Goal: Use online tool/utility: Use online tool/utility

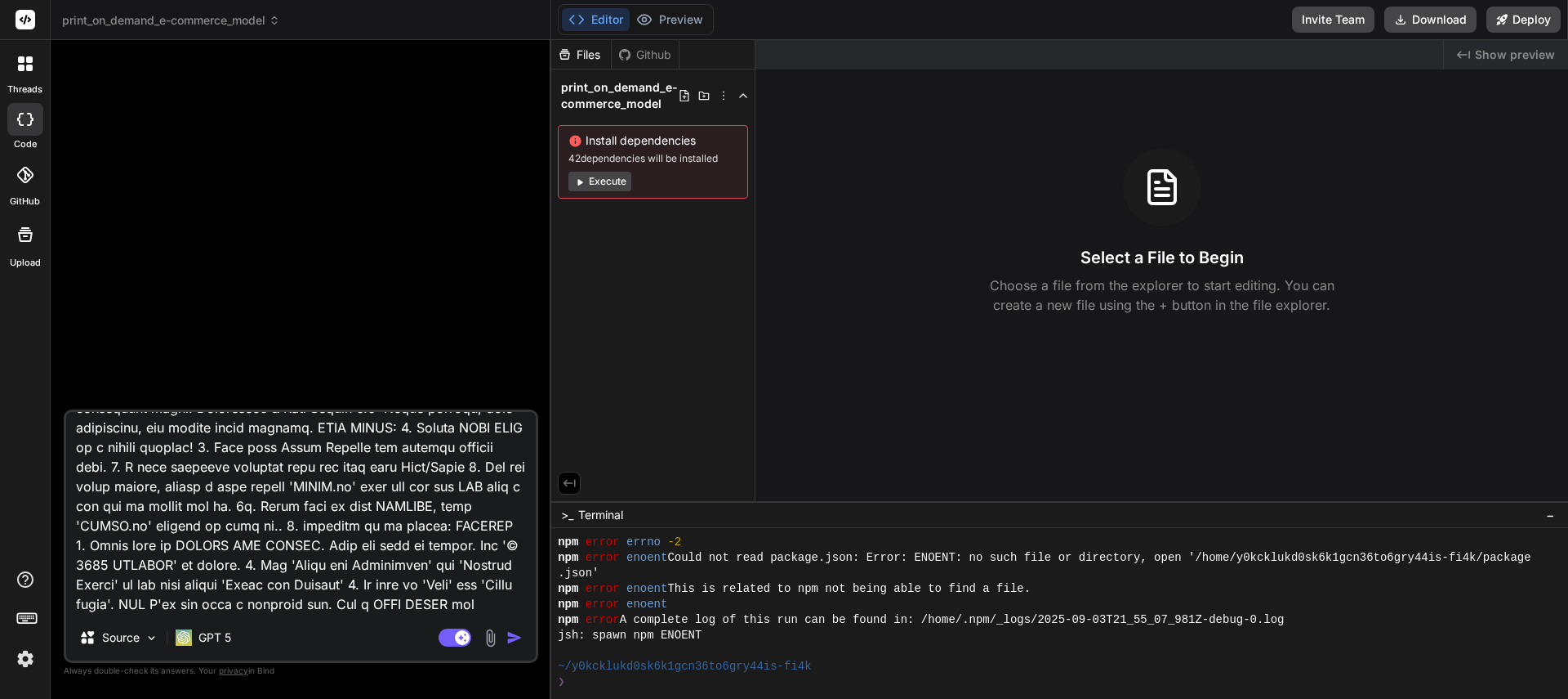
scroll to position [336, 0]
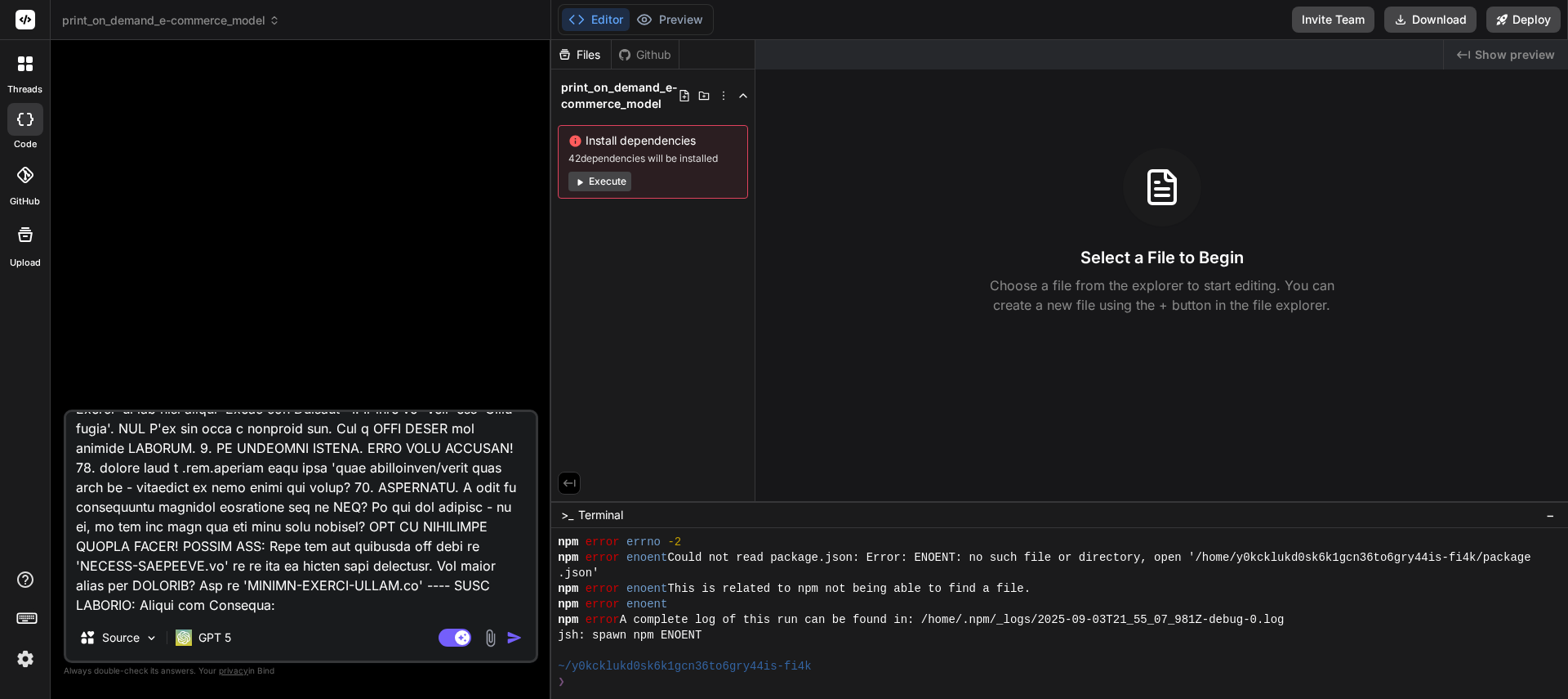
drag, startPoint x: 73, startPoint y: 429, endPoint x: 365, endPoint y: 673, distance: 380.5
click at [362, 678] on div "Source GPT 5 Agent Mode. When this toggle is activated, AI automatically makes …" at bounding box center [301, 544] width 475 height 269
type textarea "x"
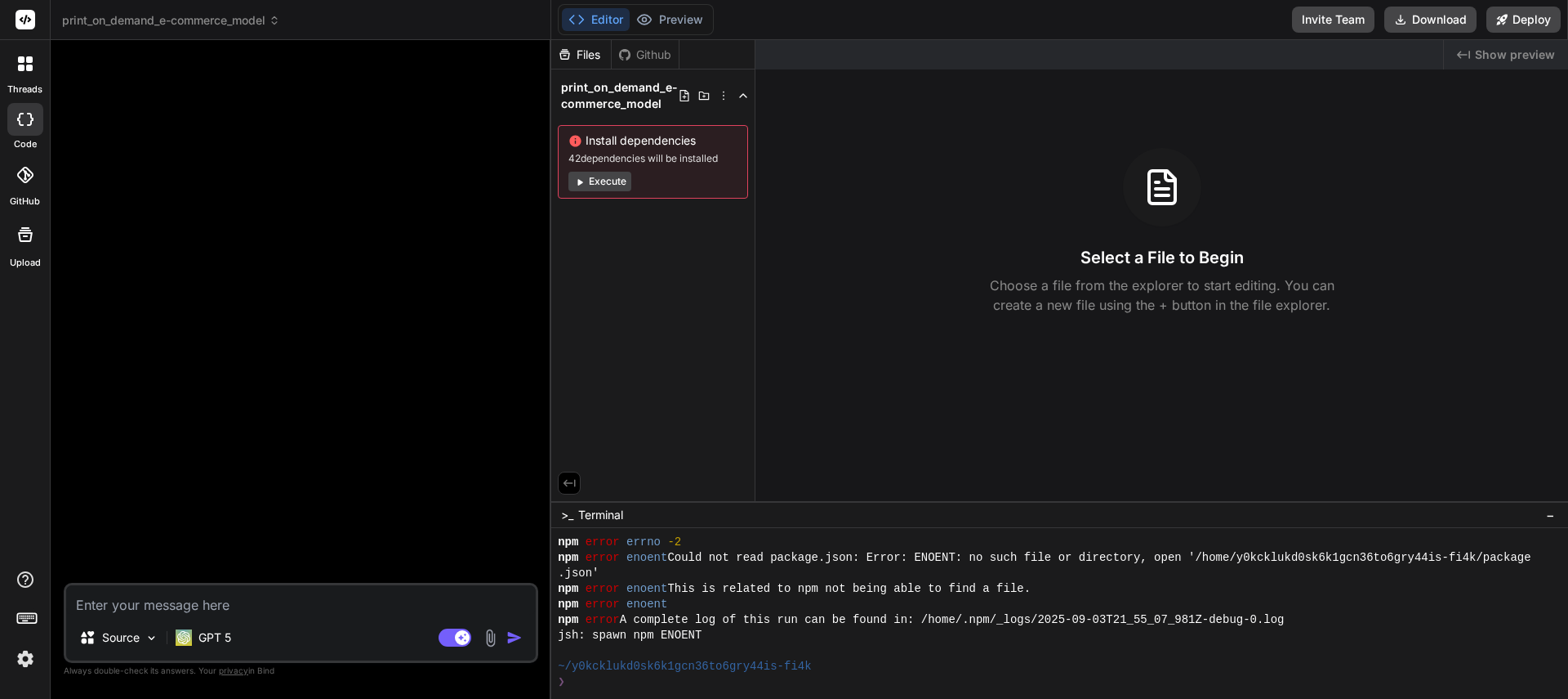
scroll to position [0, 0]
type textarea "[PERSON_NAME]/Bind Master Prompt IMPORTANT! MAKE SURE ALL ADD AND EDIT/SAVE FIE…"
type textarea "x"
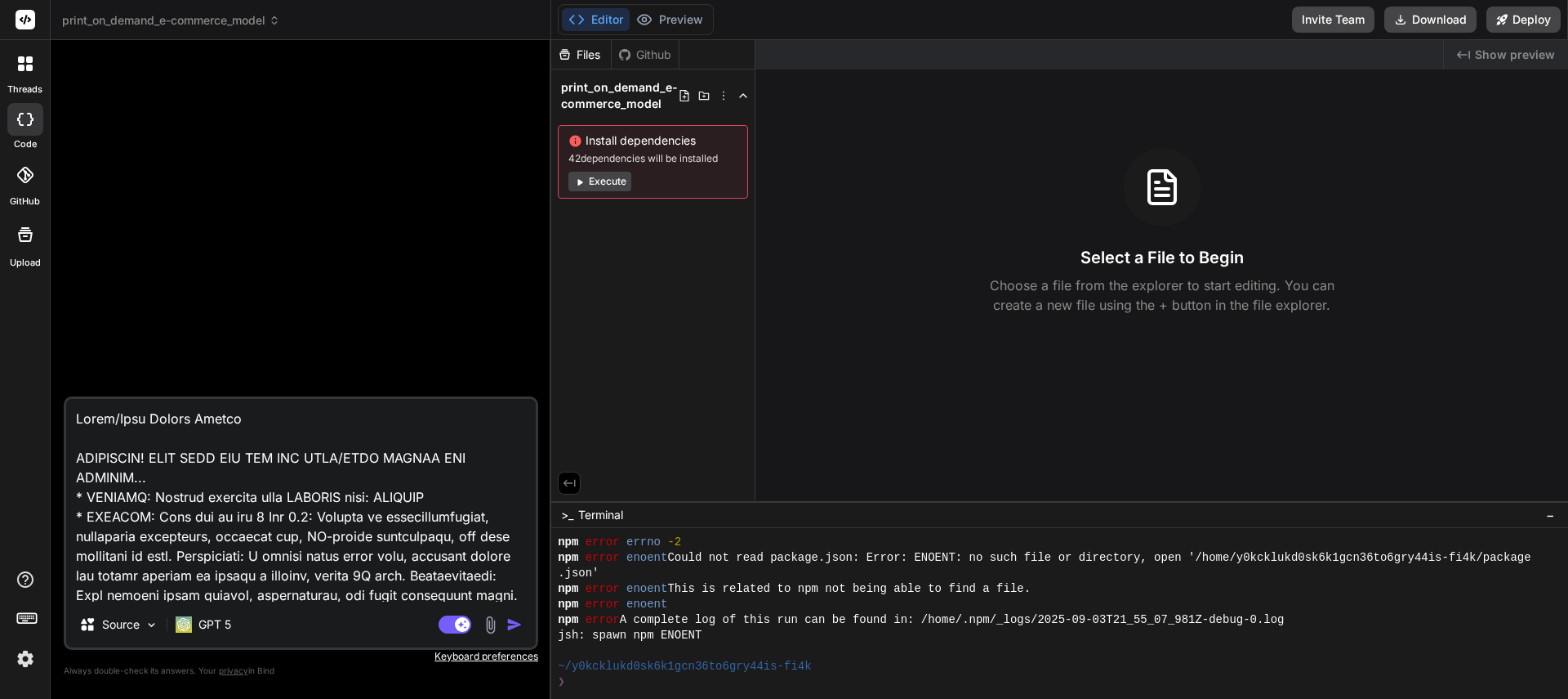
scroll to position [1472, 0]
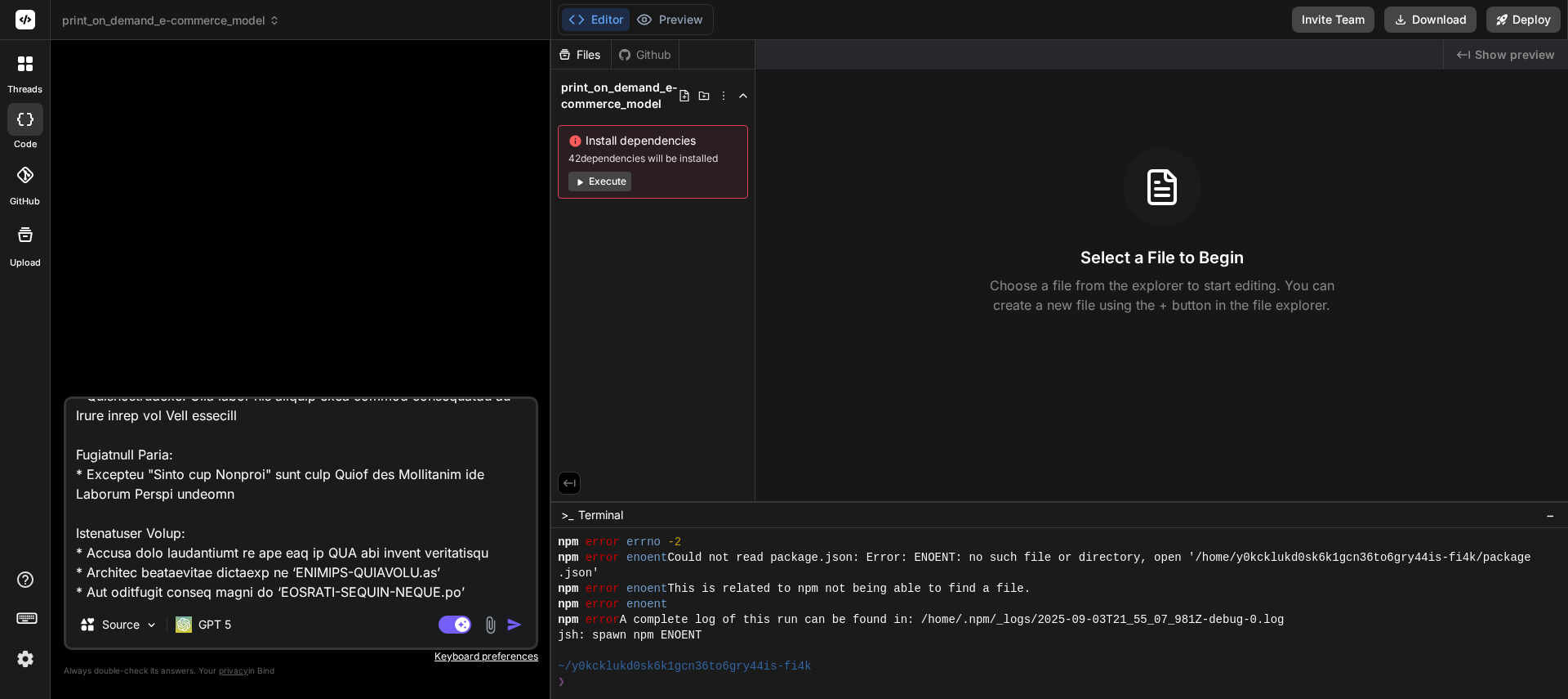
type textarea "[PERSON_NAME]/Bind Master Prompt IMPORTANT! MAKE SURE ALL ADD AND EDIT/SAVE FIE…"
click at [514, 624] on img "button" at bounding box center [514, 625] width 17 height 17
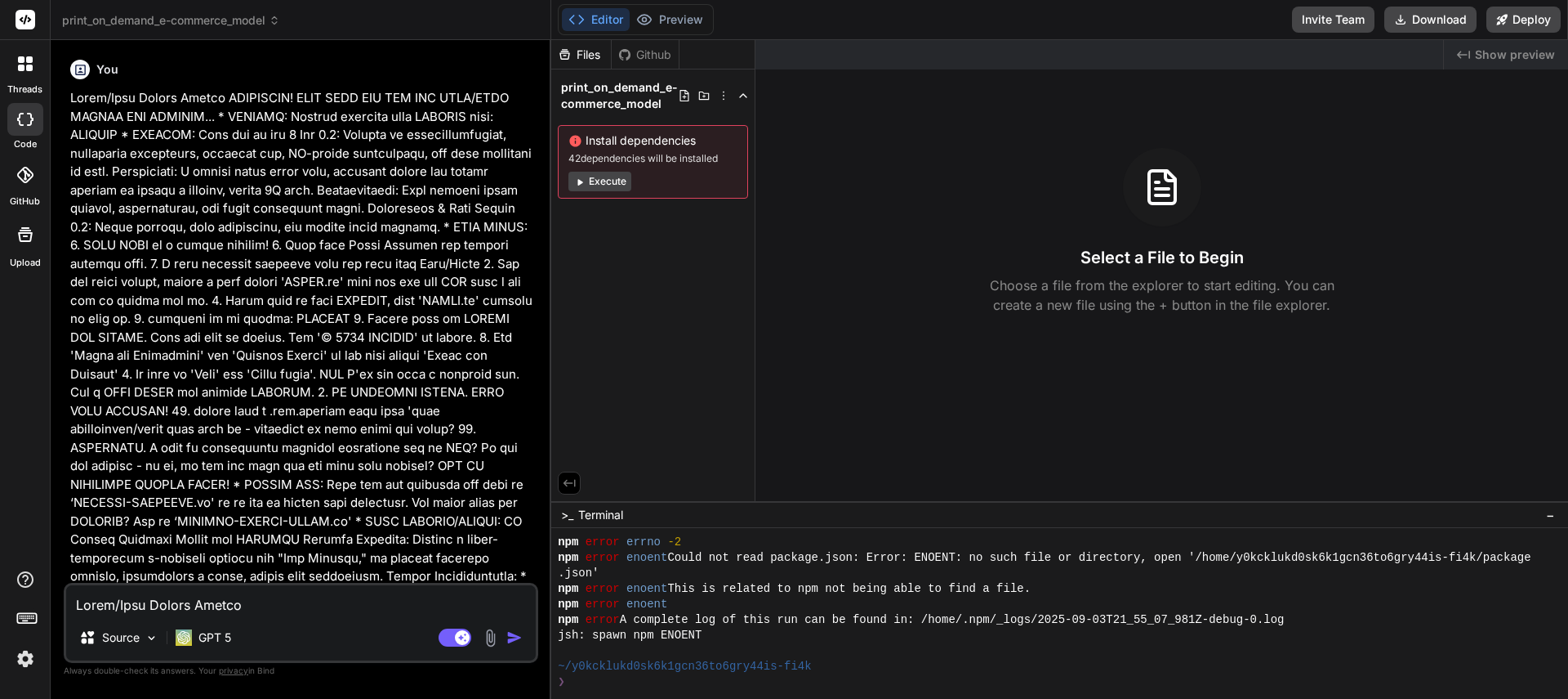
scroll to position [486, 0]
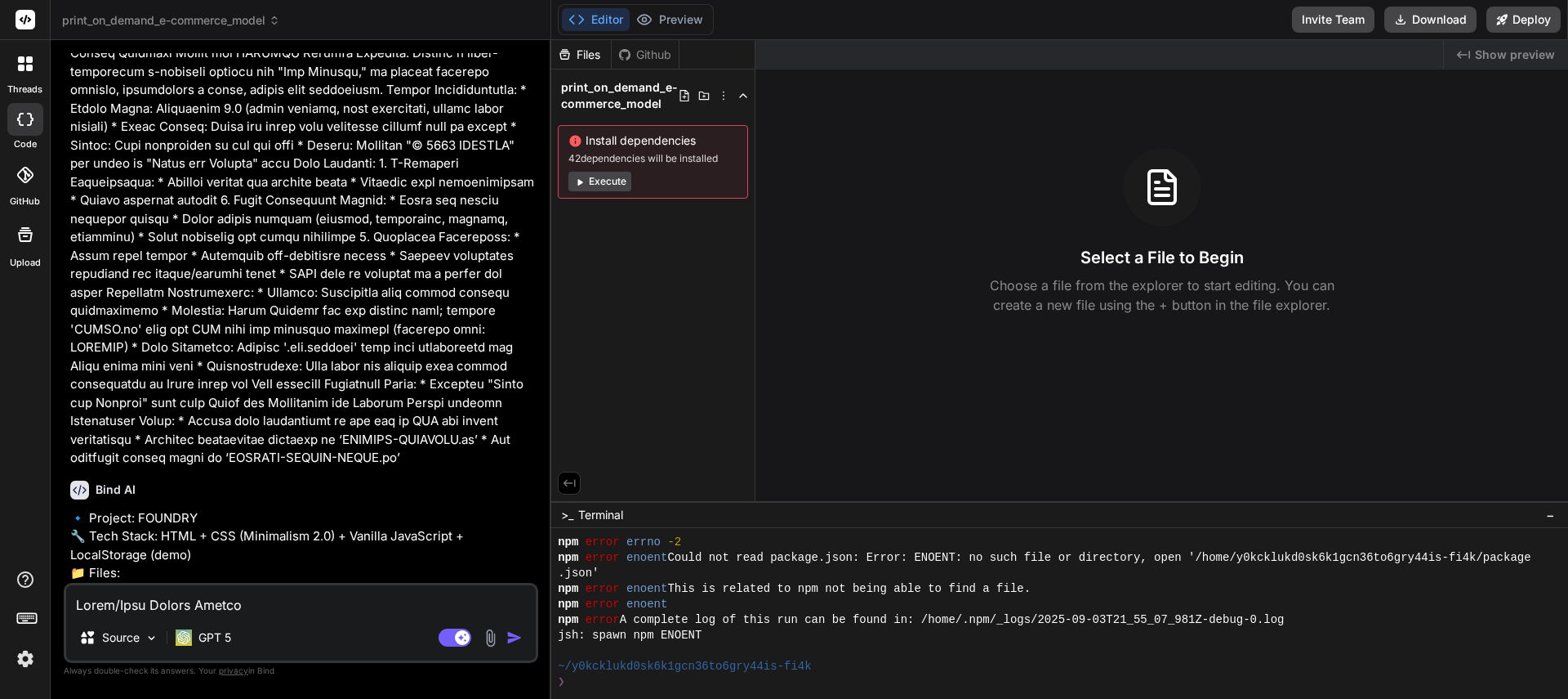
type textarea "x"
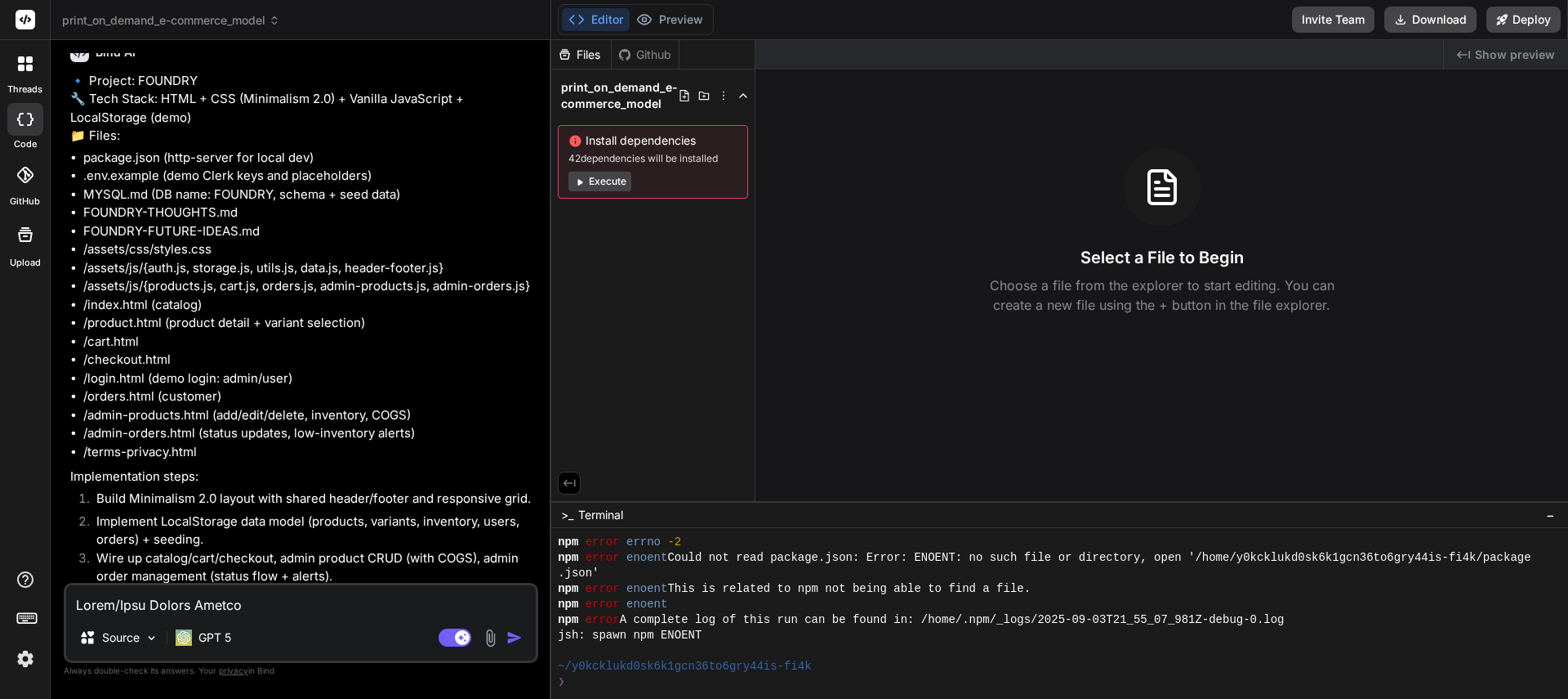
scroll to position [1567, 0]
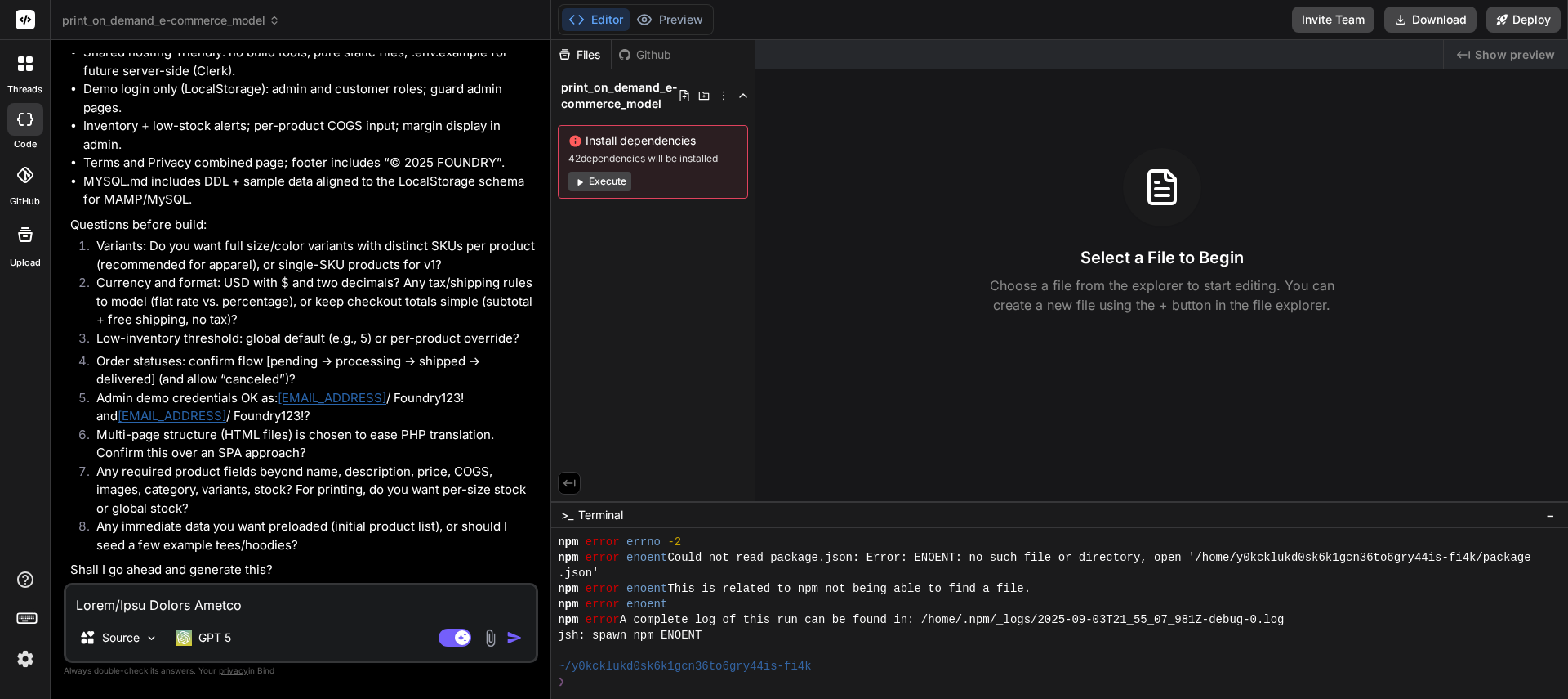
click at [227, 606] on textarea at bounding box center [301, 600] width 470 height 30
type textarea "Y"
type textarea "x"
type textarea "Ye"
type textarea "x"
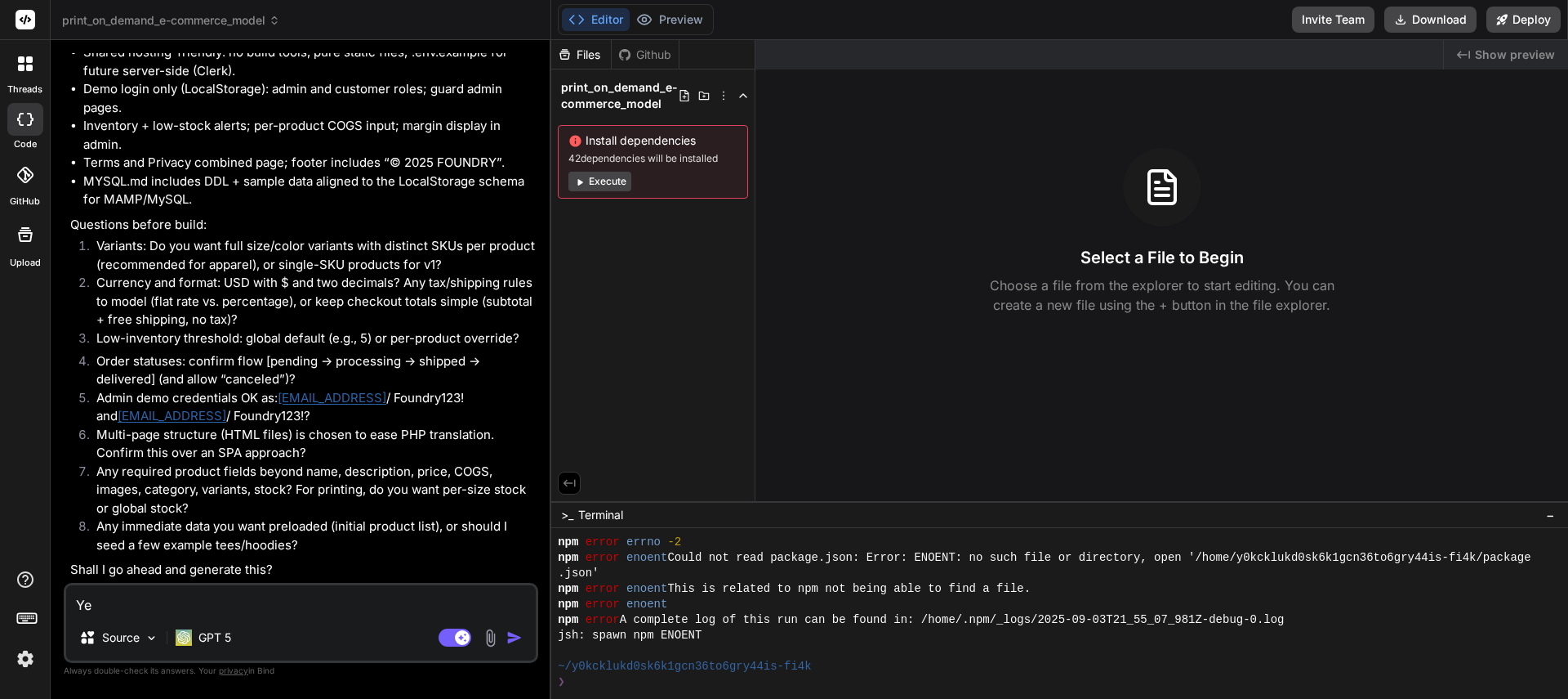
type textarea "Yes"
type textarea "x"
type textarea "Yes."
type textarea "x"
type textarea "Yes."
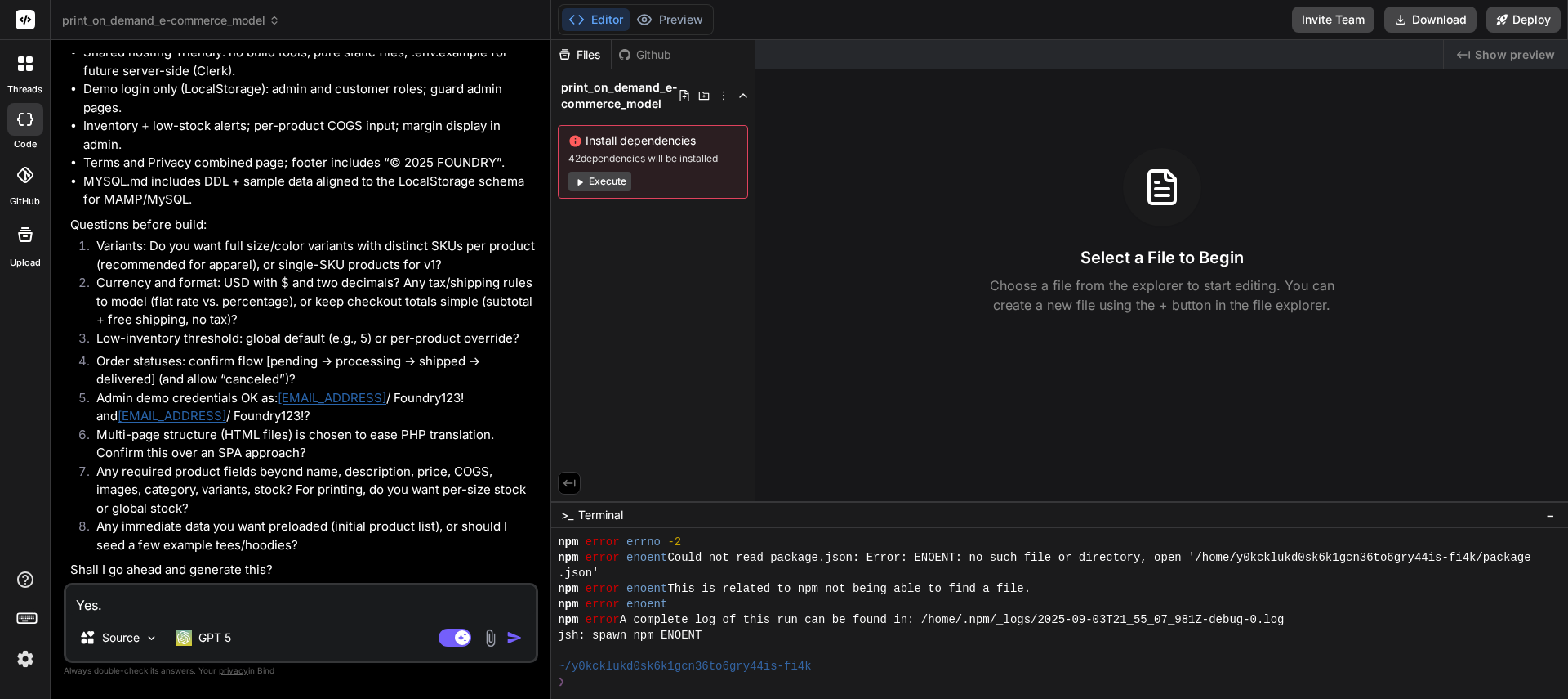
type textarea "x"
type textarea "Yes. A"
type textarea "x"
type textarea "Yes. Al"
type textarea "x"
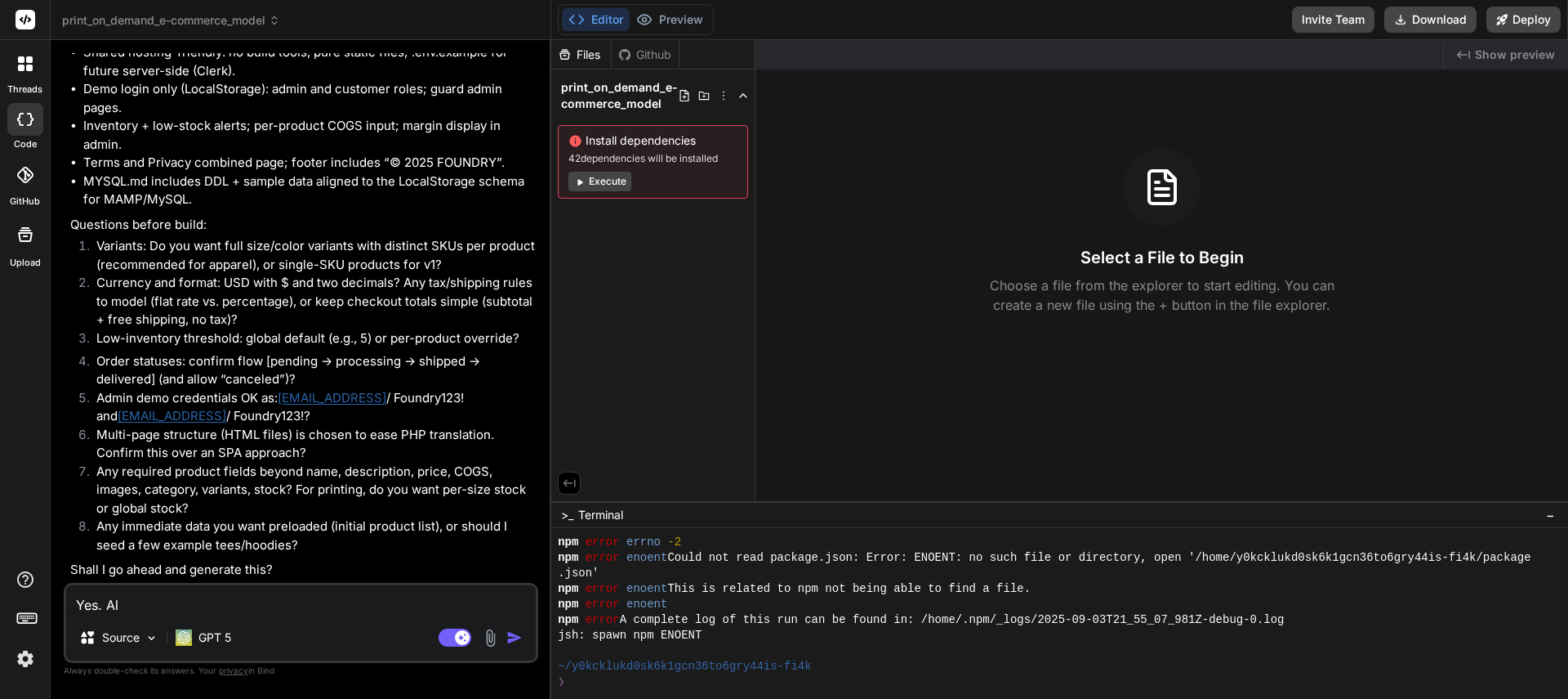
type textarea "Yes. All"
type textarea "x"
type textarea "Yes. All"
type textarea "x"
type textarea "Yes. All v"
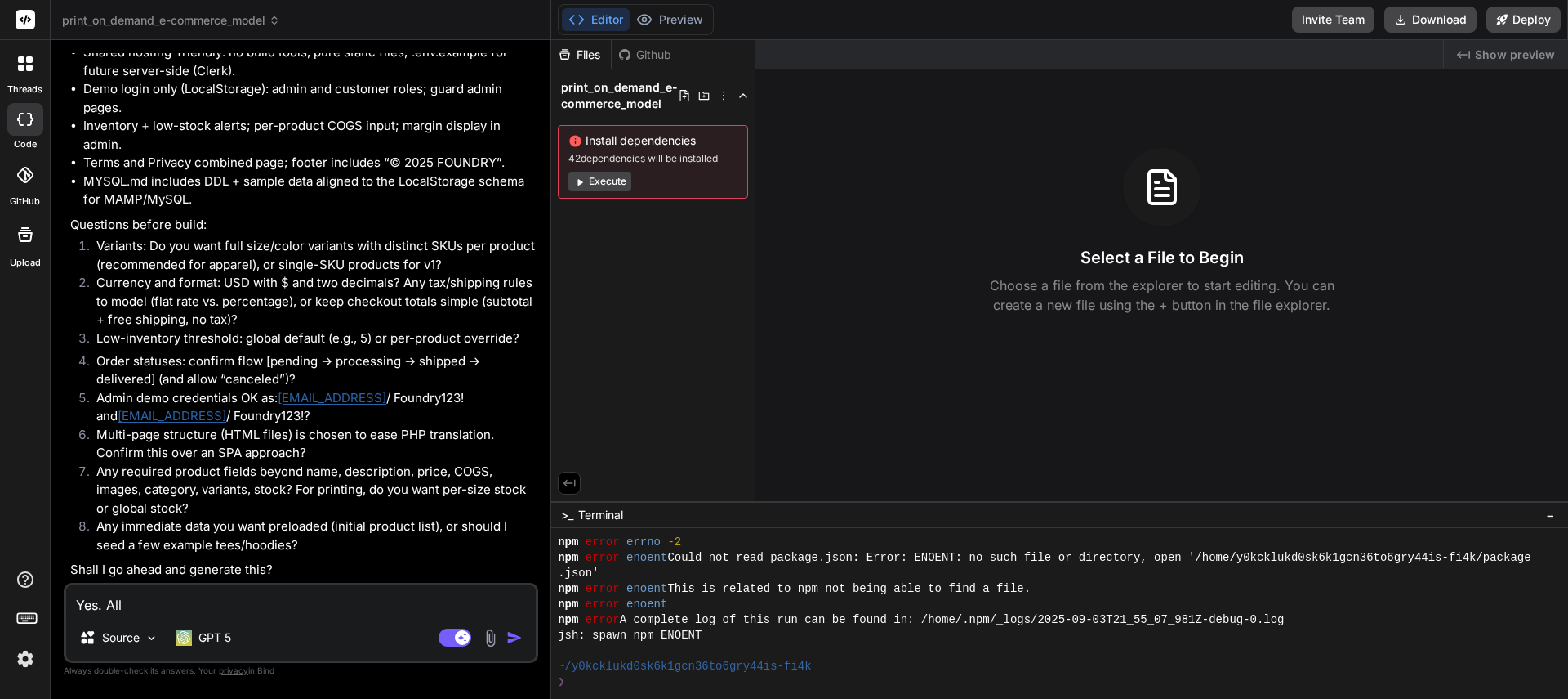
type textarea "x"
type textarea "Yes. All va"
type textarea "x"
type textarea "Yes. All var"
type textarea "x"
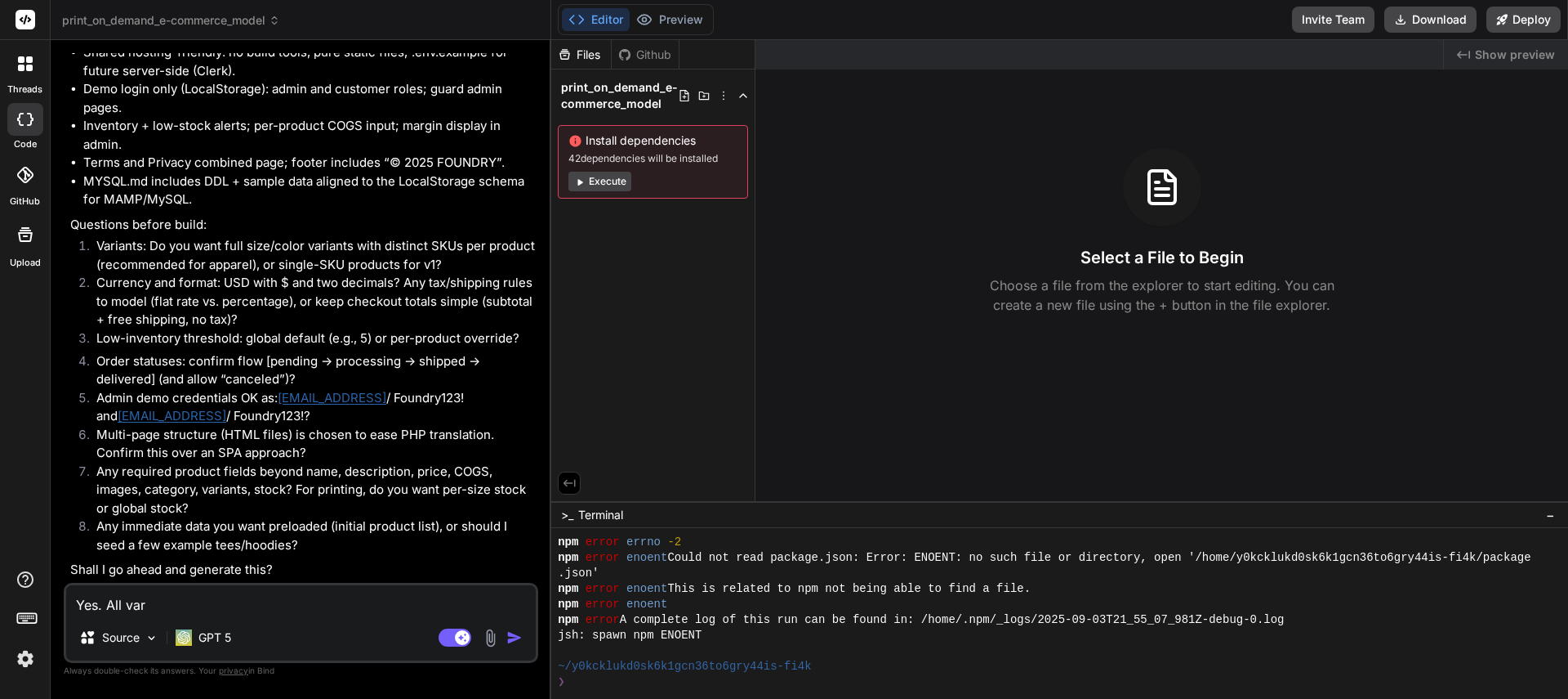
type textarea "Yes. All vari"
type textarea "x"
type textarea "Yes. All varia"
type textarea "x"
type textarea "Yes. All varian"
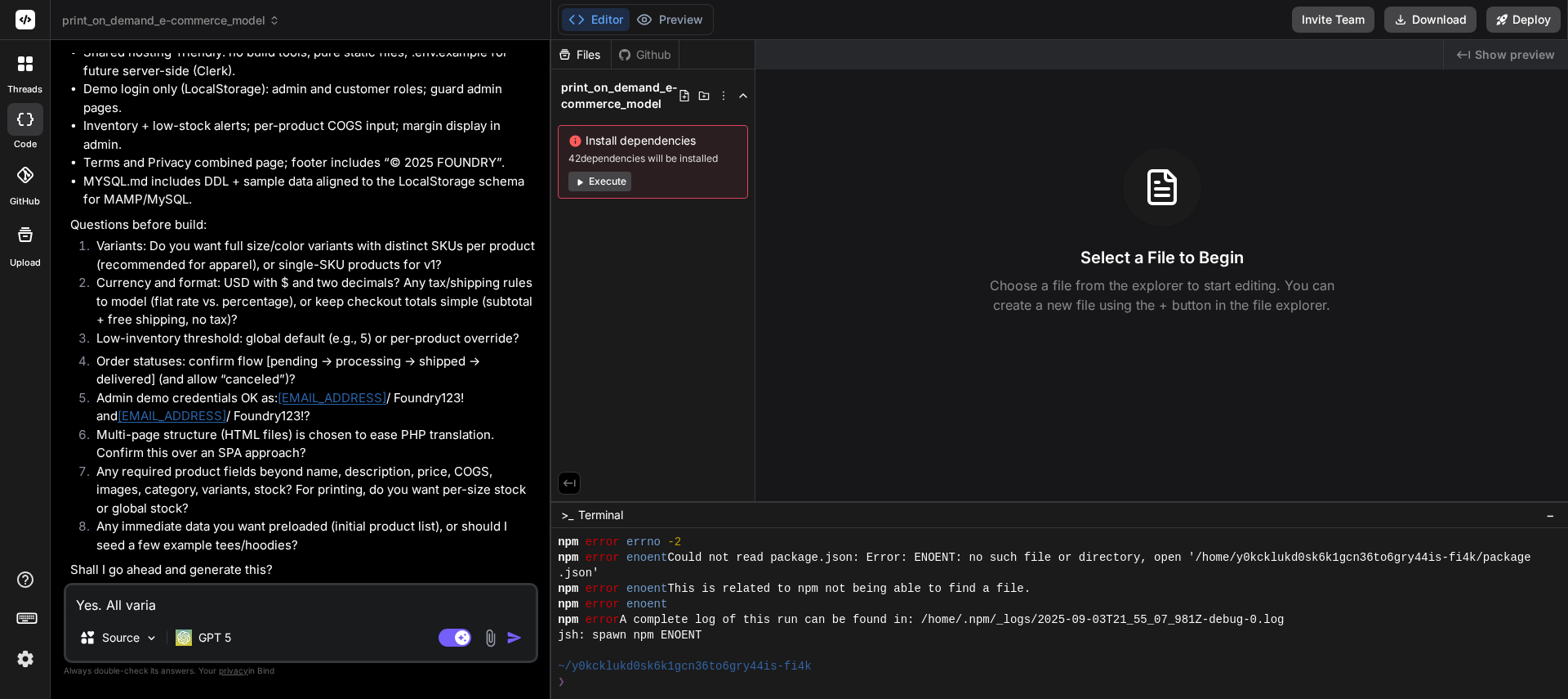
type textarea "x"
type textarea "Yes. All variant"
type textarea "x"
type textarea "Yes. All variant"
type textarea "x"
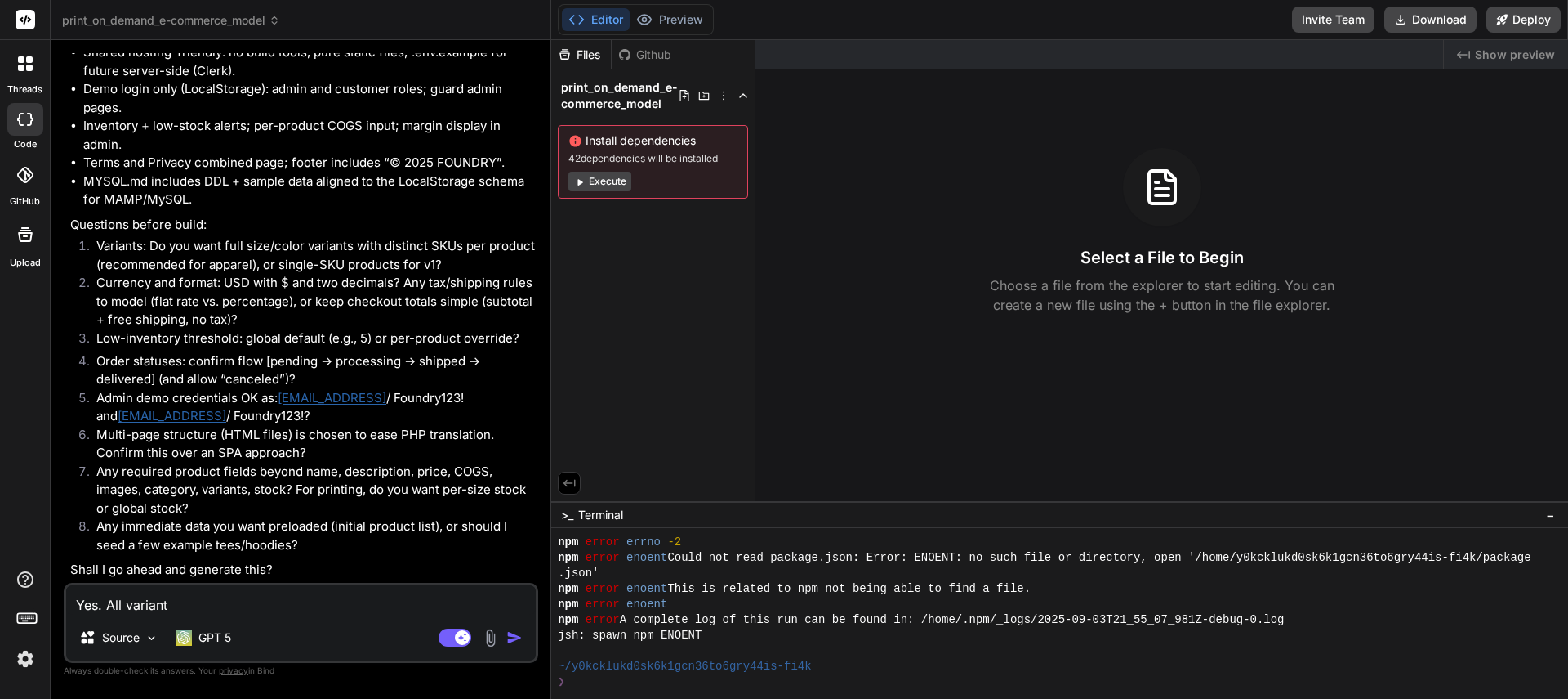
type textarea "Yes. All variant o"
type textarea "x"
type textarea "Yes. All variant op"
type textarea "x"
type textarea "Yes. All variant opt"
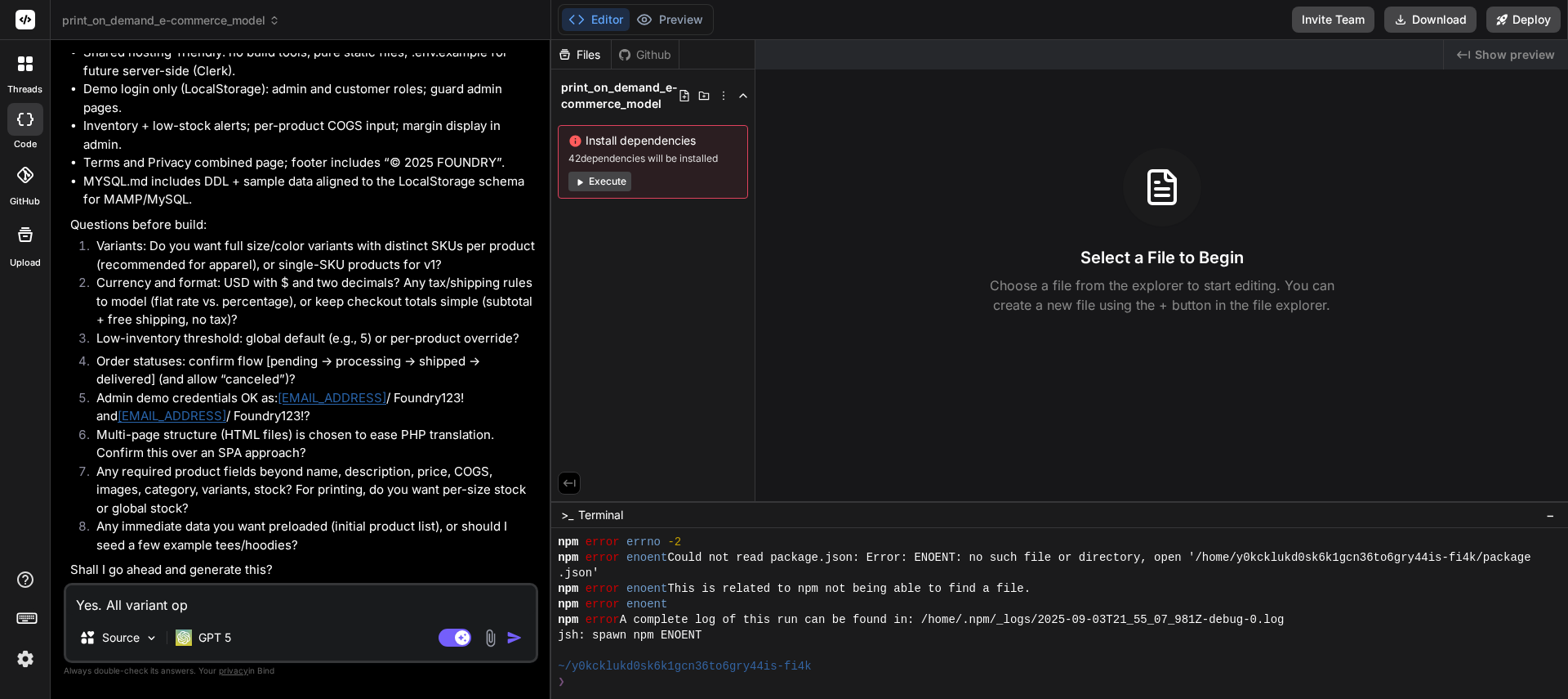
type textarea "x"
type textarea "Yes. All variant opti"
type textarea "x"
type textarea "Yes. All variant optio"
type textarea "x"
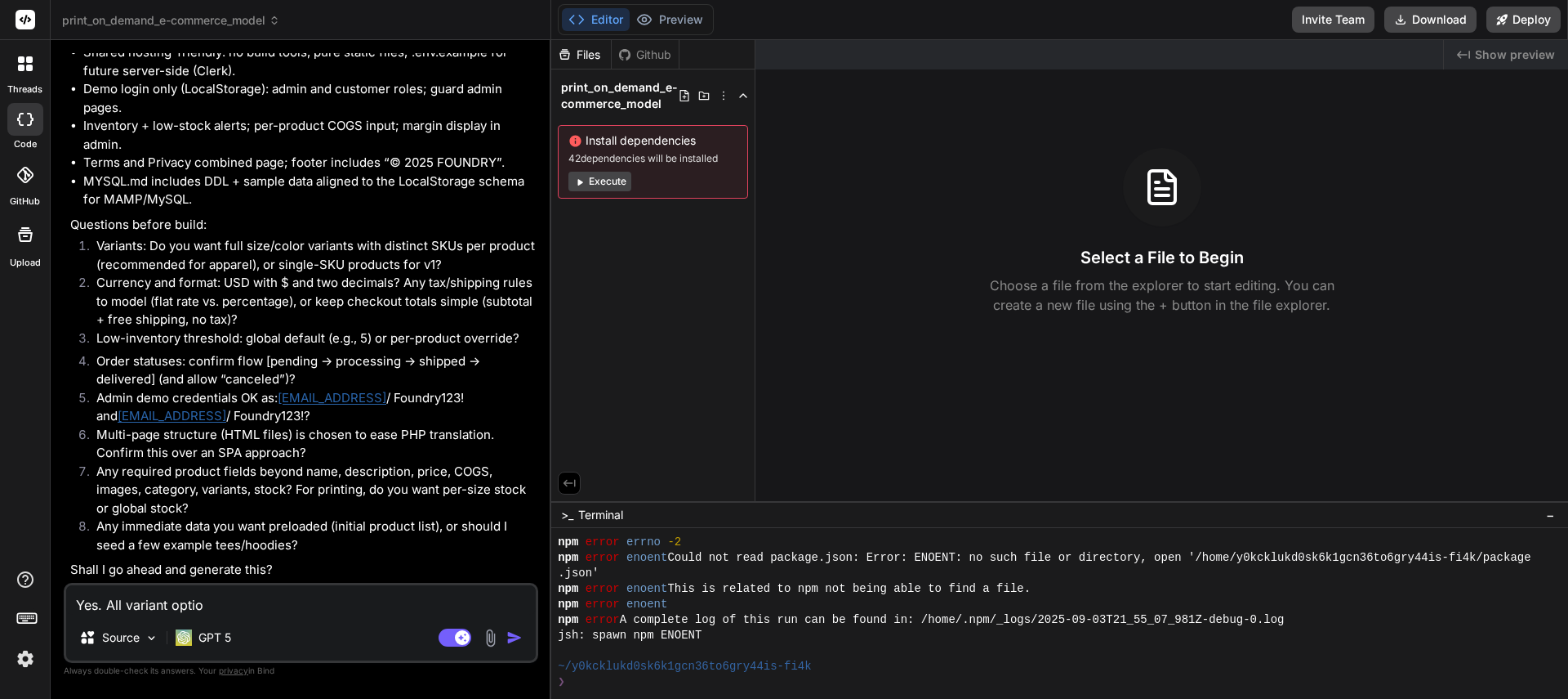
type textarea "Yes. All variant option"
type textarea "x"
type textarea "Yes. All variant option"
type textarea "x"
type textarea "Yes. All variant option i"
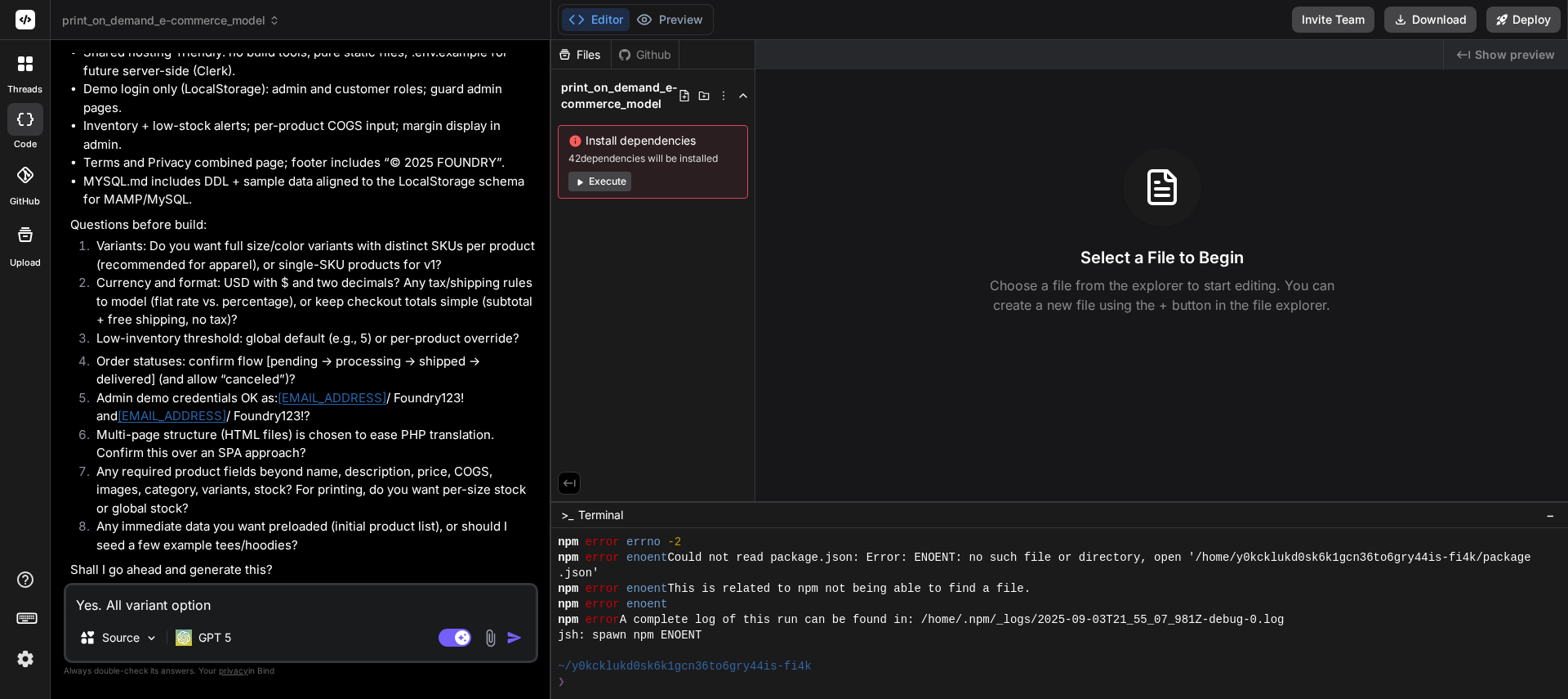
type textarea "x"
type textarea "Yes. All variant option in"
type textarea "x"
type textarea "Yes. All variant option inc"
type textarea "x"
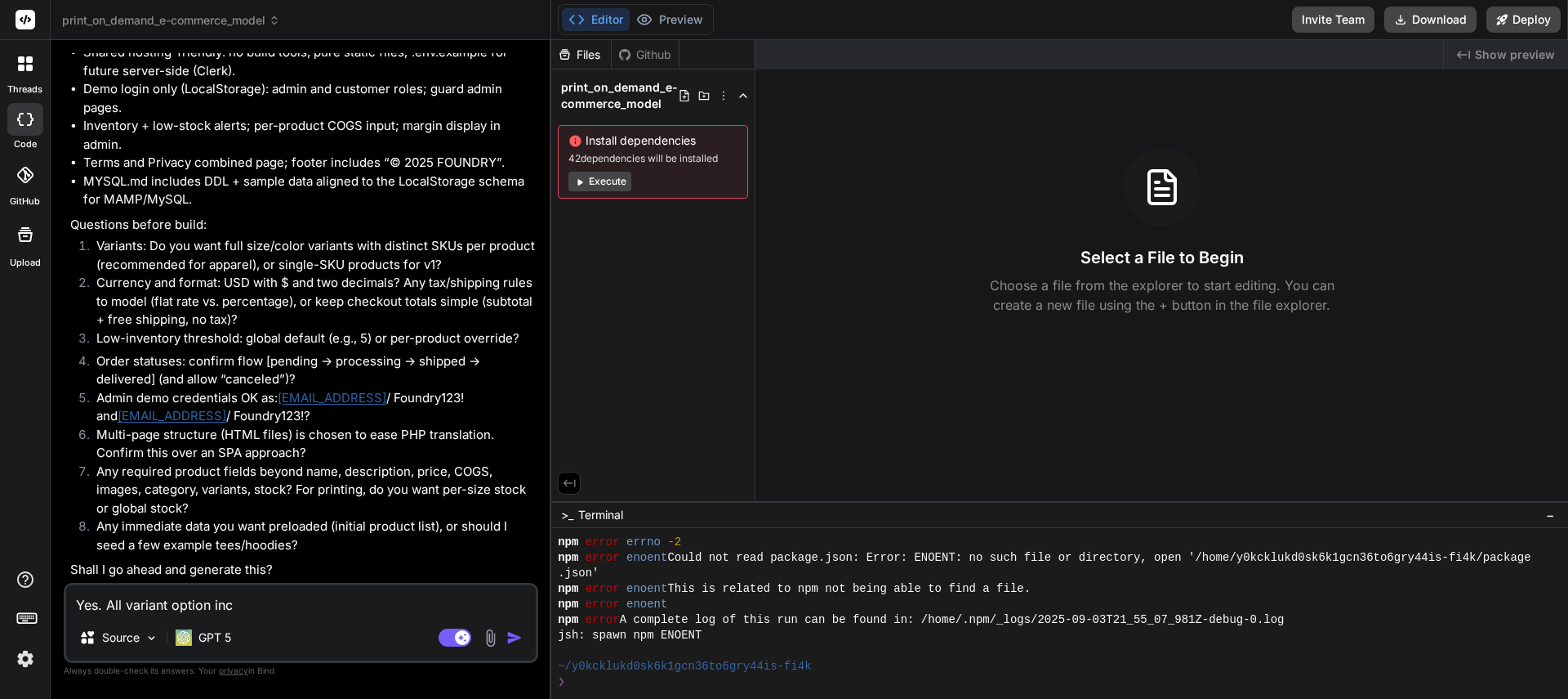
type textarea "Yes. All variant option incl"
type textarea "x"
type textarea "Yes. All variant option inclu"
type textarea "x"
type textarea "Yes. All variant option includ"
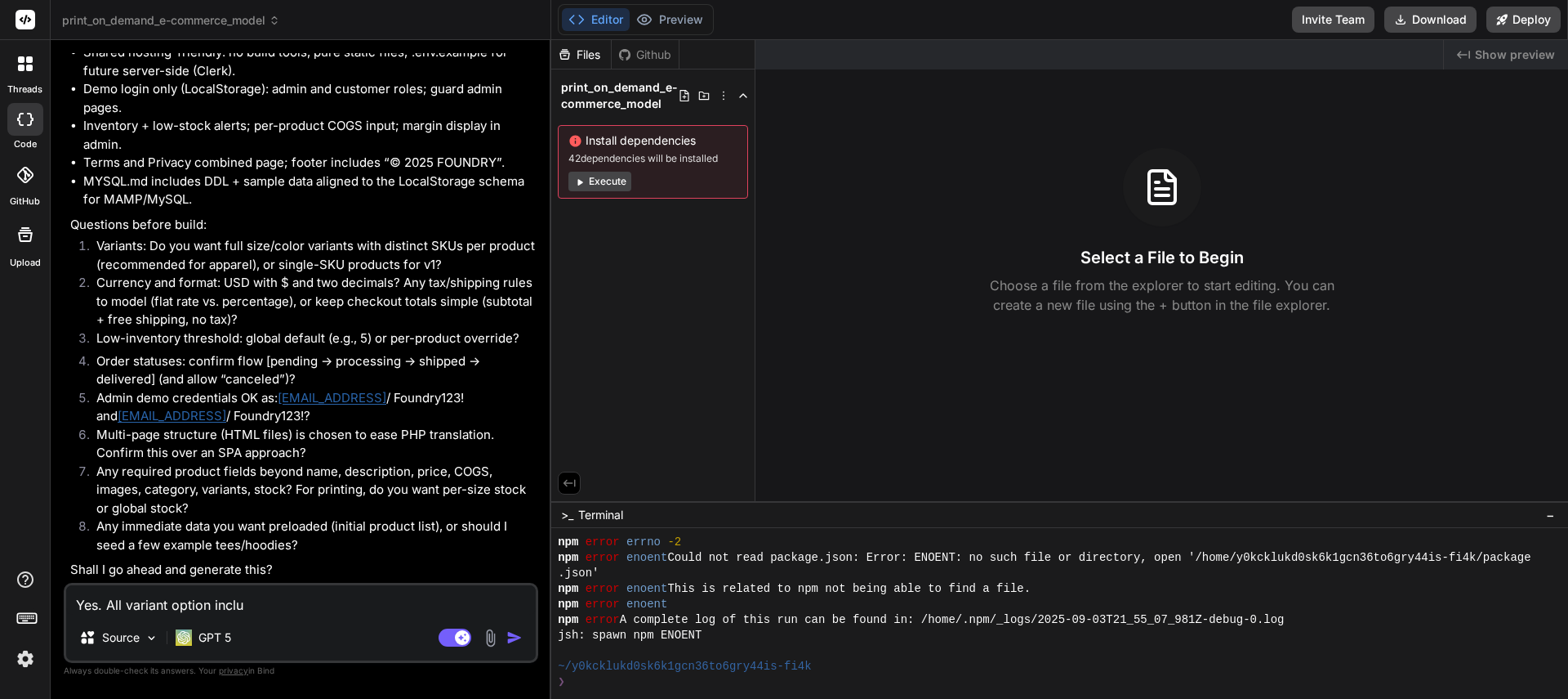
type textarea "x"
type textarea "Yes. All variant option include"
type textarea "x"
type textarea "Yes. All variant option included"
type textarea "x"
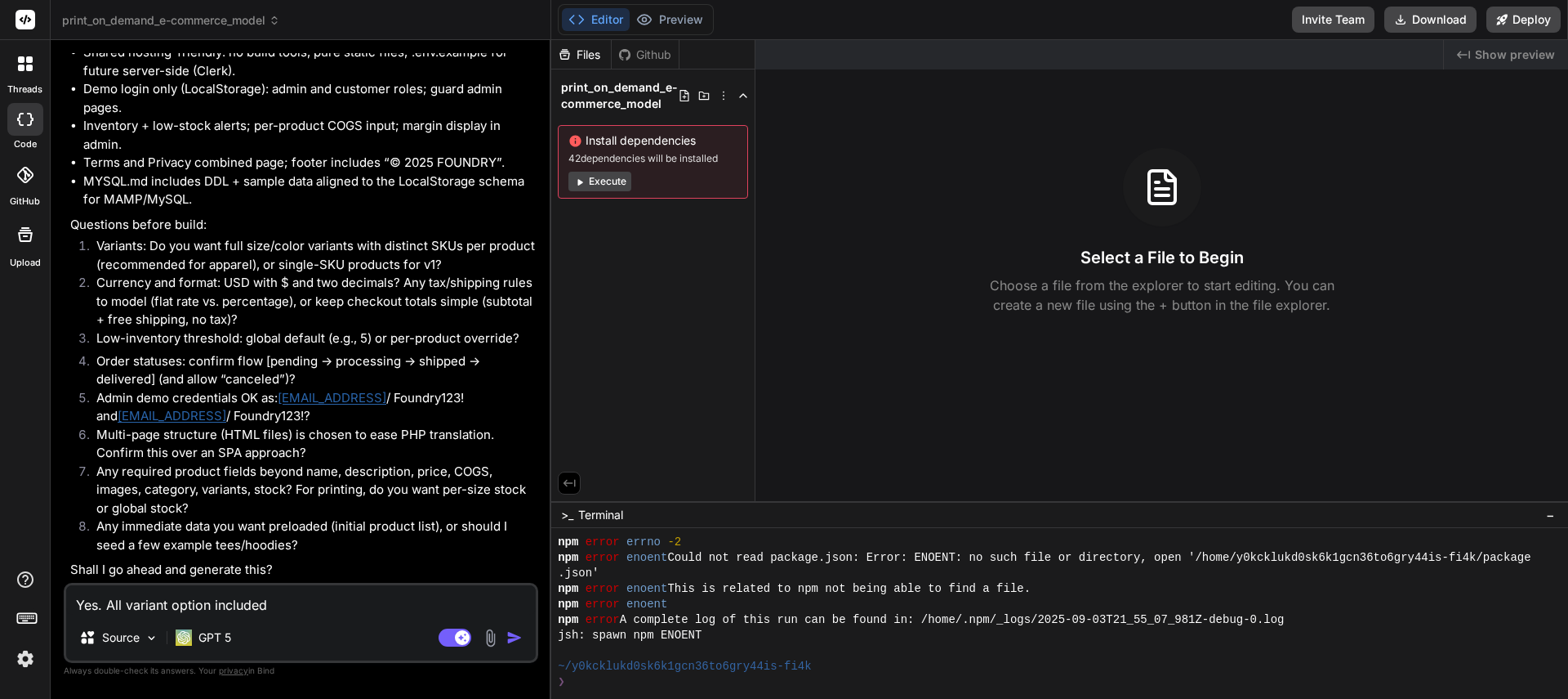
type textarea "Yes. All variant option included."
type textarea "x"
type textarea "Yes. All variant option included."
type textarea "x"
type textarea "Yes. All variant option included. C"
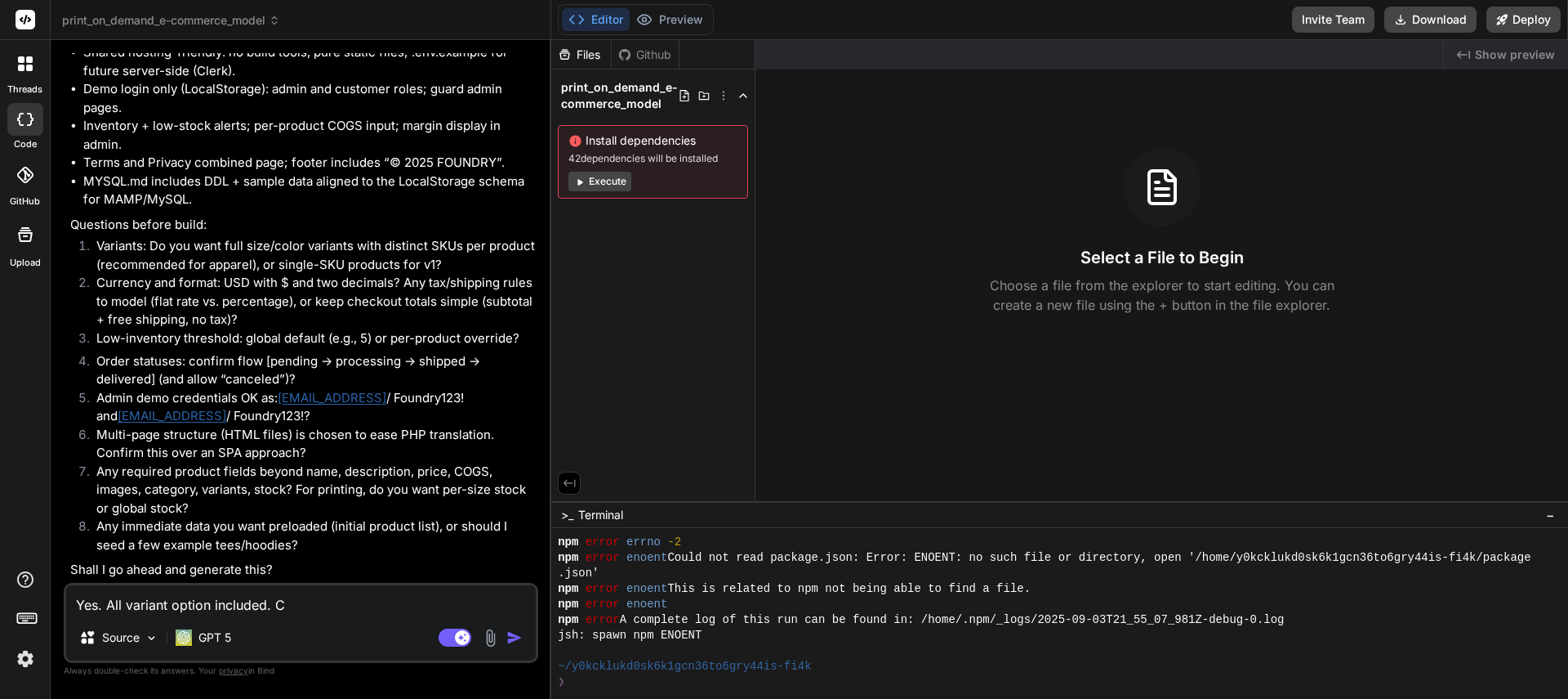
type textarea "x"
type textarea "Yes. All variant option included. Cu"
type textarea "x"
type textarea "Yes. All variant option included. Cur"
type textarea "x"
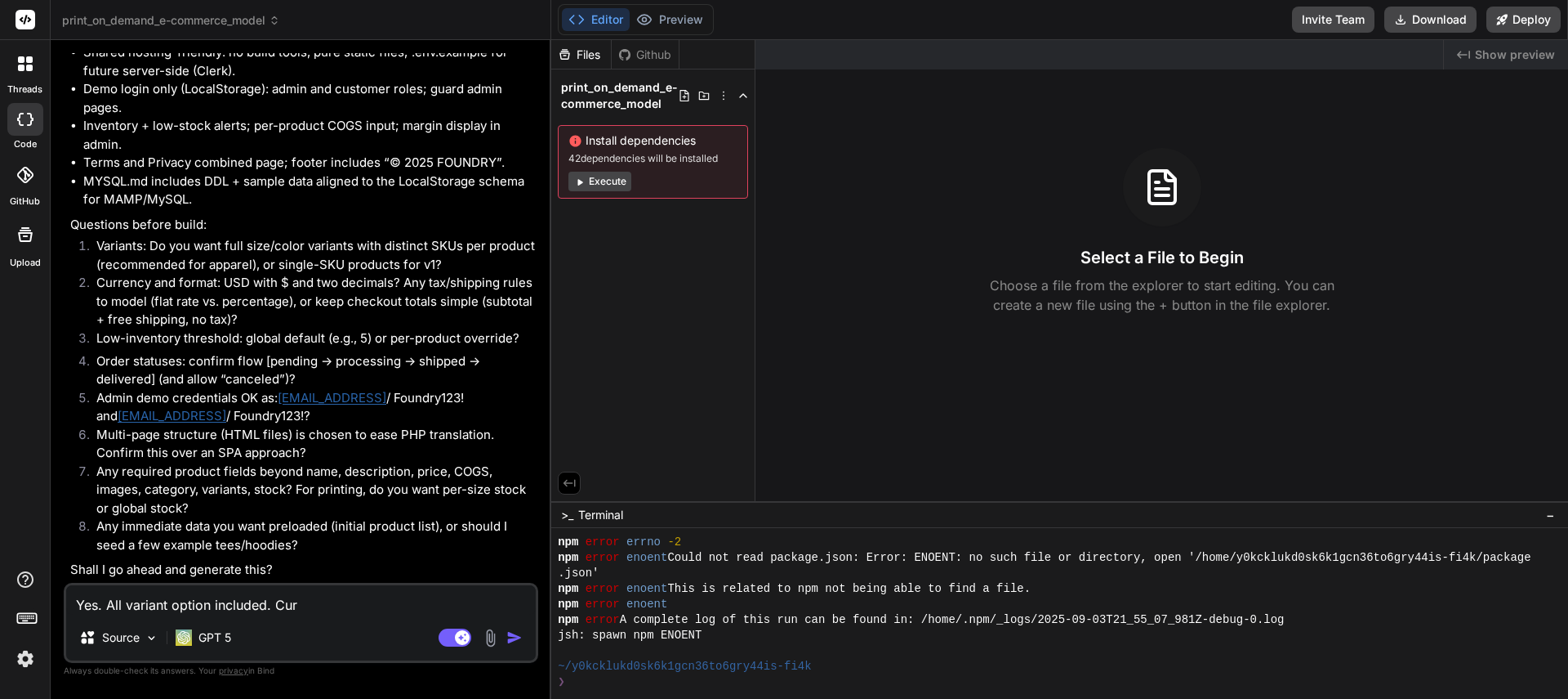
type textarea "Yes. All variant option included. Curr"
type textarea "x"
type textarea "Yes. All variant option included. [GEOGRAPHIC_DATA]"
type textarea "x"
type textarea "Yes. All variant option included. Curren"
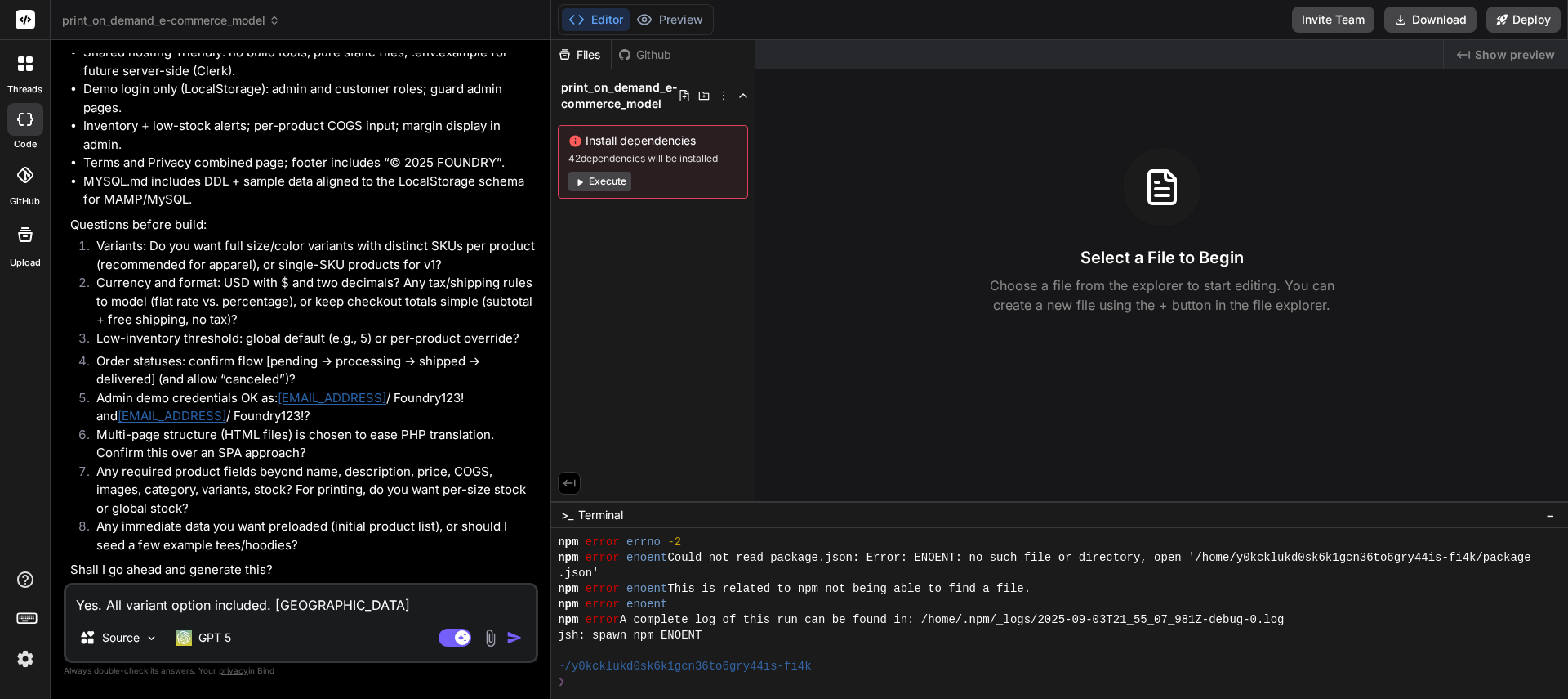
type textarea "x"
type textarea "Yes. All variant option included. [GEOGRAPHIC_DATA]"
type textarea "x"
type textarea "Yes. All variant option included. Currency"
type textarea "x"
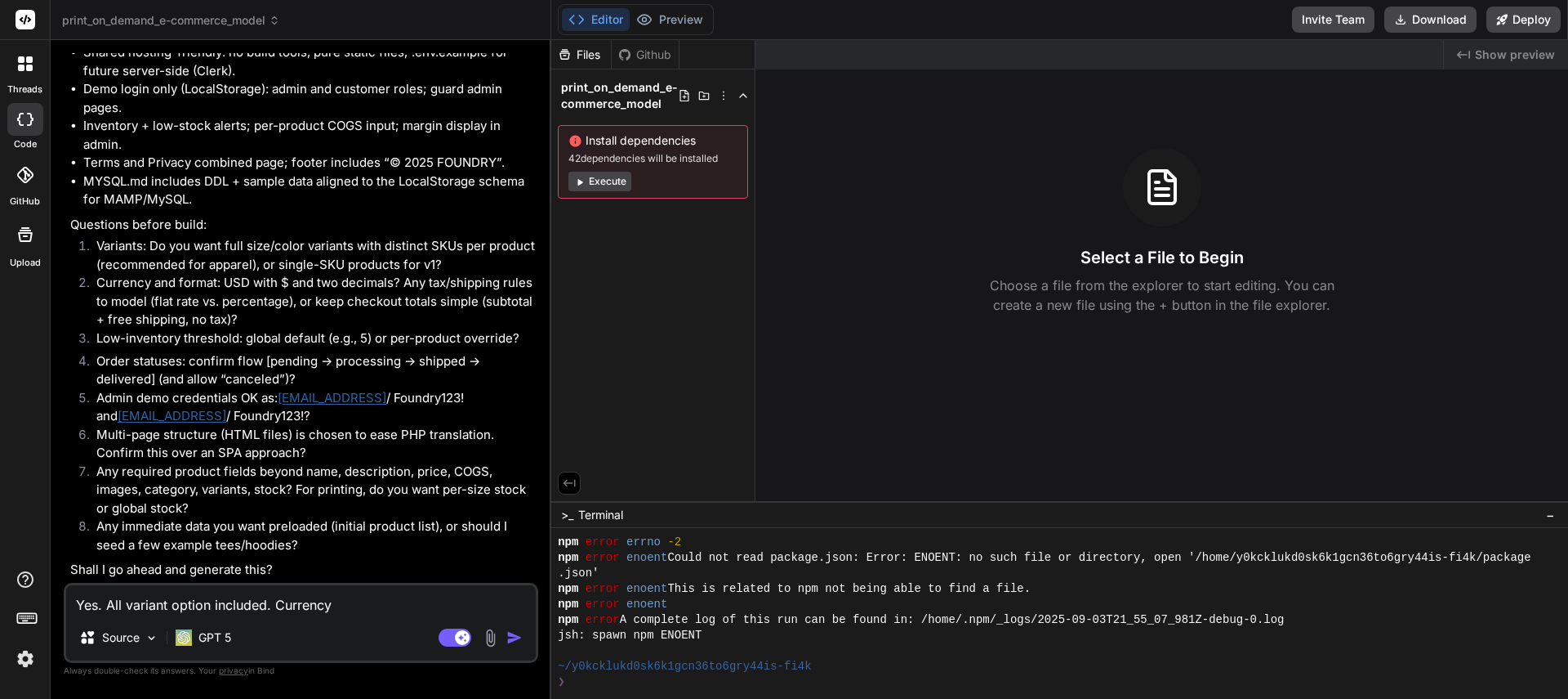
type textarea "Yes. All variant option included. Currency"
type textarea "x"
type textarea "Yes. All variant option included. Currency f"
type textarea "x"
type textarea "Yes. All variant option included. Currency fo"
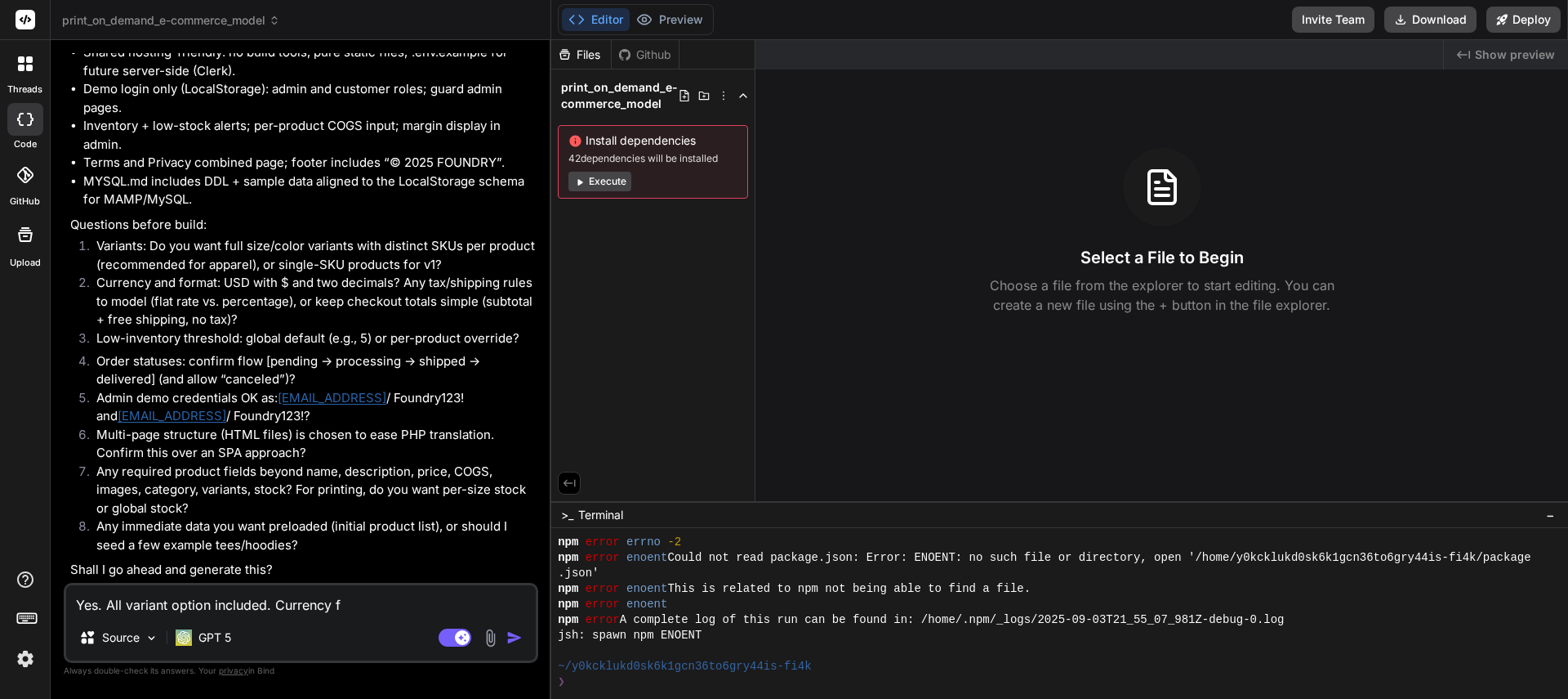
type textarea "x"
type textarea "Yes. All variant option included. Currency for"
type textarea "x"
type textarea "Yes. All variant option included. Currency form"
type textarea "x"
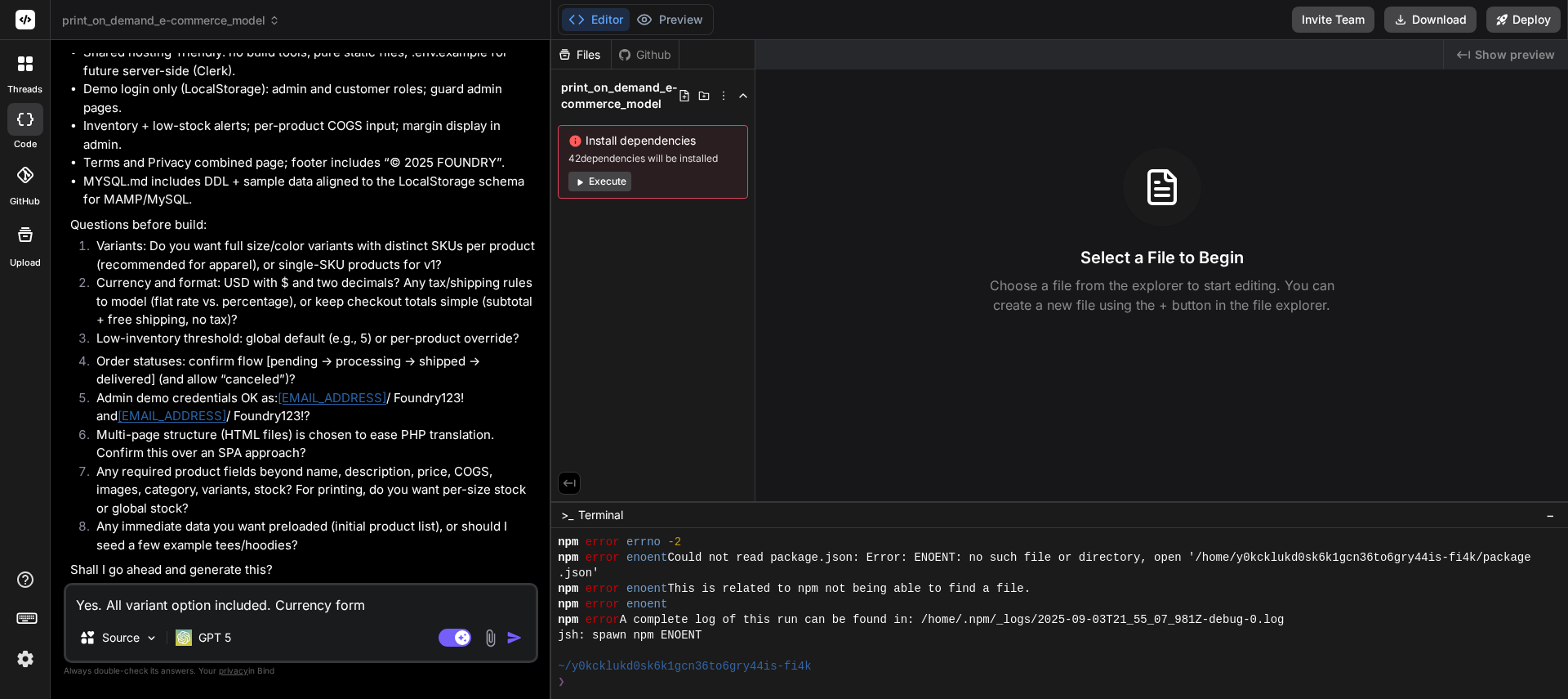
type textarea "Yes. All variant option included. Currency forma"
type textarea "x"
type textarea "Yes. All variant option included. Currency format"
type textarea "x"
type textarea "Yes. All variant option included. Currency format"
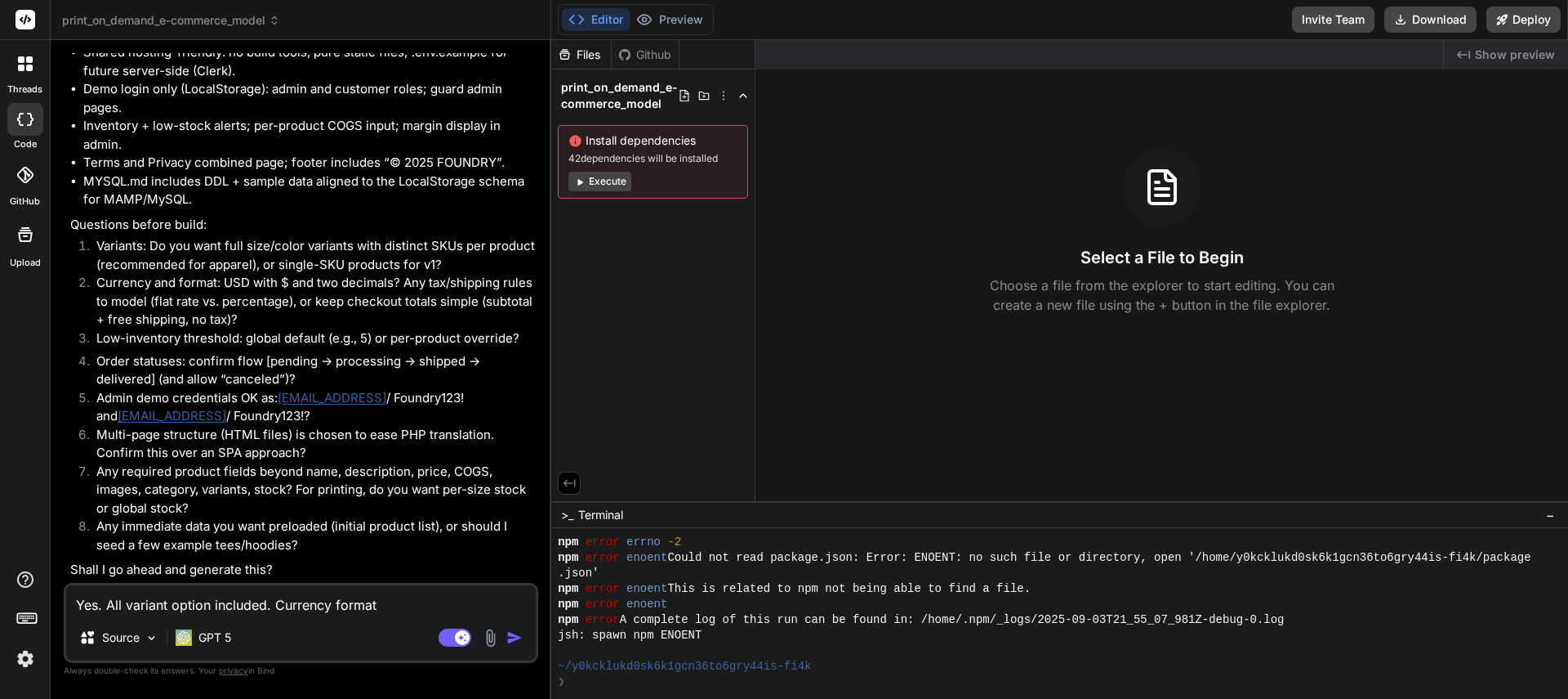
type textarea "x"
type textarea "Yes. All variant option included. Currency format w"
type textarea "x"
type textarea "Yes. All variant option included. Currency format wi"
type textarea "x"
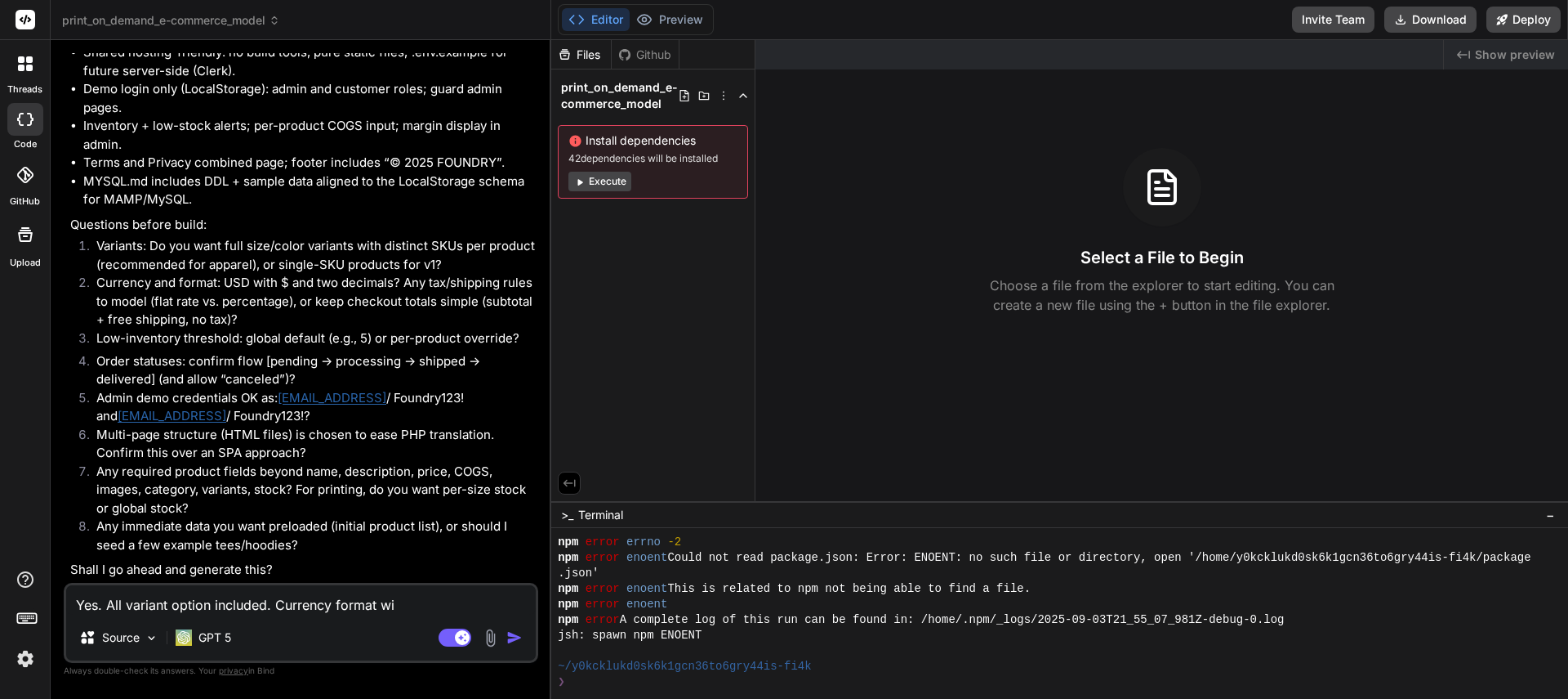
type textarea "Yes. All variant option included. Currency format wil"
type textarea "x"
type textarea "Yes. All variant option included. Currency format will"
type textarea "x"
type textarea "Yes. All variant option included. Currency format will"
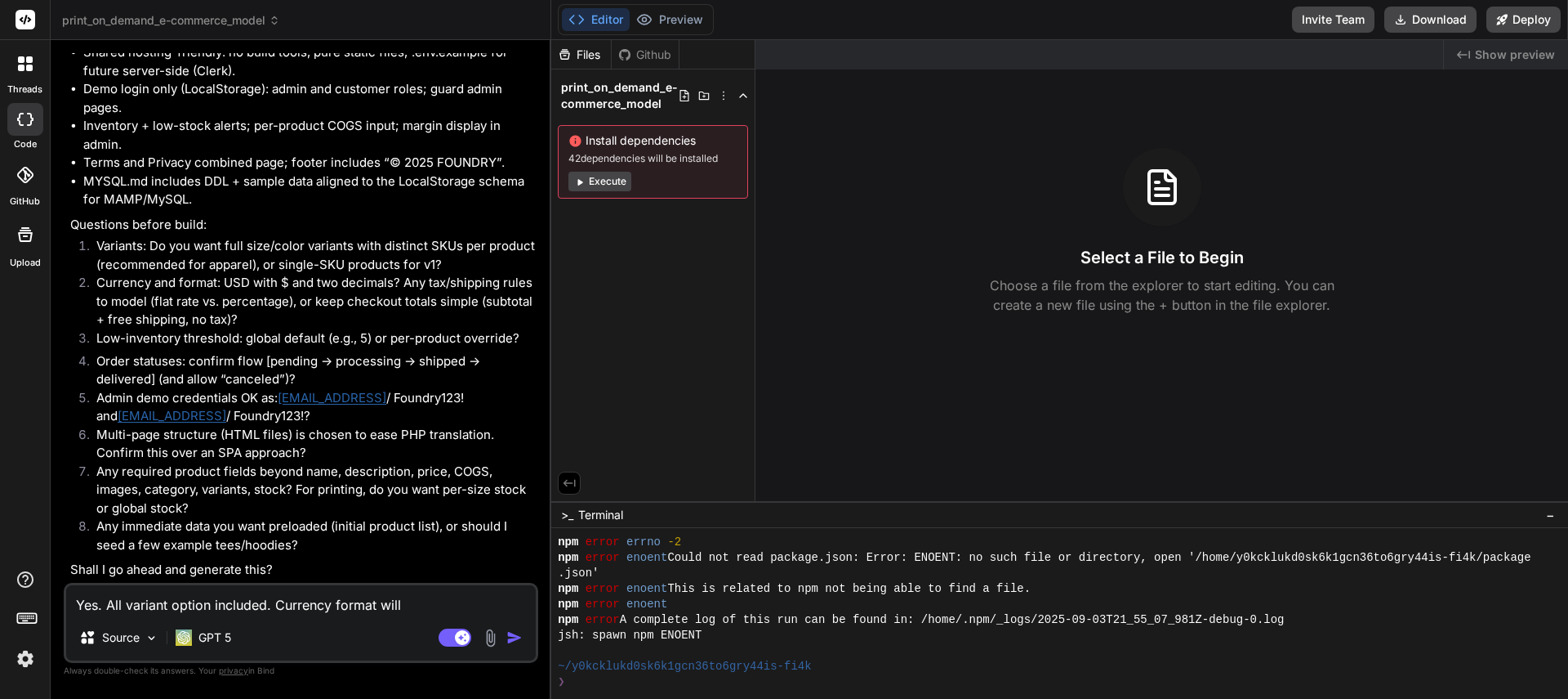
type textarea "x"
type textarea "Yes. All variant option included. Currency format will b"
type textarea "x"
type textarea "Yes. All variant option included. Currency format will be"
type textarea "x"
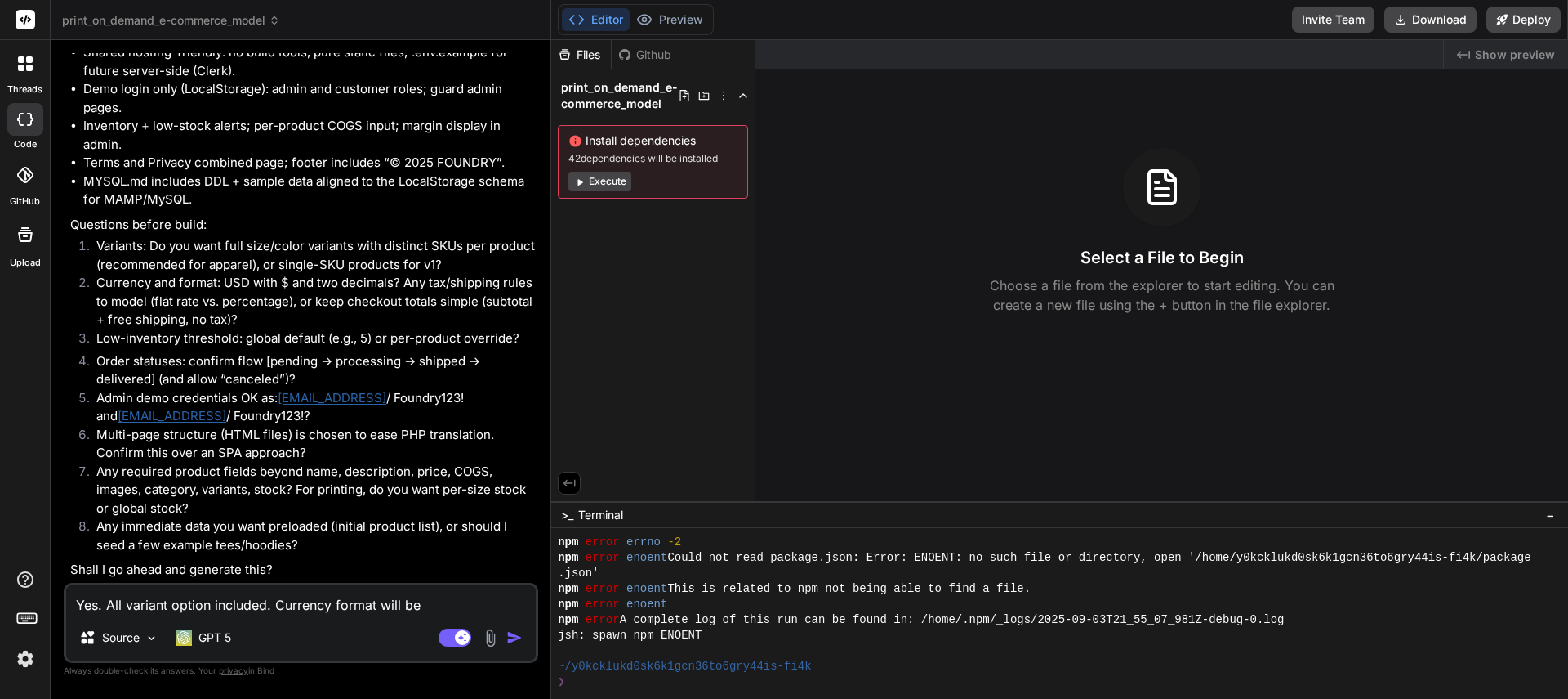
type textarea "Yes. All variant option included. Currency format will be"
type textarea "x"
type textarea "Yes. All variant option included. Currency format will be U"
type textarea "x"
type textarea "Yes. All variant option included. Currency format will be US"
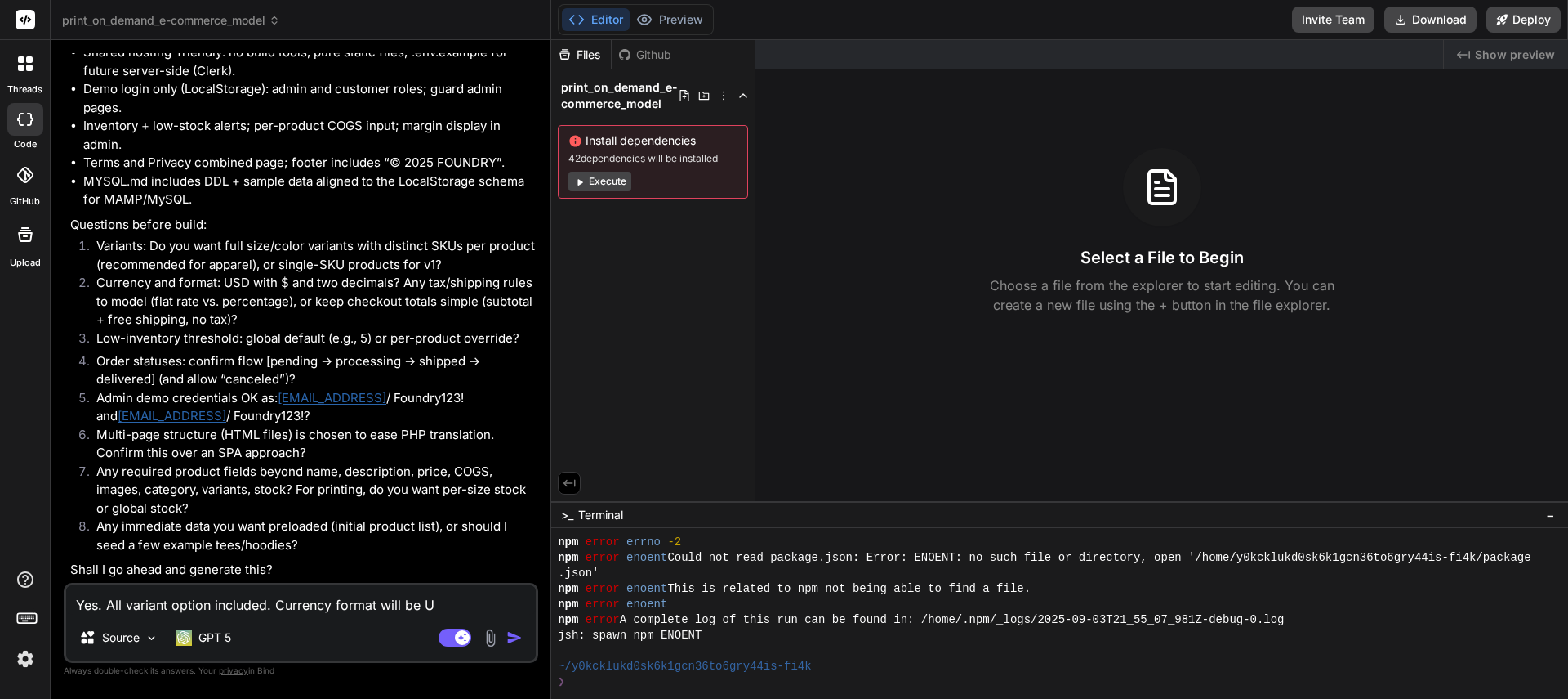
type textarea "x"
type textarea "Yes. All variant option included. Currency format will be USD"
type textarea "x"
type textarea "Yes. All variant option included. Currency format will be USD."
type textarea "x"
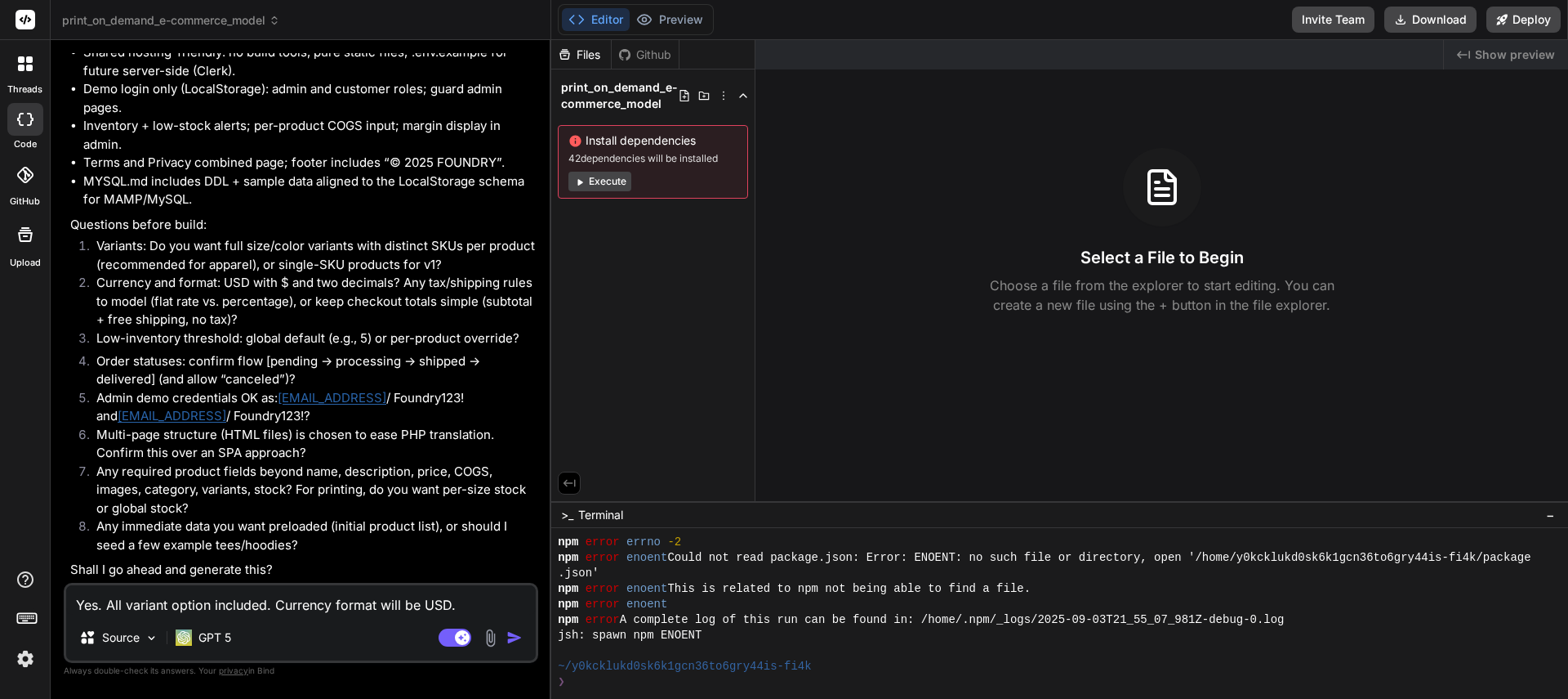
type textarea "Yes. All variant option included. Currency format will be USD."
type textarea "x"
type textarea "Yes. All variant option included. Currency format will be USD. G"
type textarea "x"
type textarea "Yes. All variant option included. Currency format will be USD. Gl"
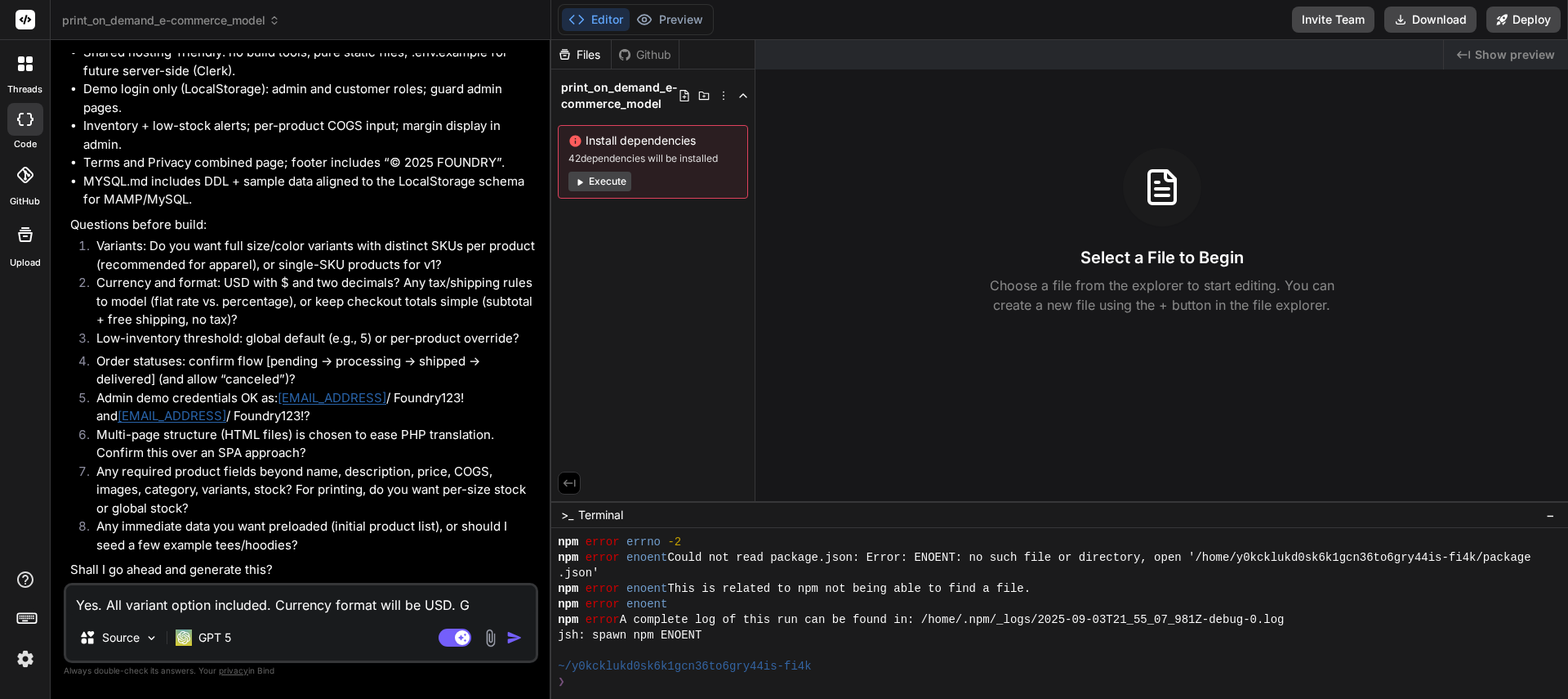
type textarea "x"
type textarea "Yes. All variant option included. Currency format will be USD. Glo"
type textarea "x"
type textarea "Yes. All variant option included. Currency format will be USD. Glob"
type textarea "x"
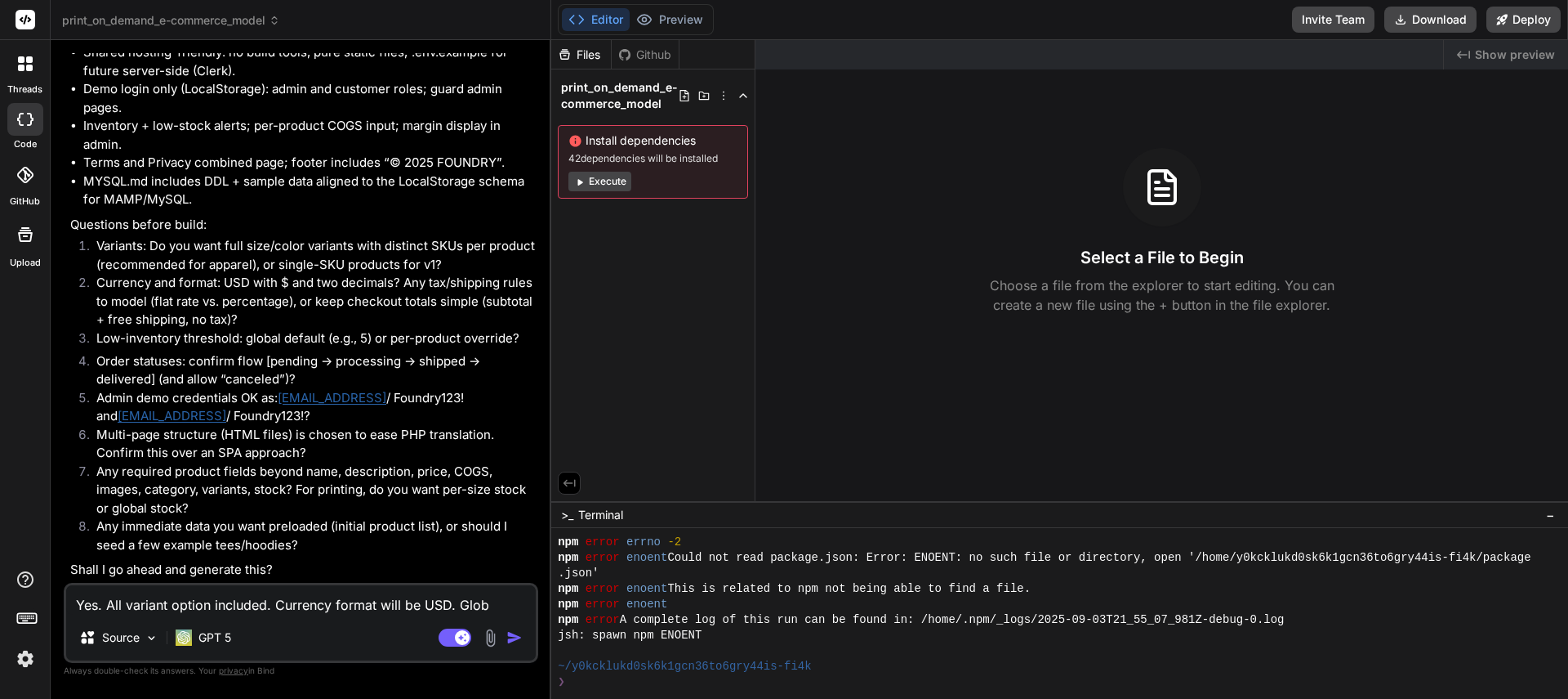
type textarea "Yes. All variant option included. Currency format will be USD. Globa"
type textarea "x"
type textarea "Yes. All variant option included. Currency format will be USD. Global"
type textarea "x"
type textarea "Yes. All variant option included. Currency format will be USD. Global"
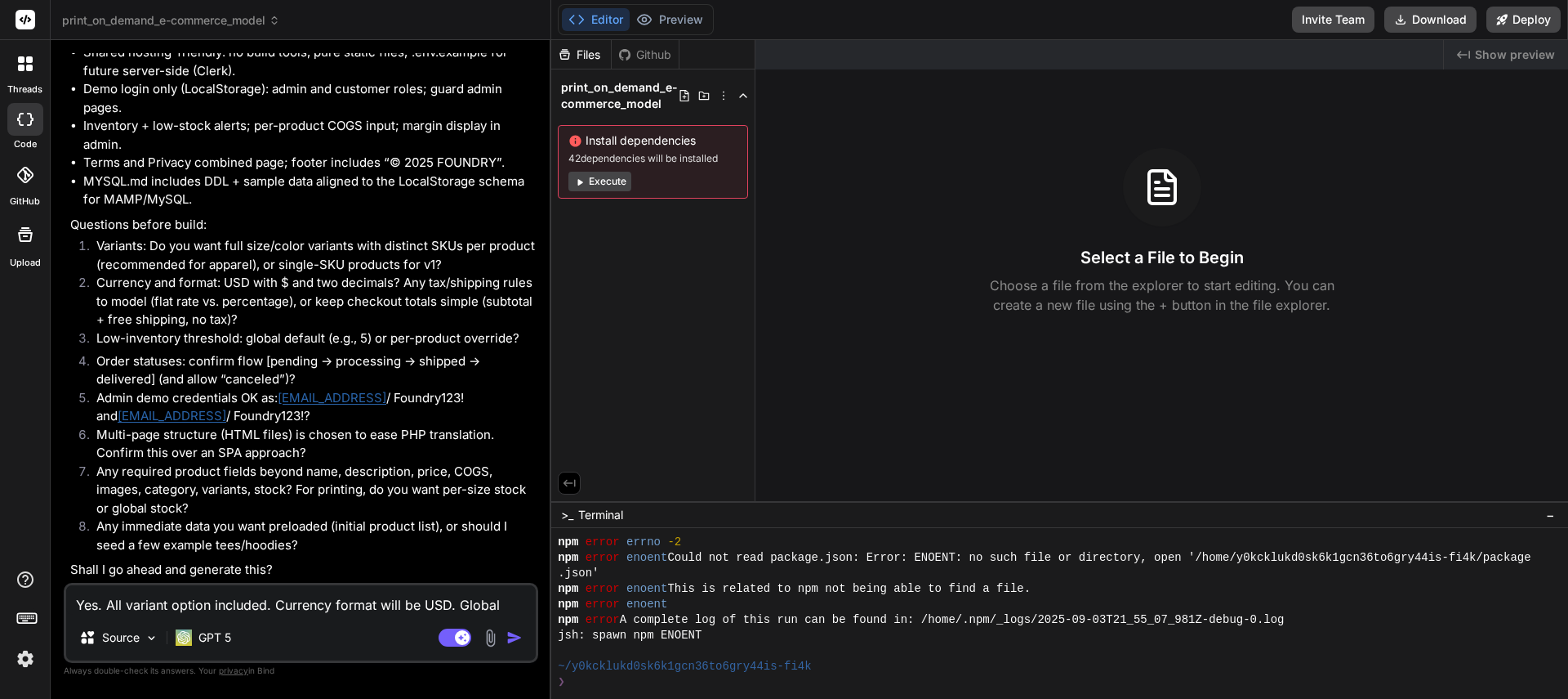
type textarea "x"
type textarea "Yes. All variant option included. Currency format will be USD. Global d"
type textarea "x"
type textarea "Yes. All variant option included. Currency format will be USD. Global"
type textarea "x"
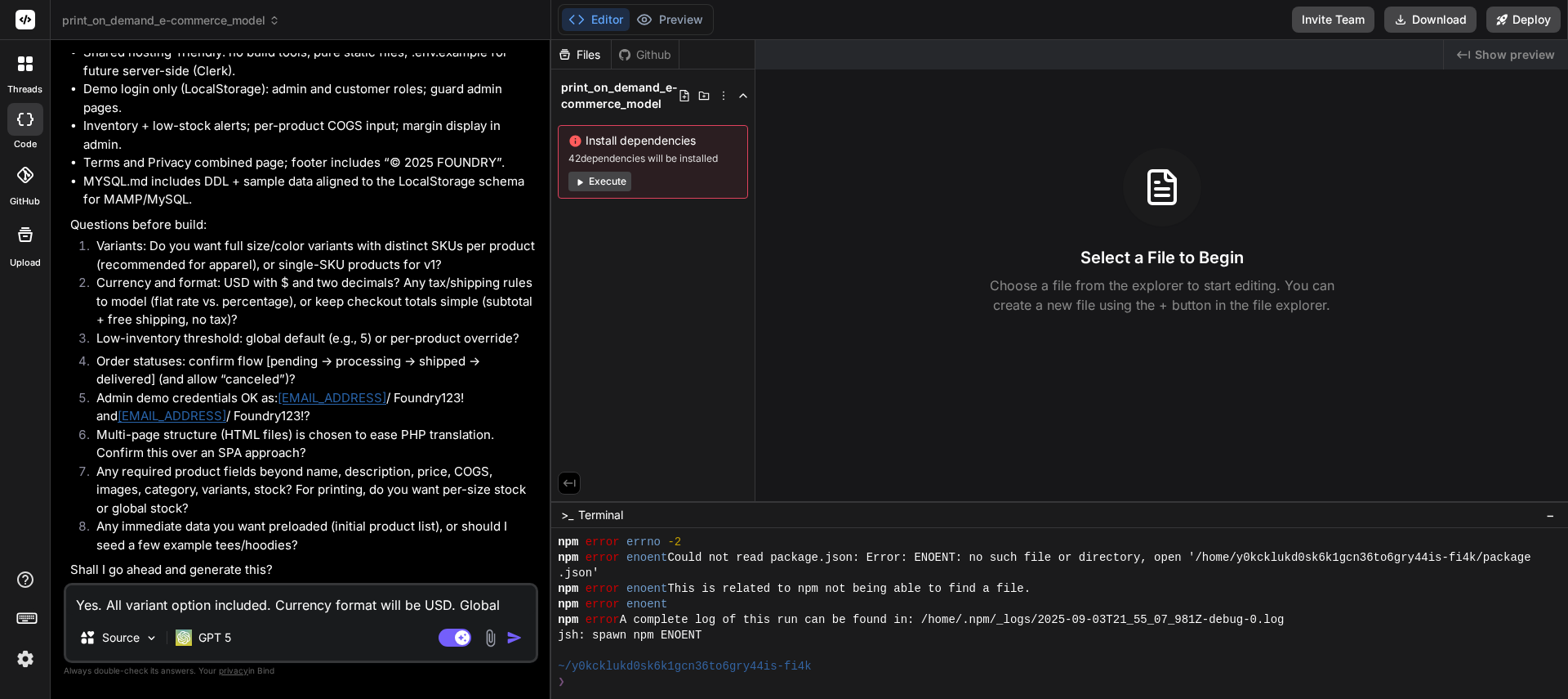
type textarea "Yes. All variant option included. Currency format will be USD. Global d"
type textarea "x"
type textarea "Yes. All variant option included. Currency format will be USD. Global de"
type textarea "x"
type textarea "Yes. All variant option included. Currency format will be USD. Global deg"
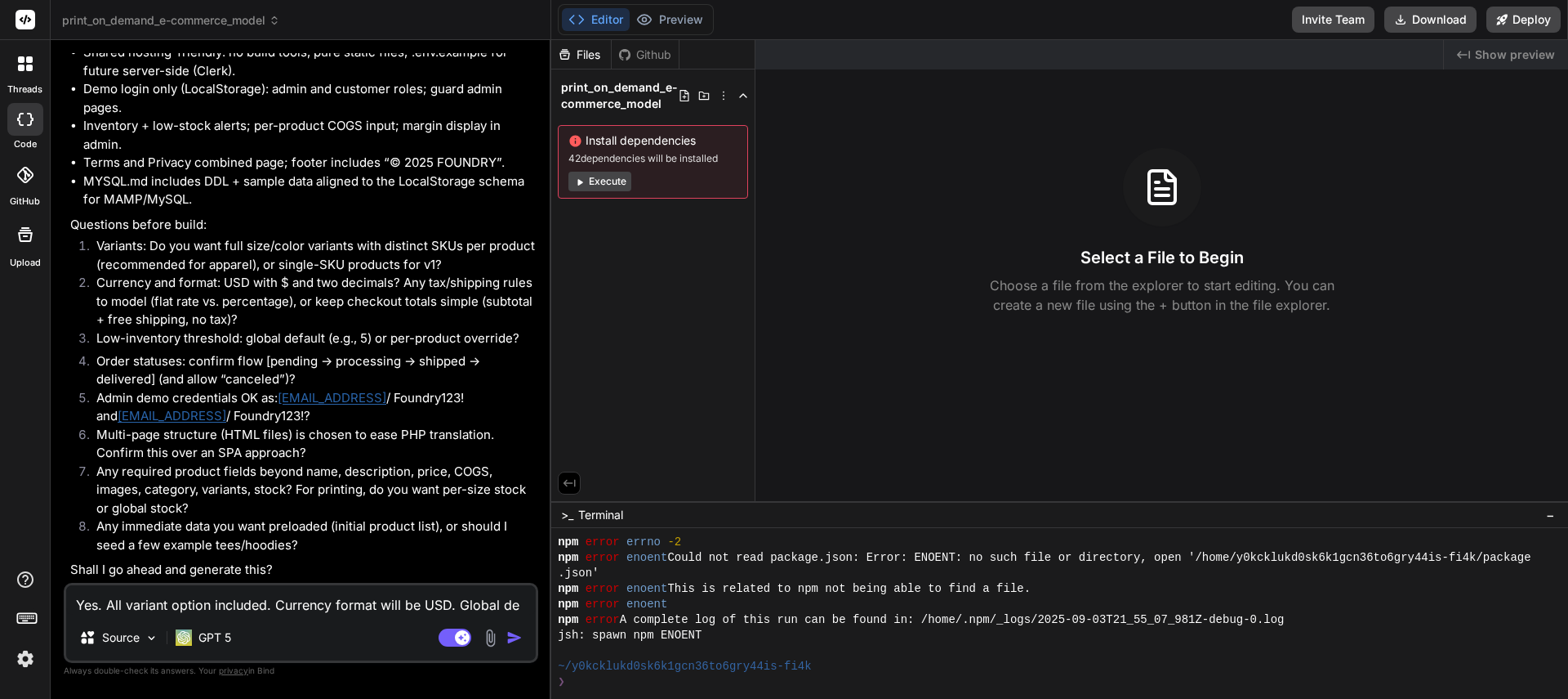
type textarea "x"
type textarea "Yes. All variant option included. Currency format will be USD. Global dega"
type textarea "x"
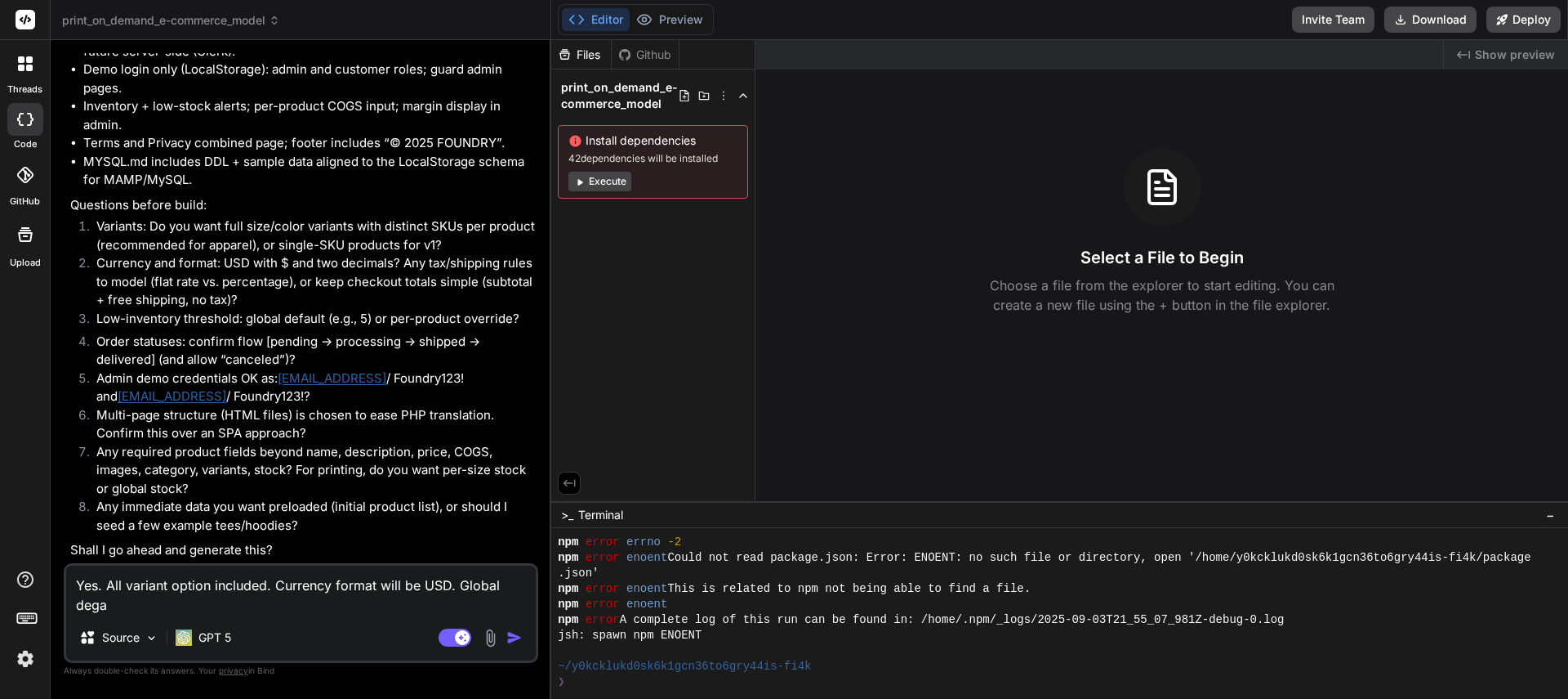
type textarea "Yes. All variant option included. Currency format will be USD. Global deg"
type textarea "x"
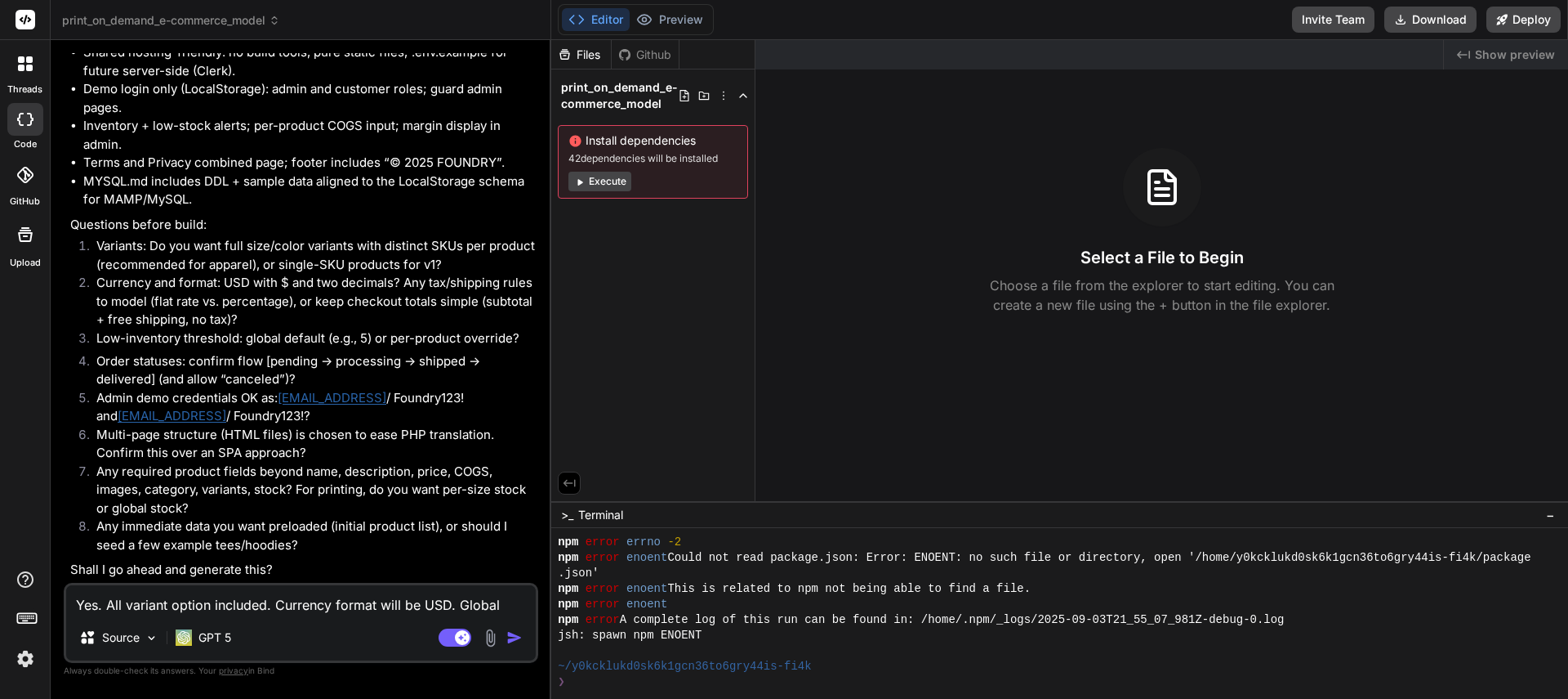
type textarea "Yes. All variant option included. Currency format will be USD. Global de"
type textarea "x"
type textarea "Yes. All variant option included. Currency format will be USD. Global def"
type textarea "x"
type textarea "Yes. All variant option included. Currency format will be USD. Global defa"
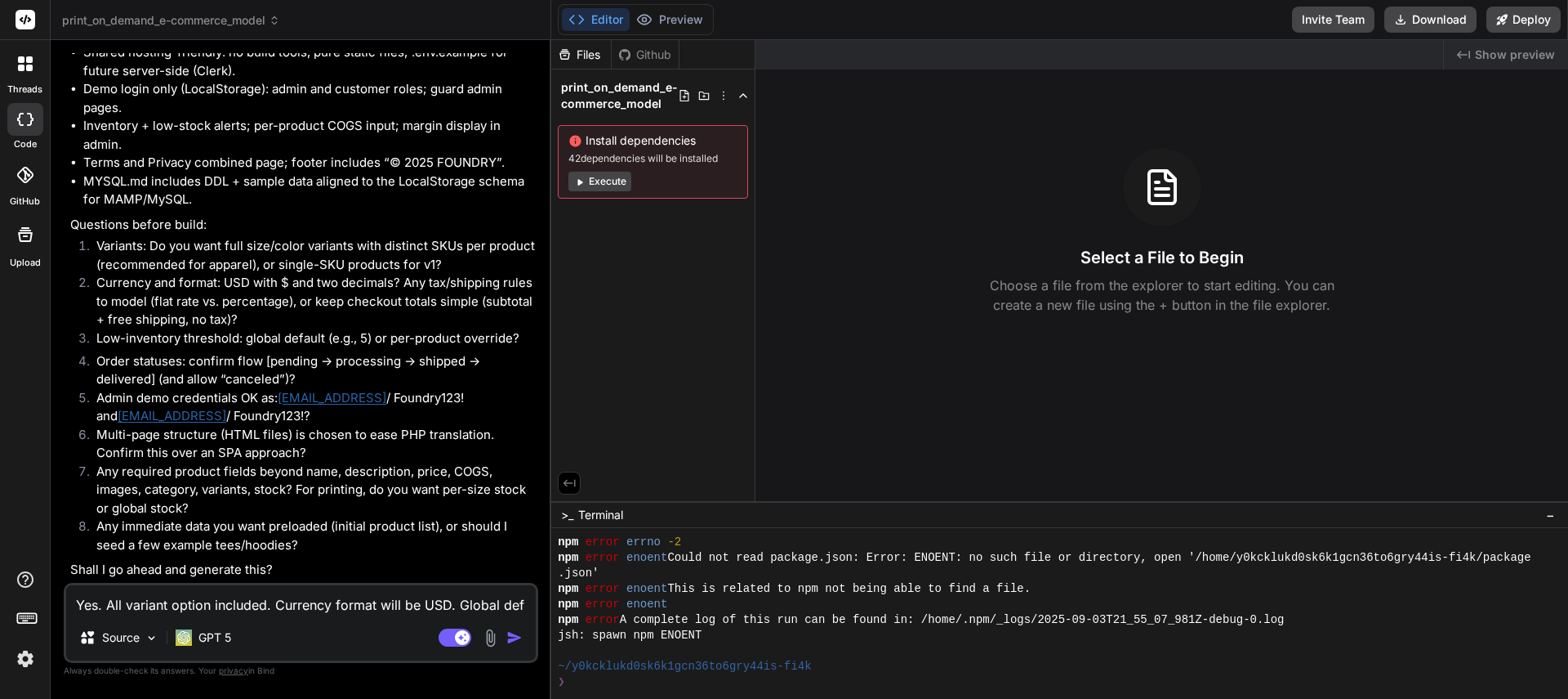
type textarea "x"
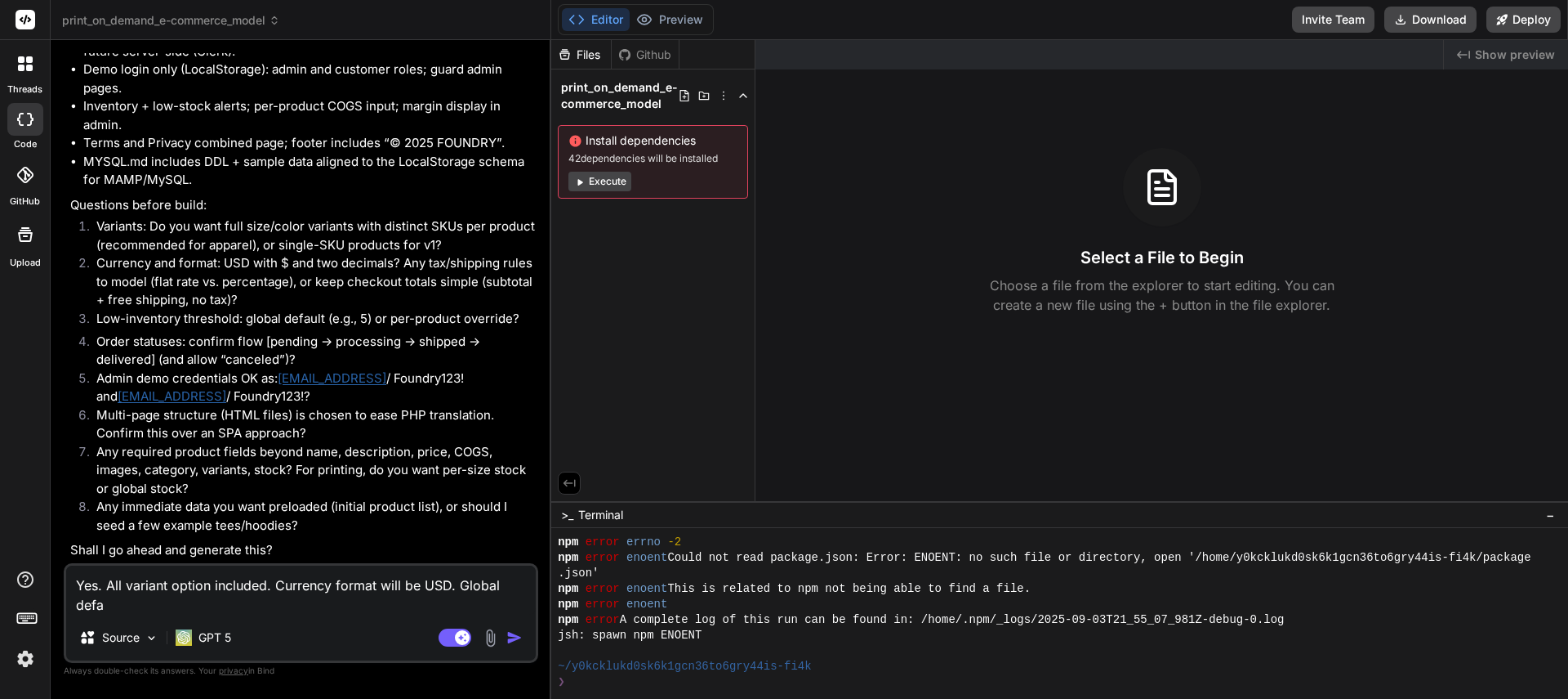
type textarea "Yes. All variant option included. Currency format will be USD. Global defau"
type textarea "x"
type textarea "Yes. All variant option included. Currency format will be USD. Global defaul"
type textarea "x"
type textarea "Yes. All variant option included. Currency format will be USD. Global default"
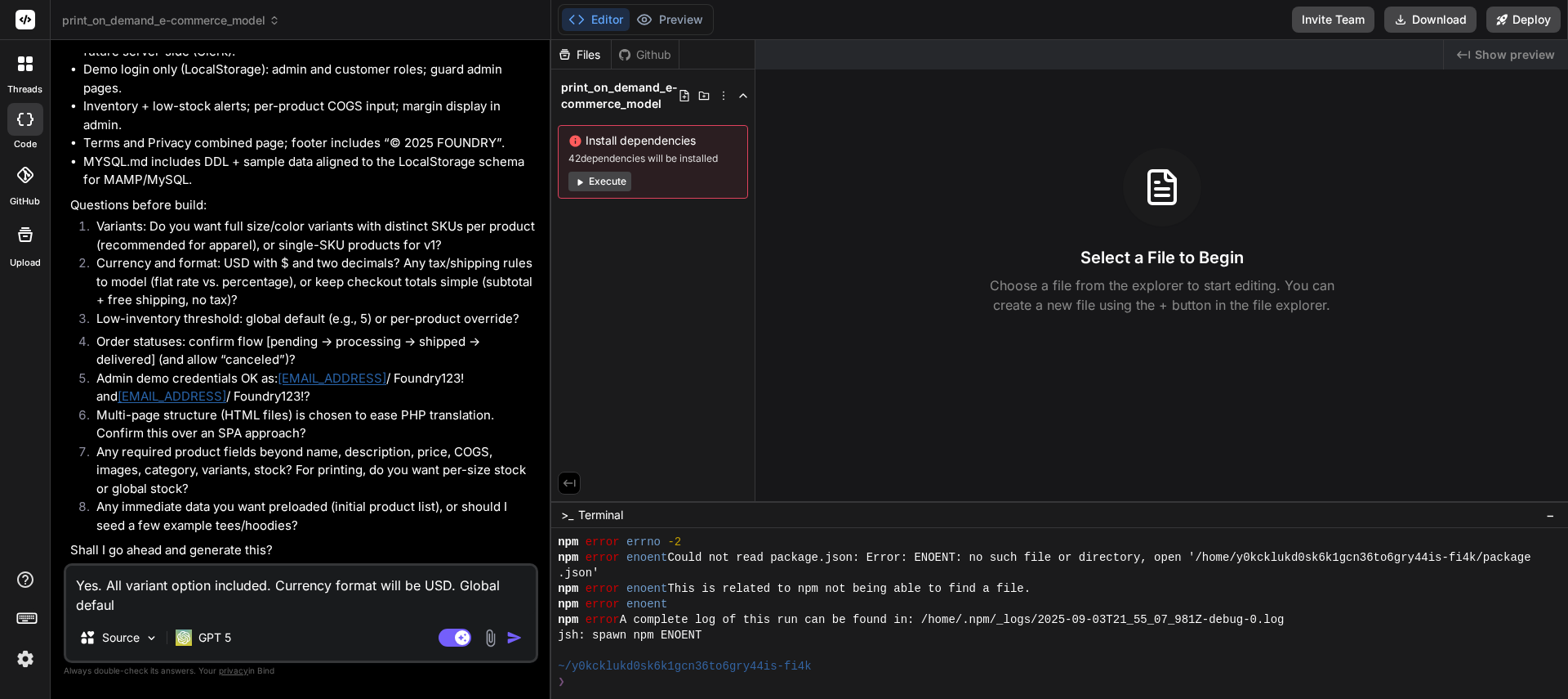
type textarea "x"
type textarea "Yes. All variant option included. Currency format will be USD. Global default"
type textarea "x"
type textarea "Yes. All variant option included. Currency format will be USD. Global default w"
type textarea "x"
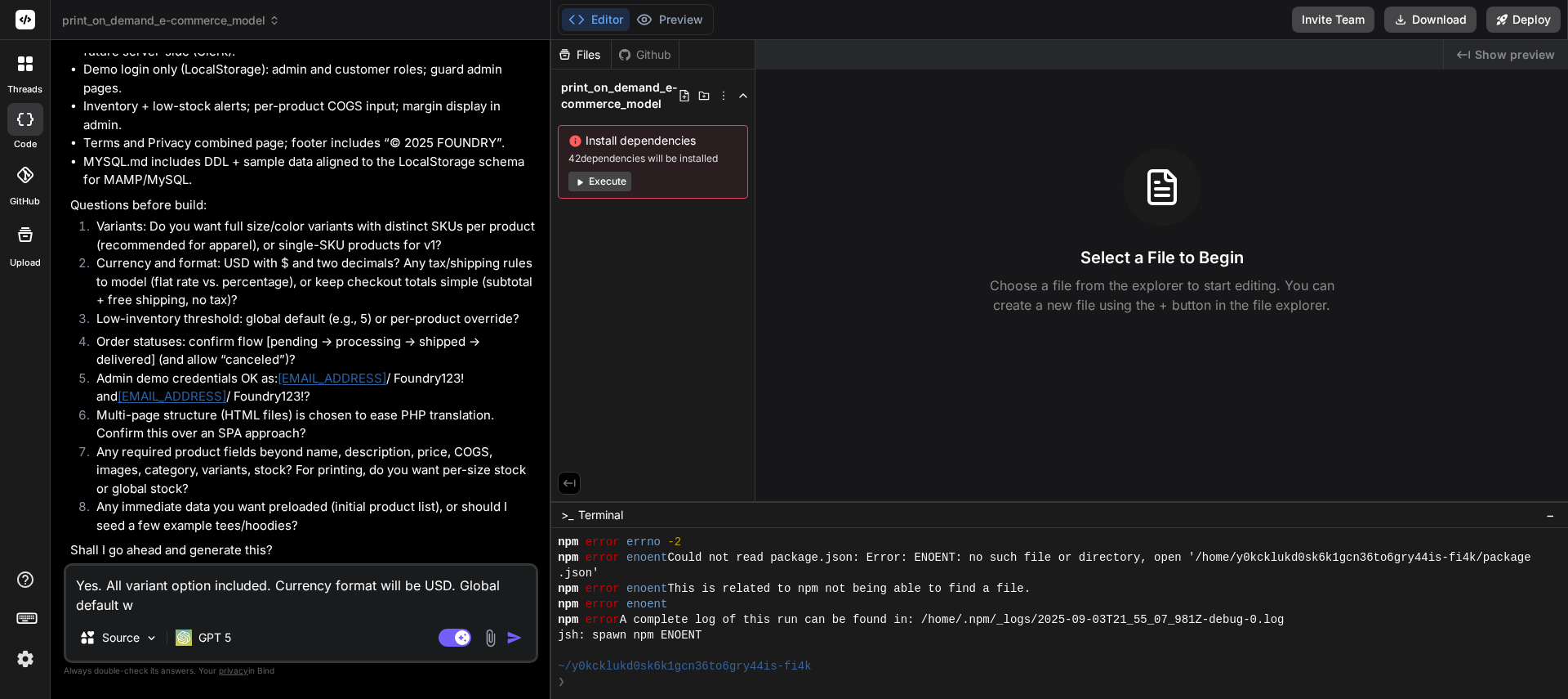
type textarea "Yes. All variant option included. Currency format will be USD. Global default wi"
type textarea "x"
type textarea "Yes. All variant option included. Currency format will be USD. Global default w…"
type textarea "x"
type textarea "Yes. All variant option included. Currency format will be USD. Global default w…"
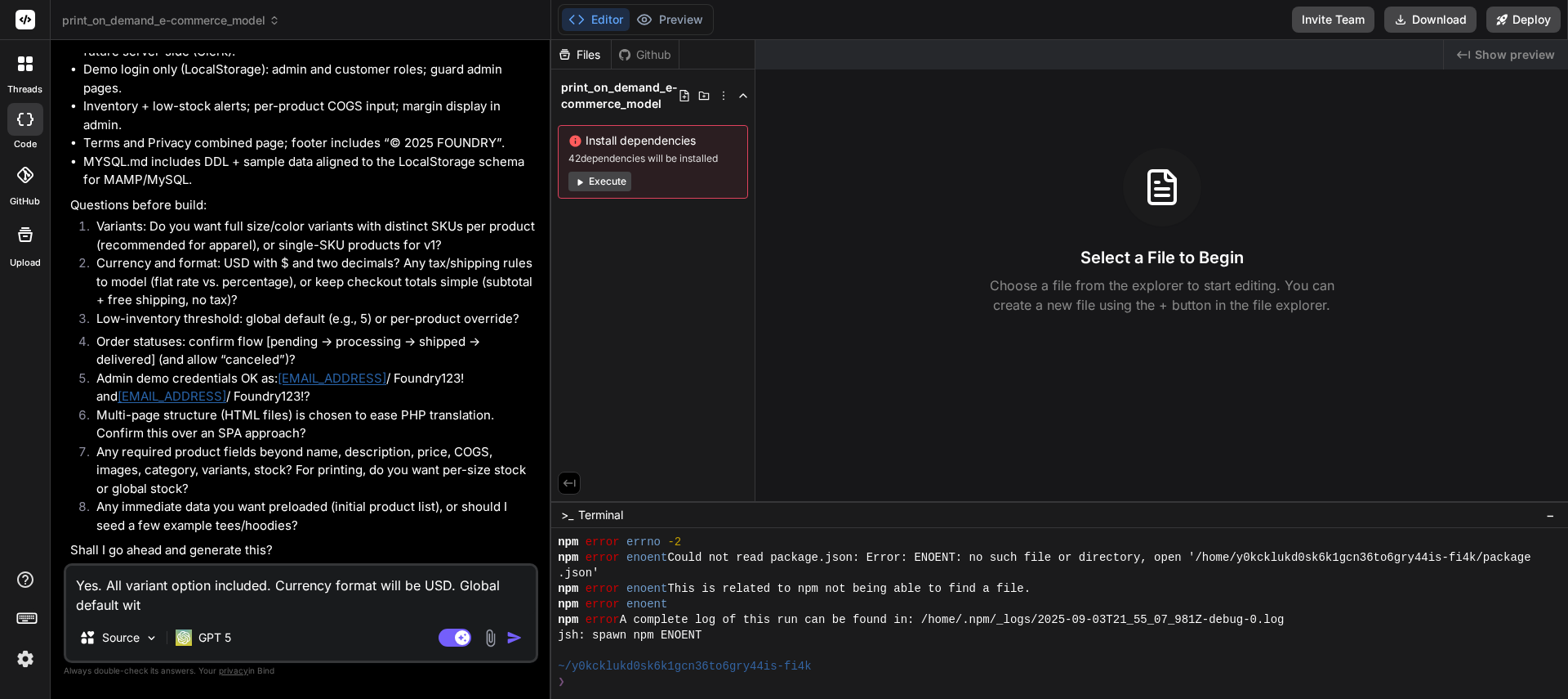
type textarea "x"
type textarea "Yes. All variant option included. Currency format will be USD. Global default w…"
type textarea "x"
type textarea "Yes. All variant option included. Currency format will be USD. Global default w…"
type textarea "x"
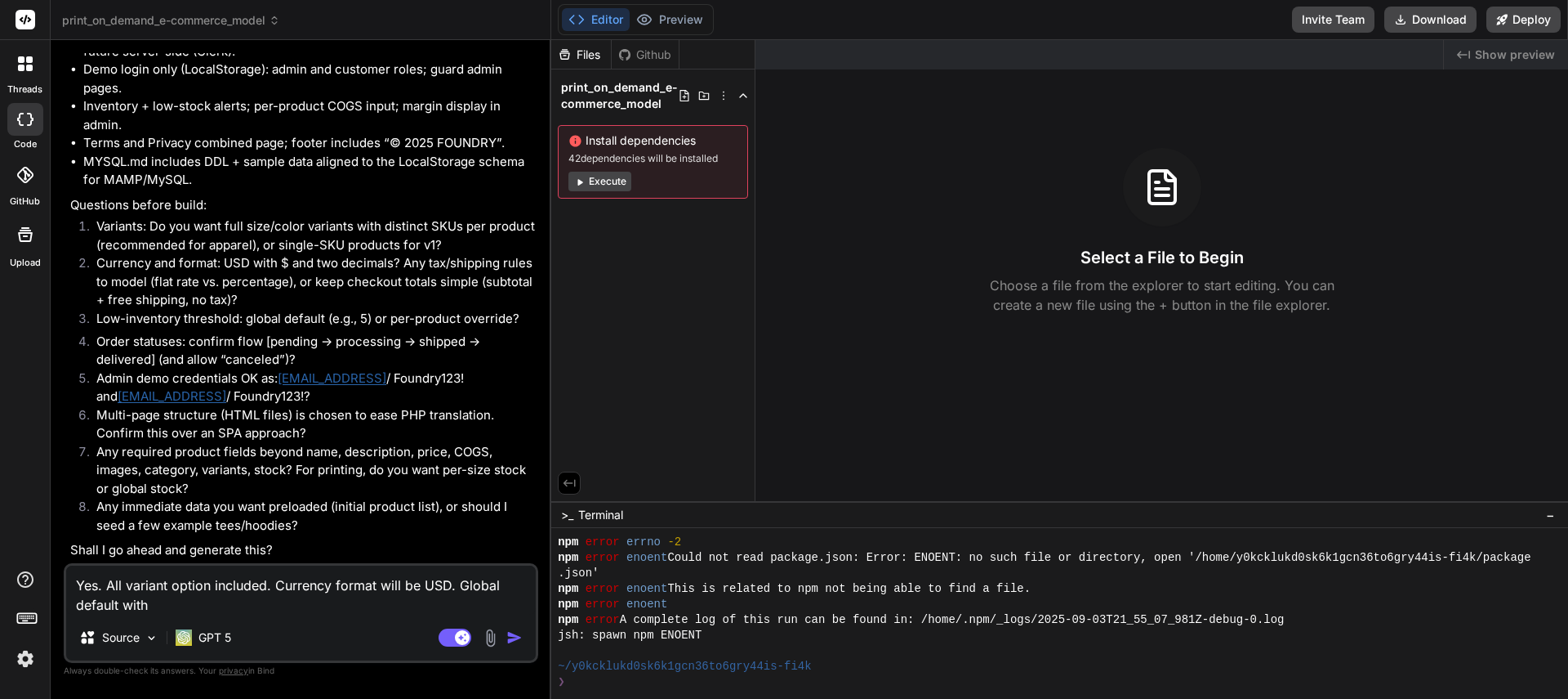
type textarea "Yes. All variant option included. Currency format will be USD. Global default w…"
type textarea "x"
type textarea "Yes. All variant option included. Currency format will be USD. Global default w…"
type textarea "x"
type textarea "Yes. All variant option included. Currency format will be USD. Global default w…"
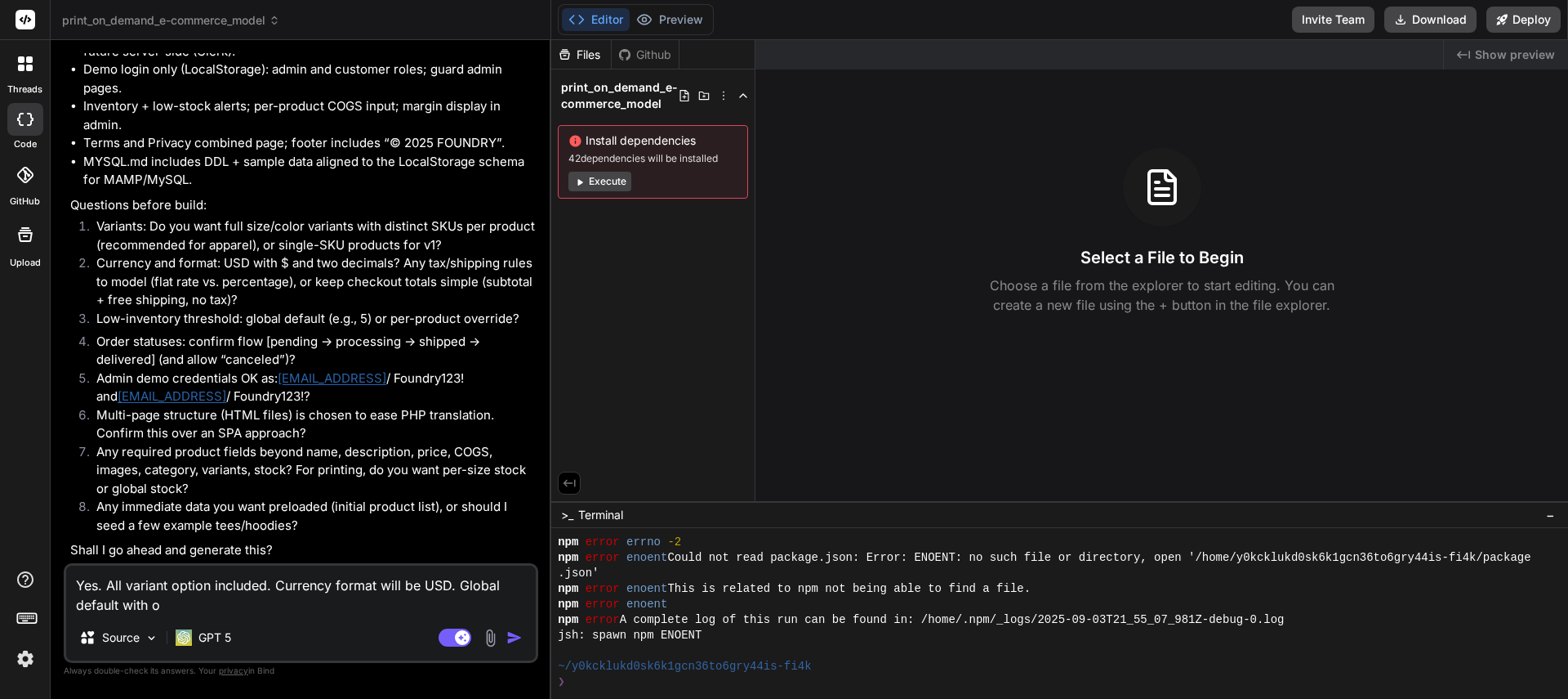
type textarea "x"
type textarea "Yes. All variant option included. Currency format will be USD. Global default w…"
type textarea "x"
type textarea "Yes. All variant option included. Currency format will be USD. Global default w…"
type textarea "x"
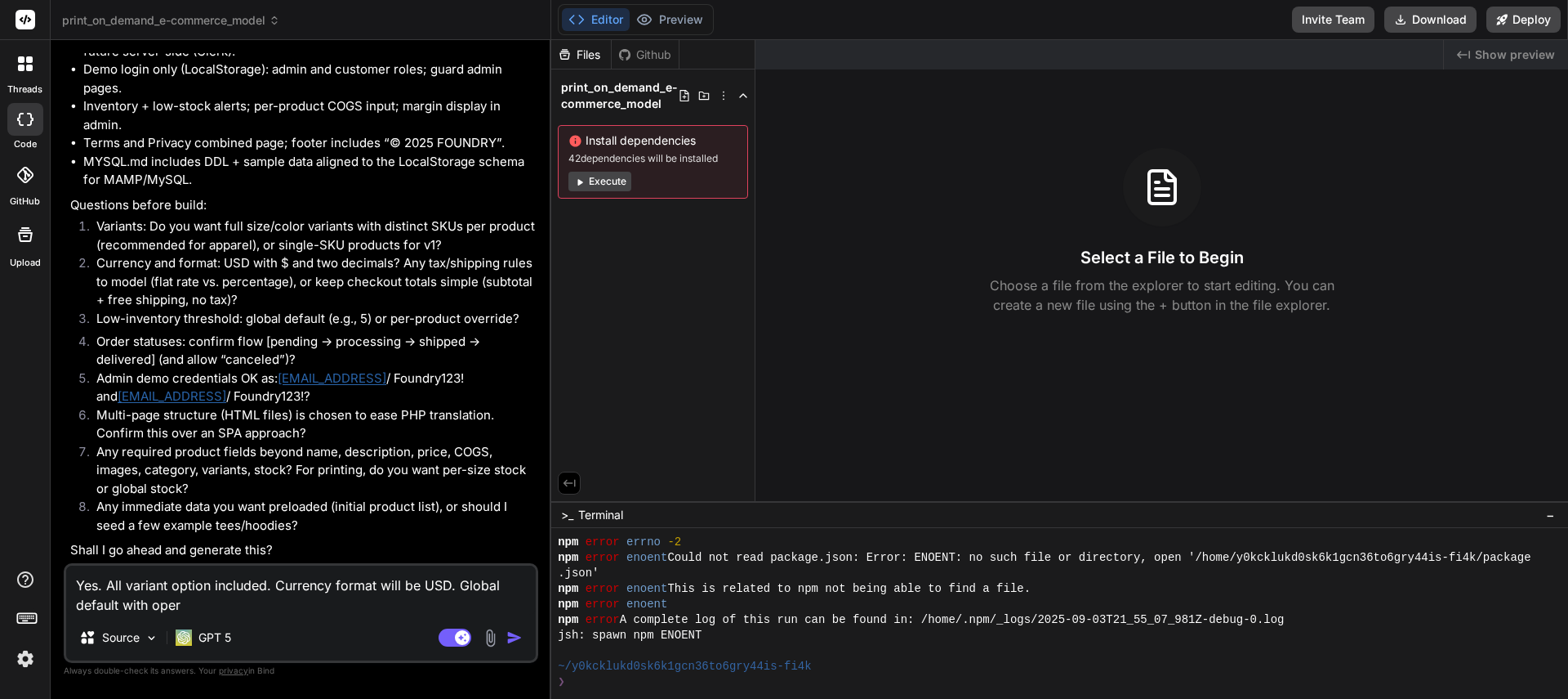
type textarea "Yes. All variant option included. Currency format will be USD. Global default w…"
type textarea "x"
type textarea "Yes. All variant option included. Currency format will be USD. Global default w…"
type textarea "x"
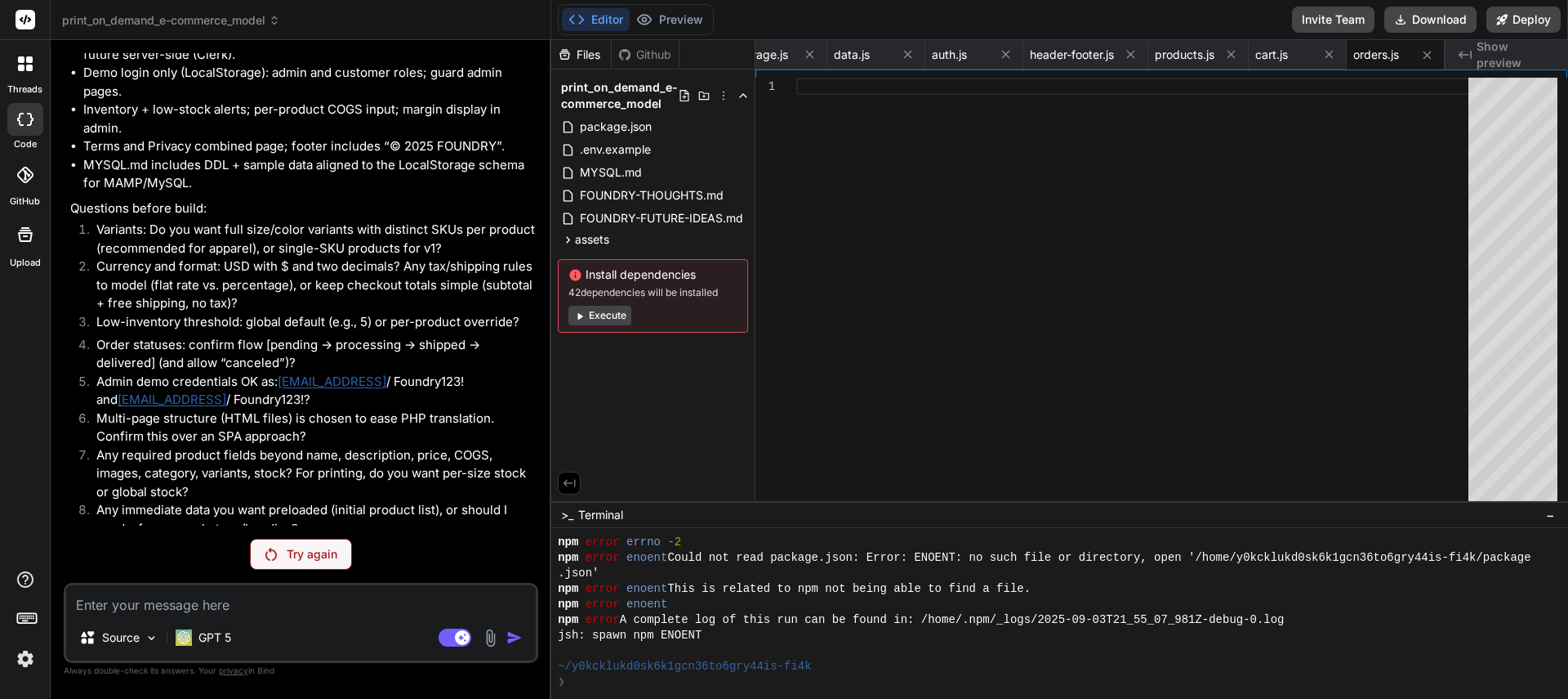
scroll to position [1752, 0]
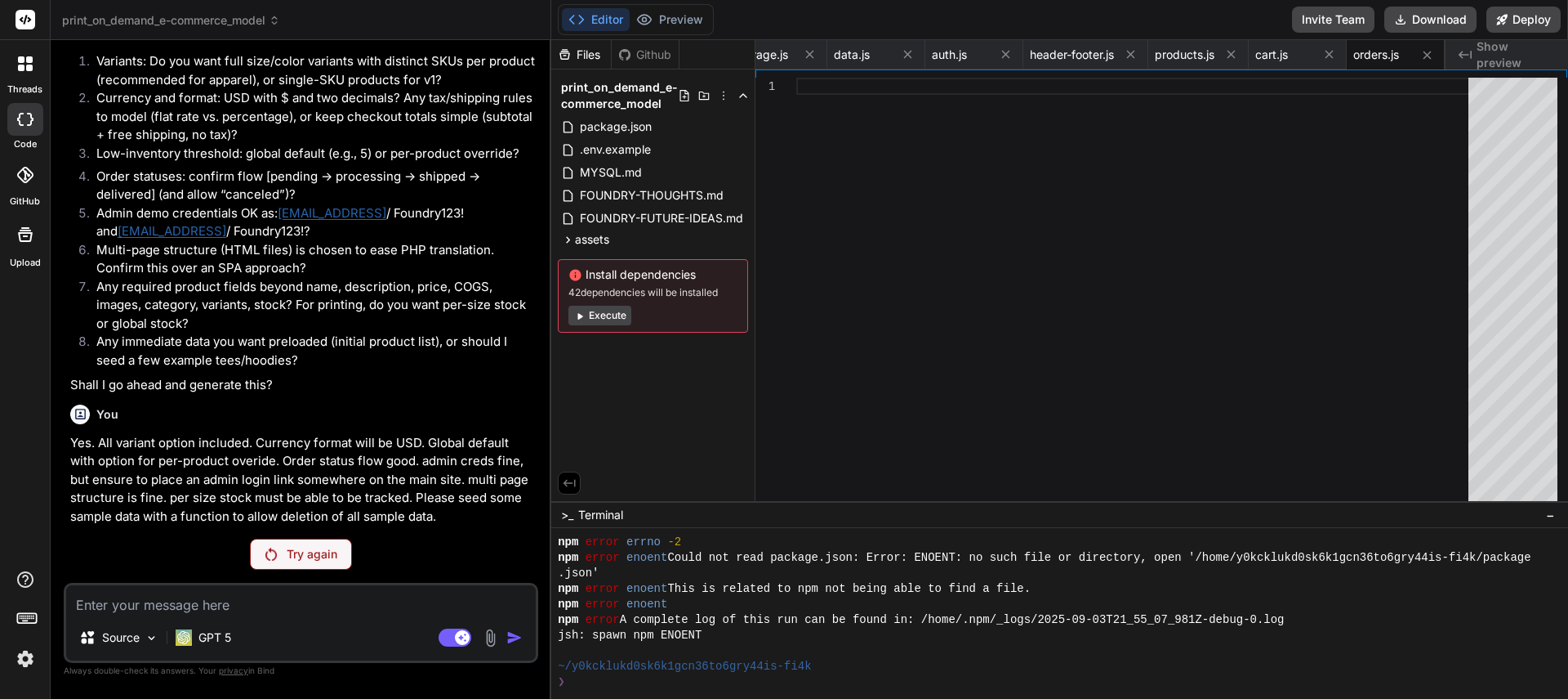
click at [289, 558] on p "Try again" at bounding box center [311, 554] width 50 height 17
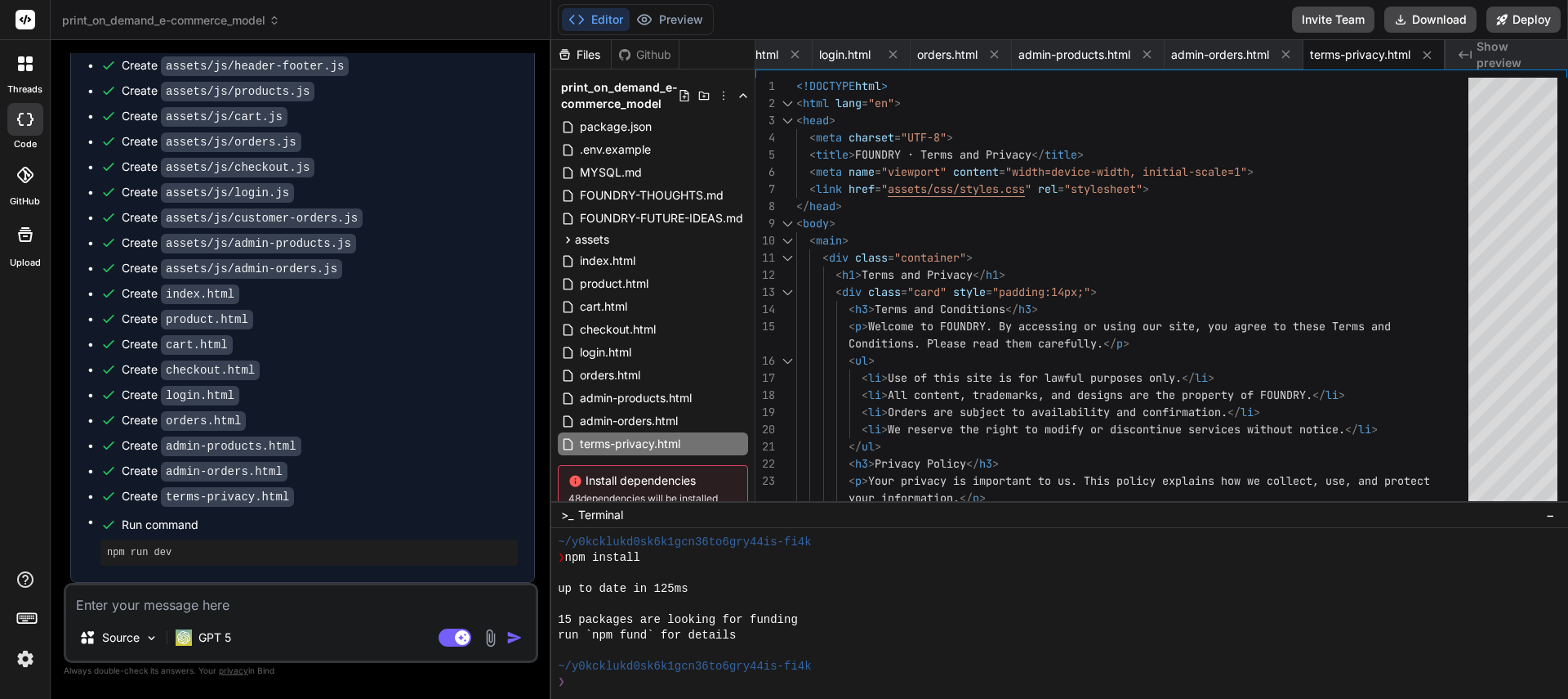
scroll to position [74, 0]
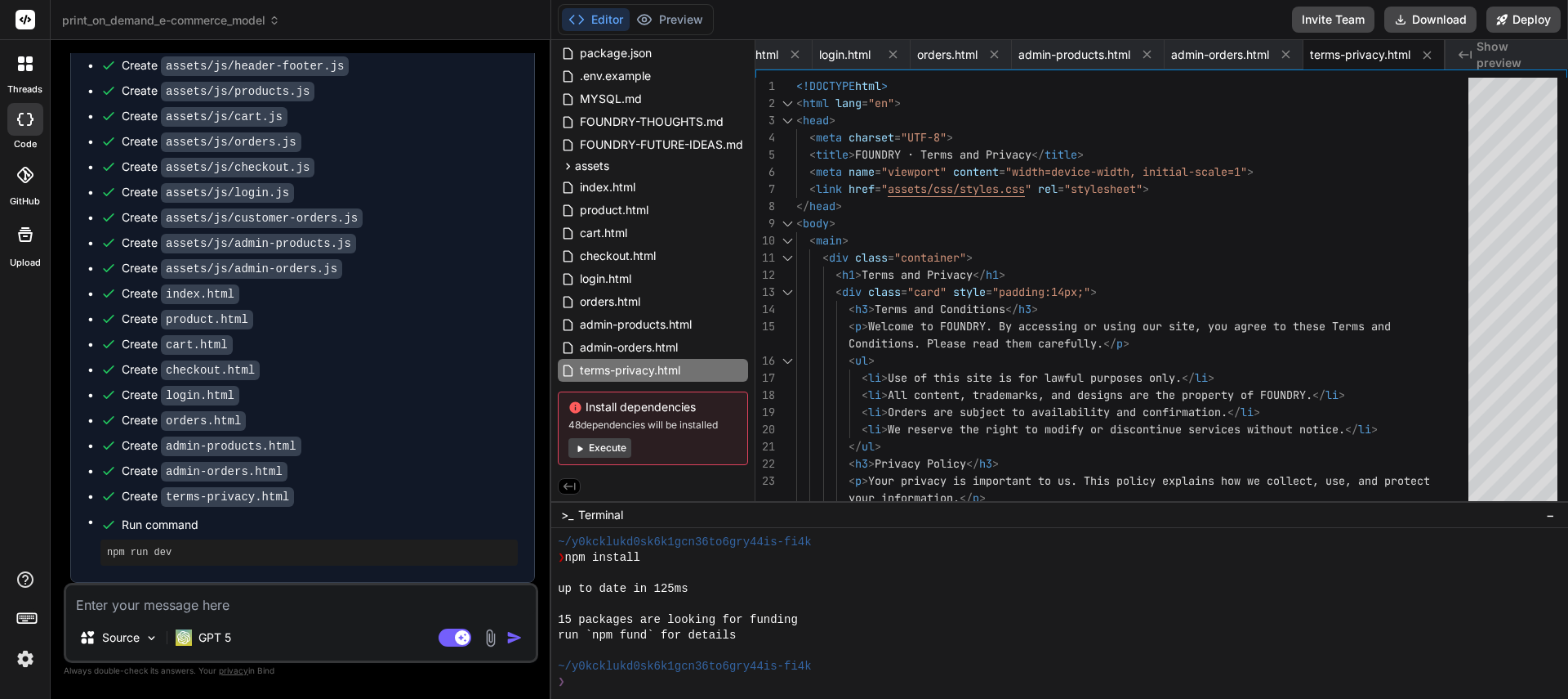
click at [612, 451] on button "Execute" at bounding box center [599, 448] width 63 height 20
click at [611, 683] on div "❯" at bounding box center [1050, 682] width 984 height 16
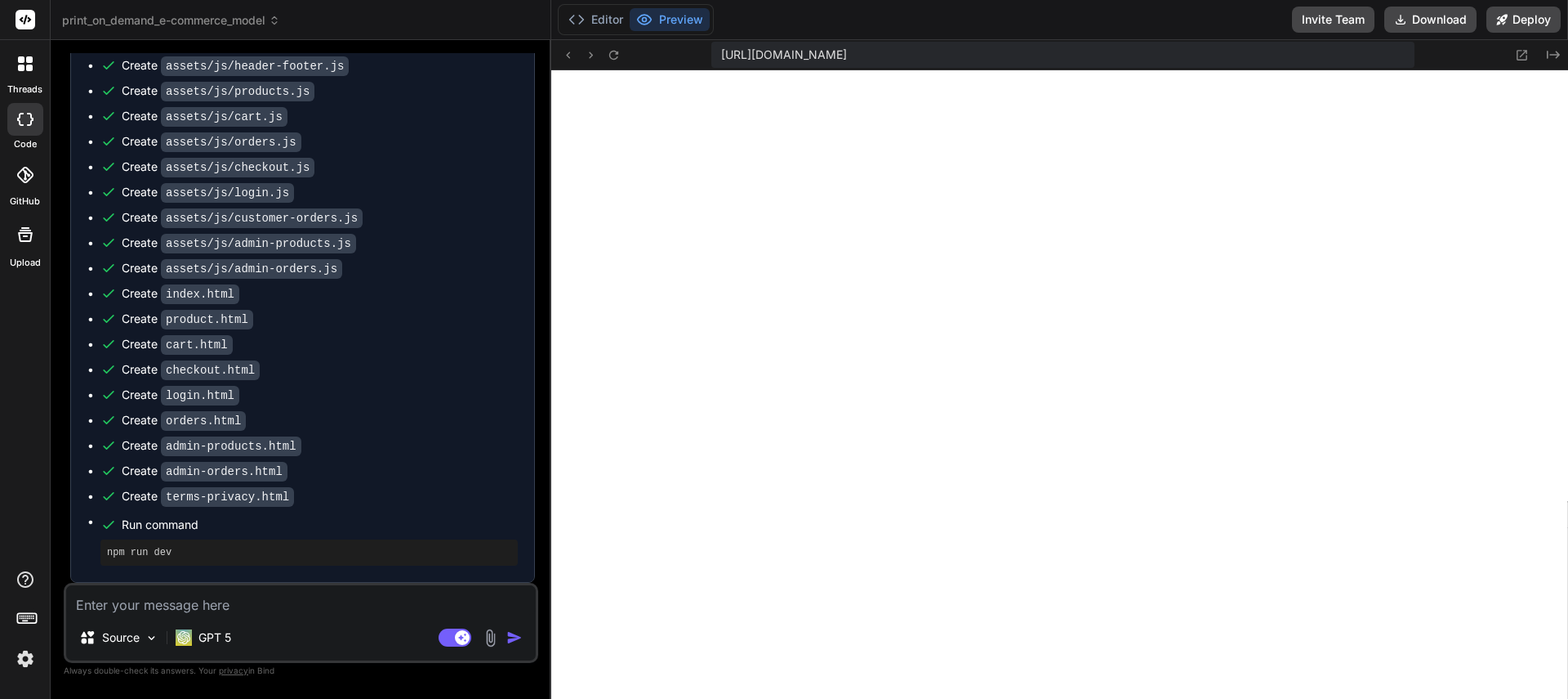
scroll to position [4239, 0]
click at [614, 55] on icon at bounding box center [613, 55] width 14 height 14
click at [615, 58] on icon at bounding box center [613, 54] width 9 height 9
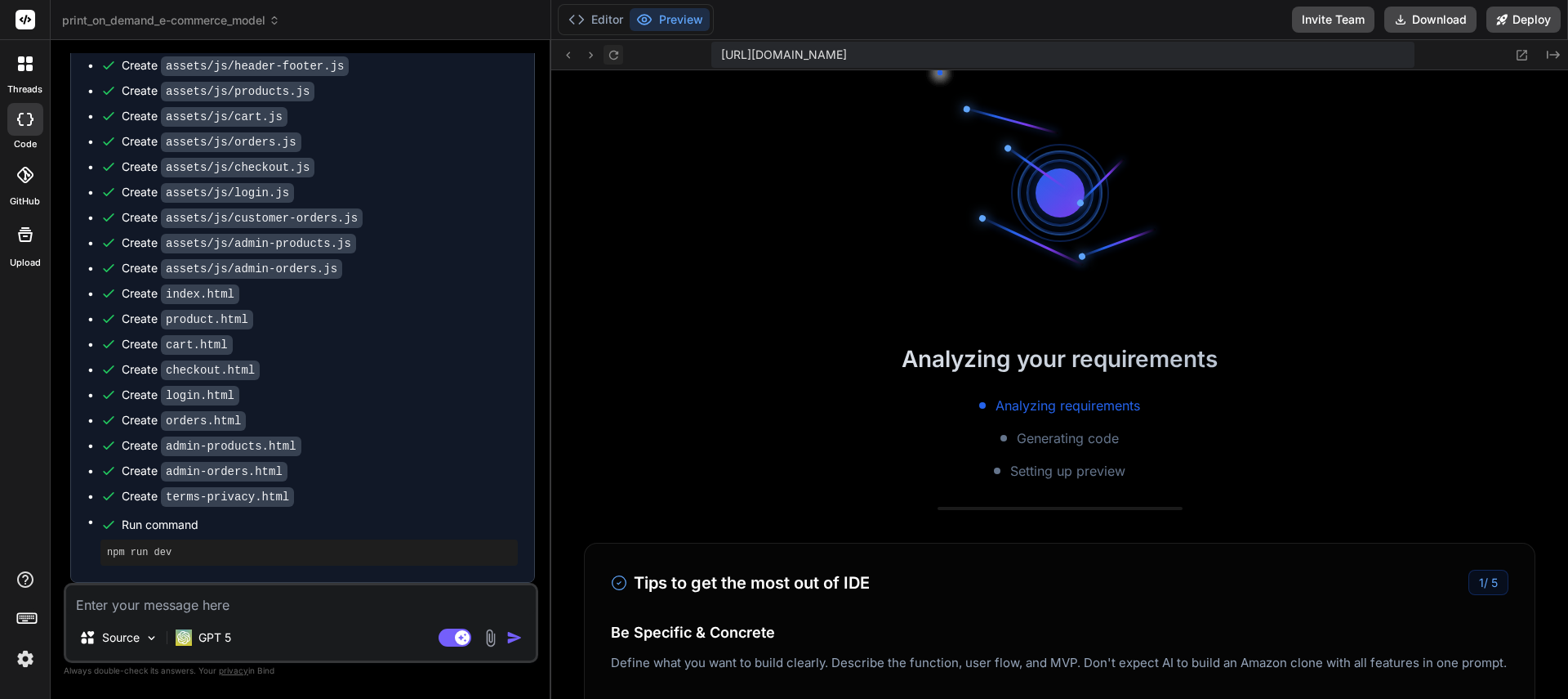
click at [615, 58] on icon at bounding box center [613, 54] width 9 height 9
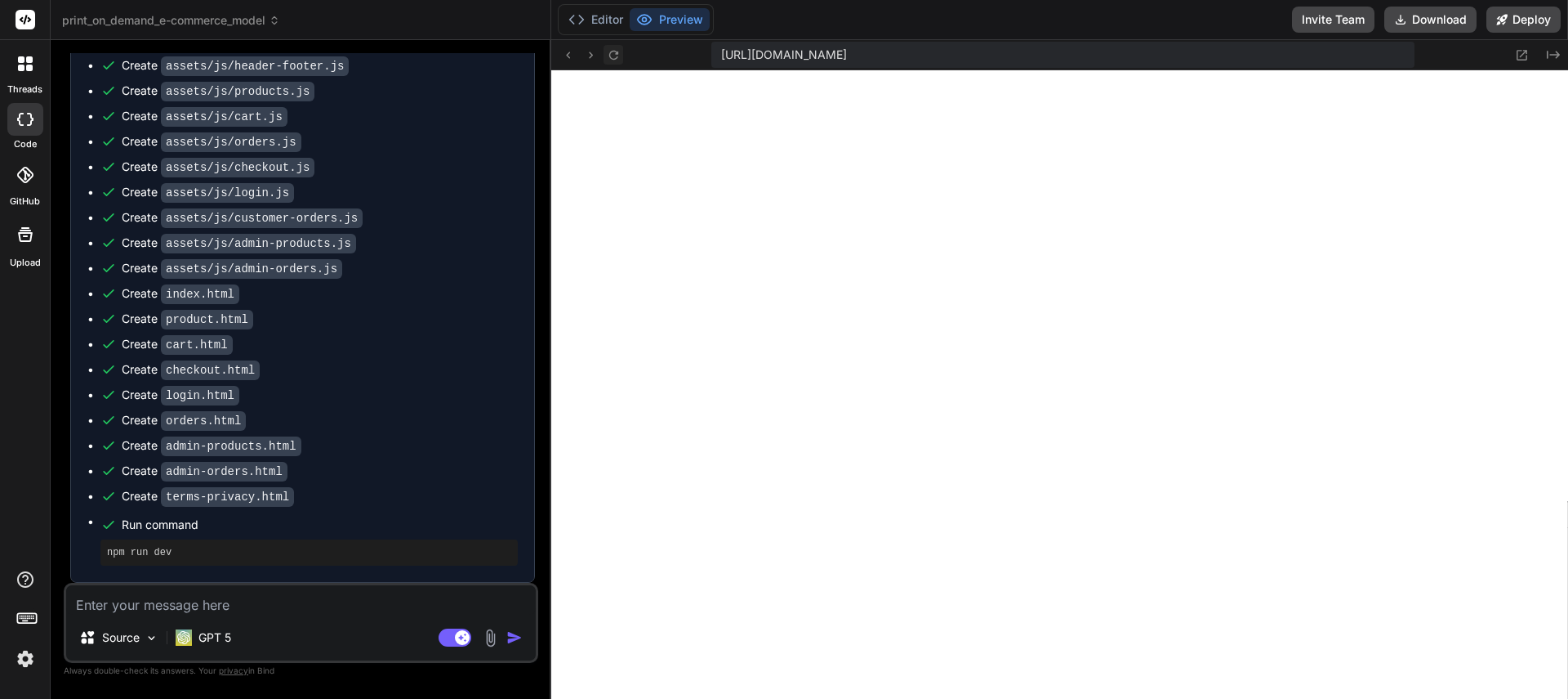
click at [615, 58] on icon at bounding box center [613, 54] width 9 height 9
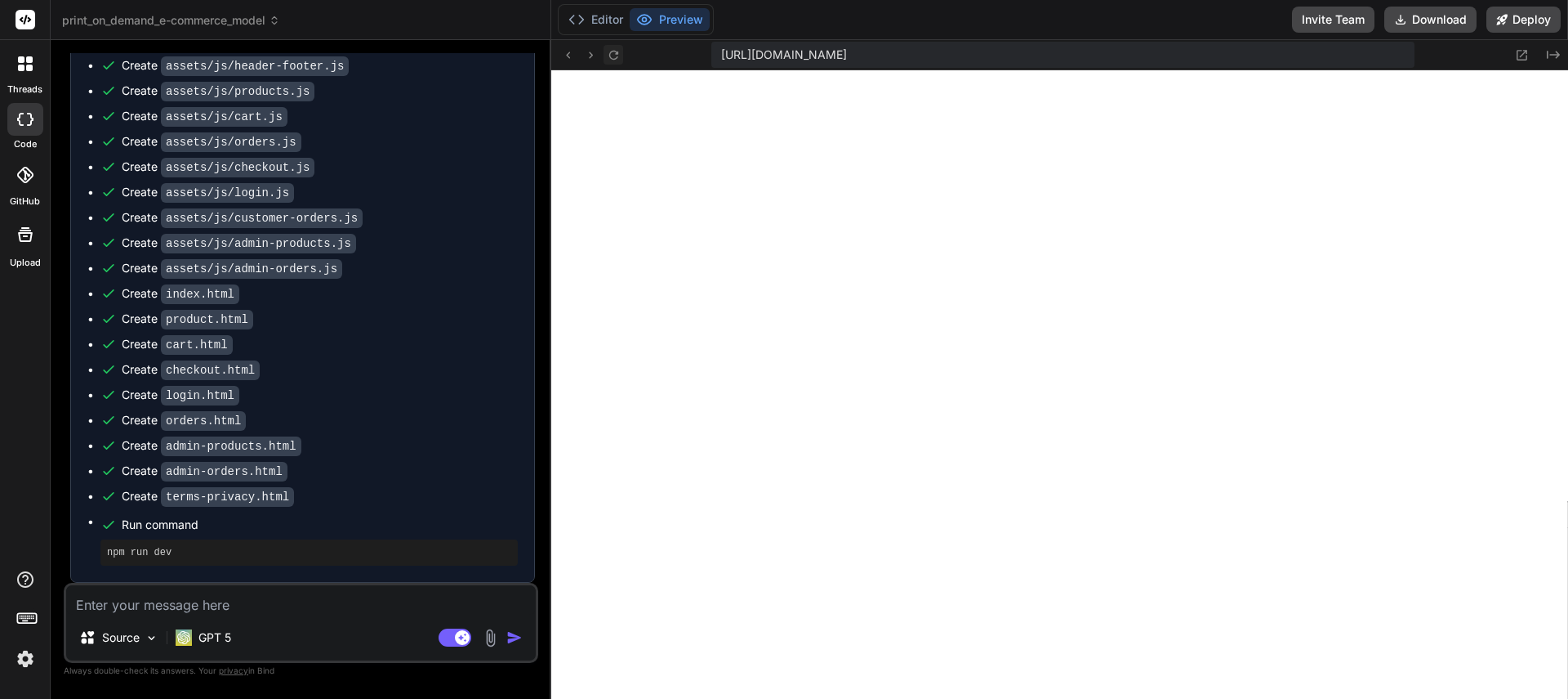
click at [615, 58] on icon at bounding box center [613, 54] width 9 height 9
click at [609, 21] on button "Editor" at bounding box center [595, 20] width 68 height 23
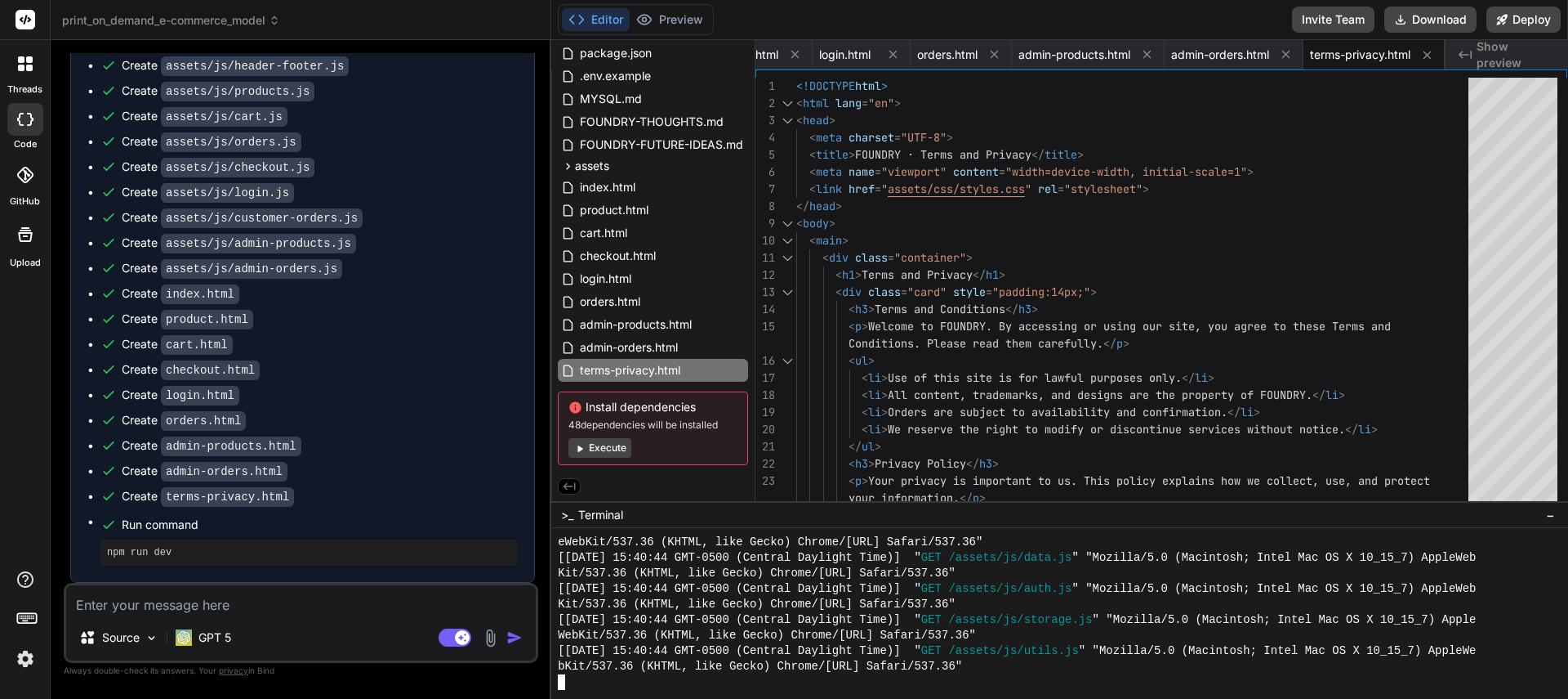
click at [797, 680] on div at bounding box center [1050, 682] width 984 height 16
click at [211, 613] on textarea at bounding box center [301, 600] width 470 height 30
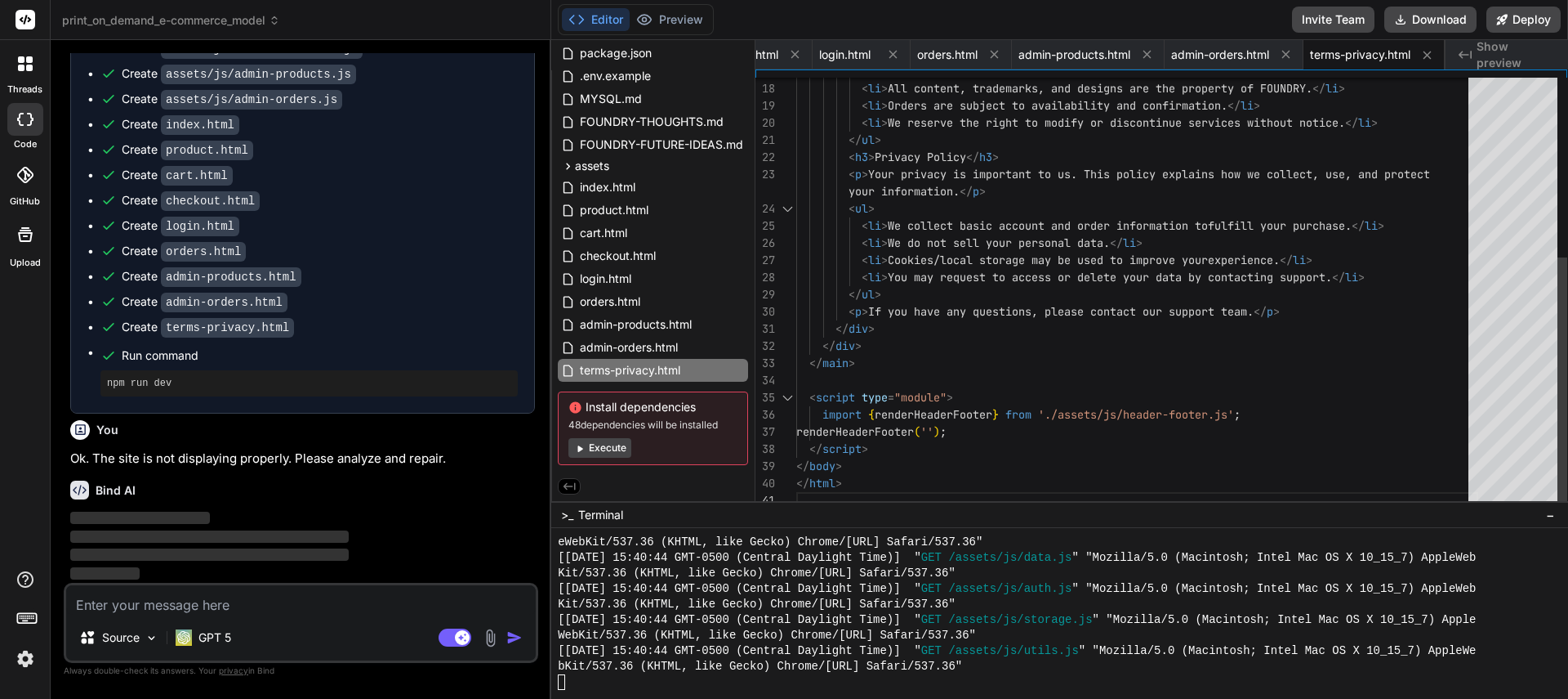
scroll to position [35, 0]
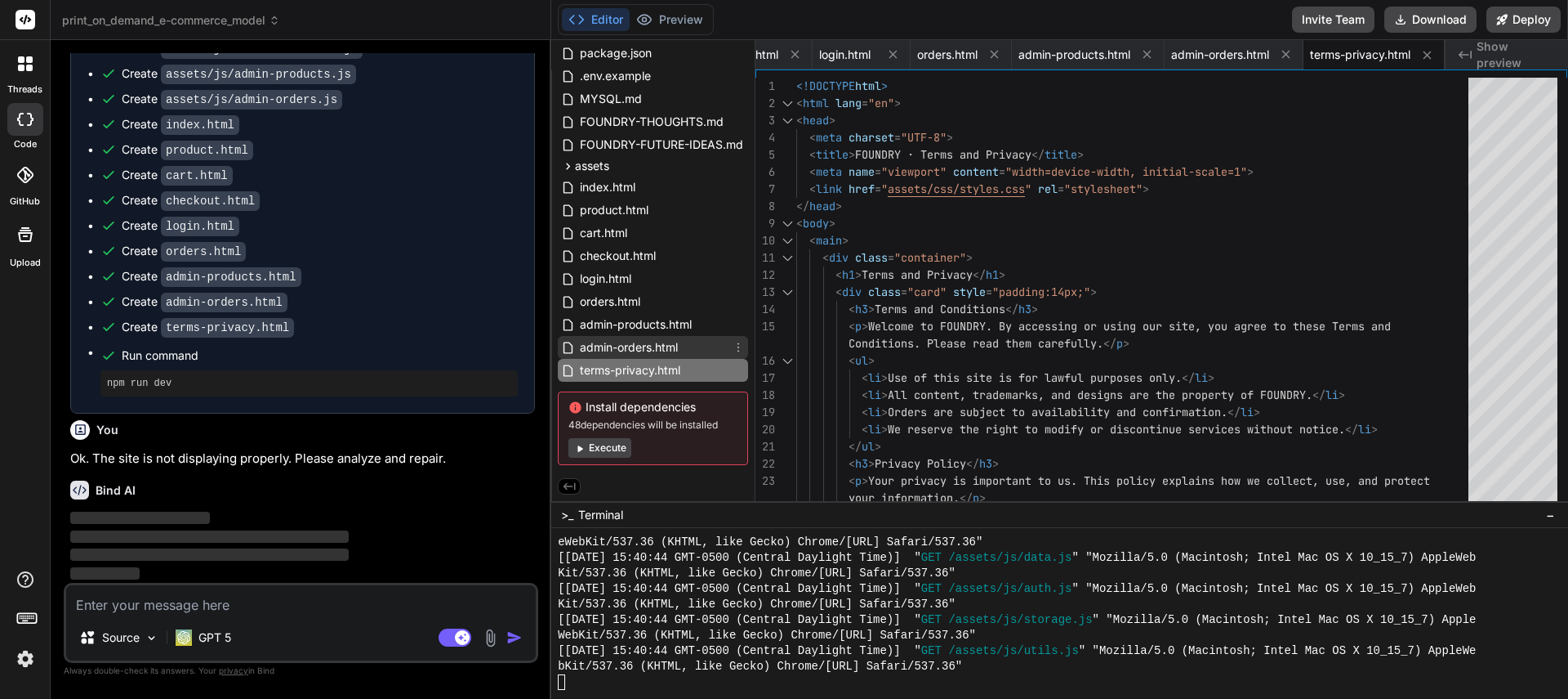
click at [635, 346] on span "admin-orders.html" at bounding box center [628, 347] width 102 height 20
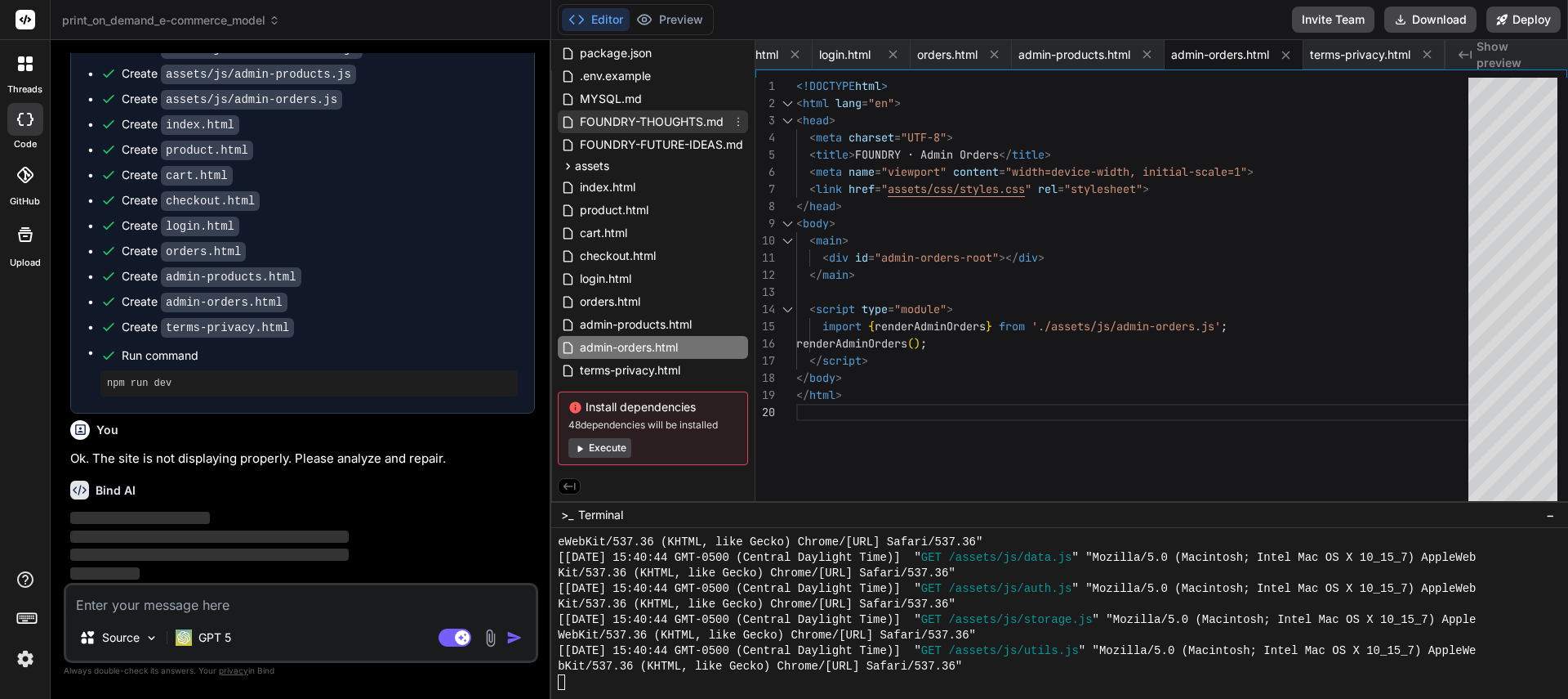
click at [655, 122] on span "FOUNDRY-THOUGHTS.md" at bounding box center [651, 121] width 147 height 20
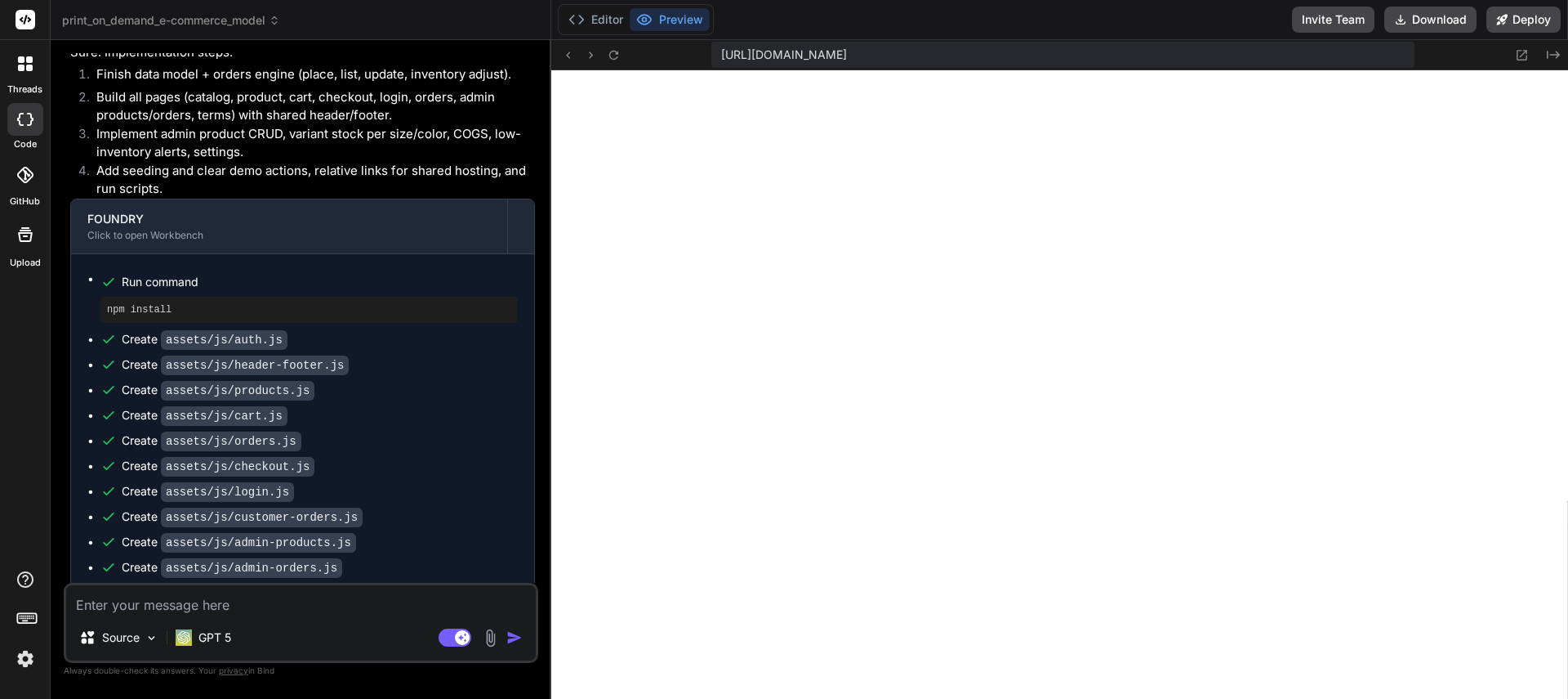
scroll to position [2953, 0]
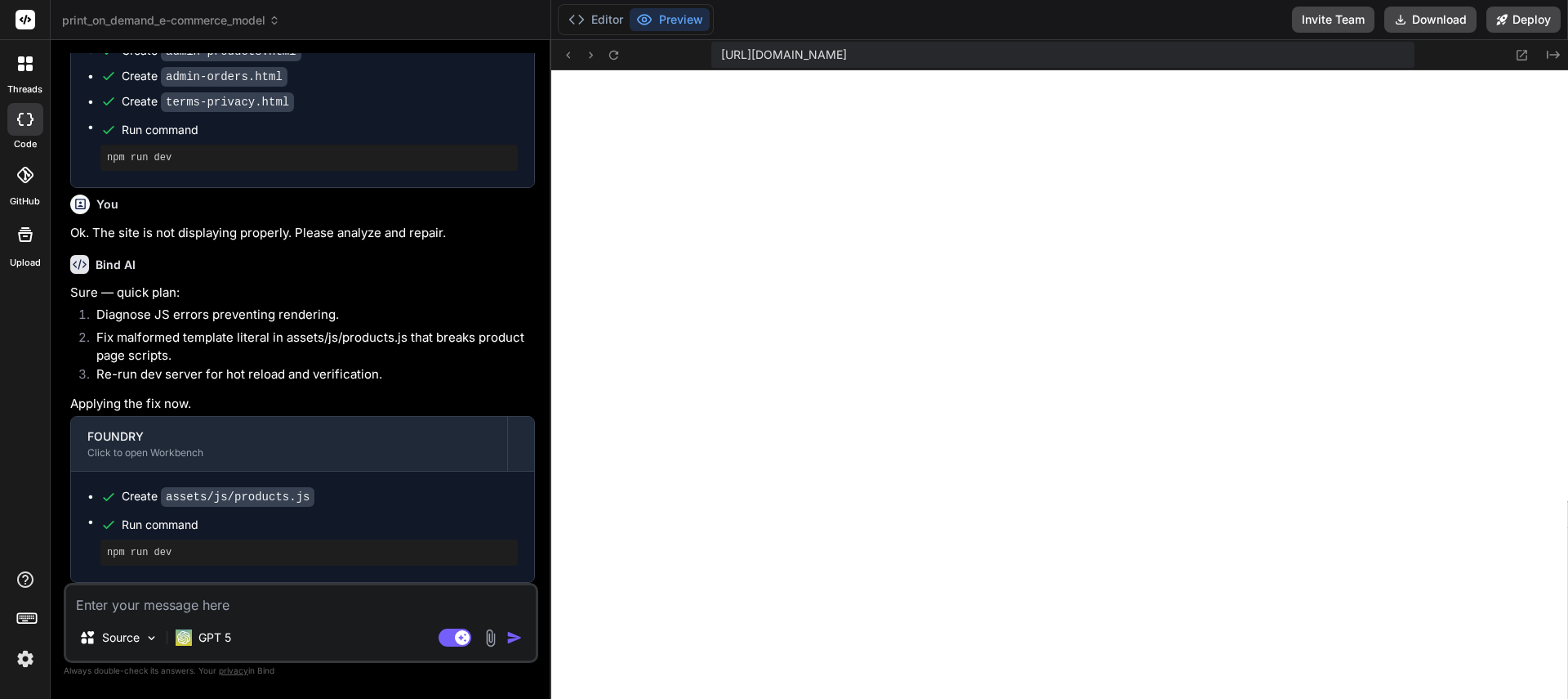
click at [246, 606] on textarea at bounding box center [301, 600] width 470 height 30
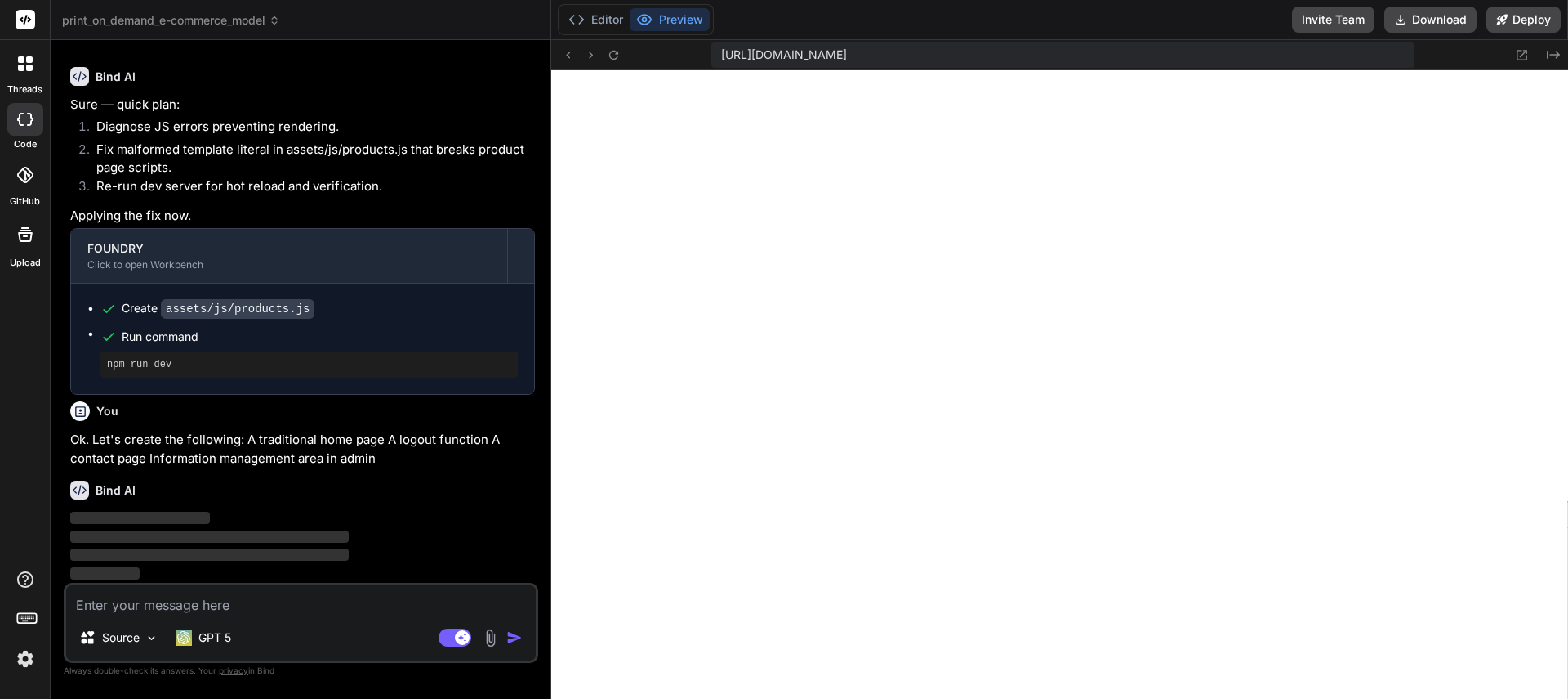
scroll to position [3141, 0]
